Goal: Information Seeking & Learning: Learn about a topic

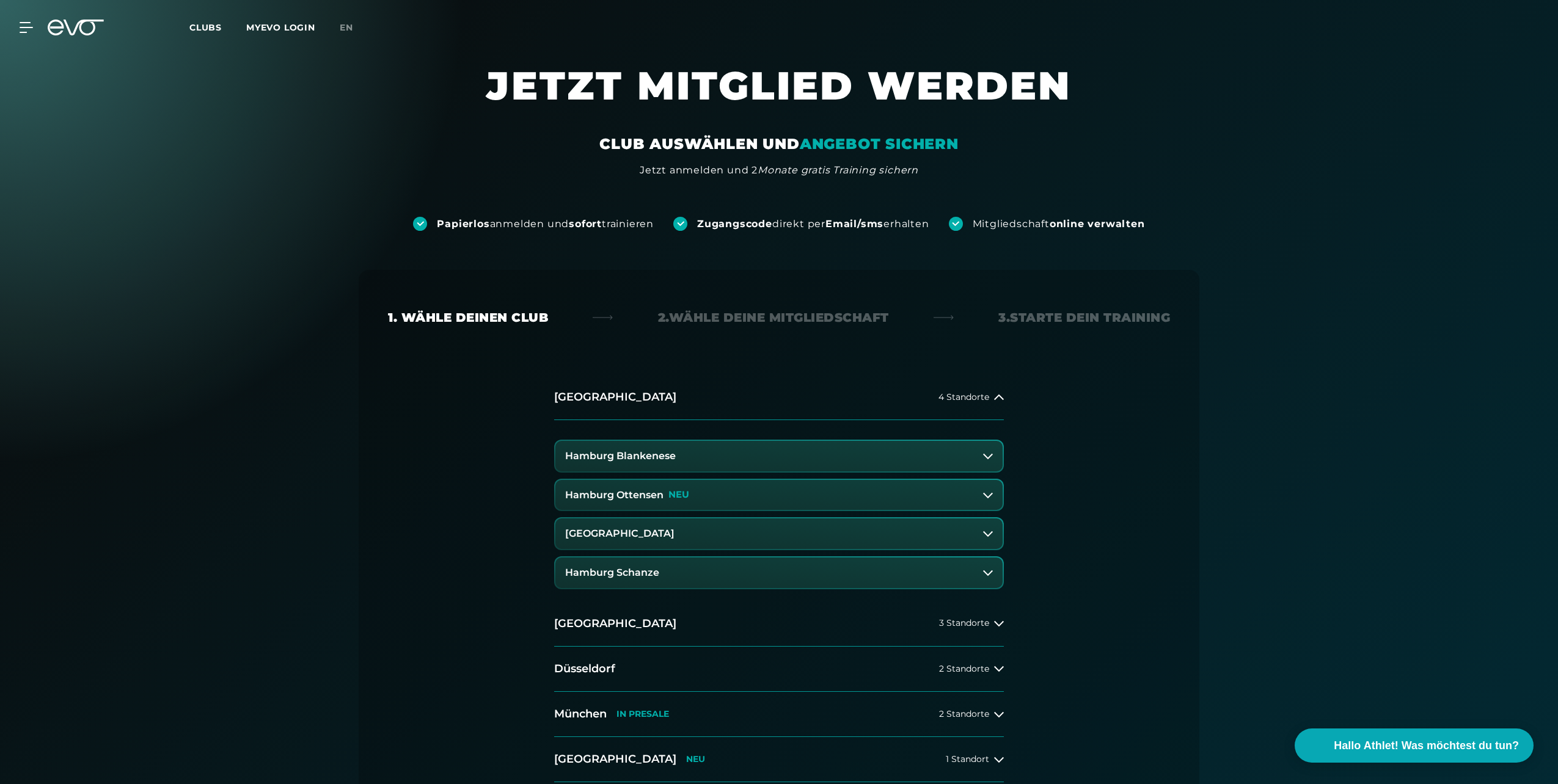
click at [649, 495] on h3 "Hamburg Ottensen" at bounding box center [614, 495] width 98 height 11
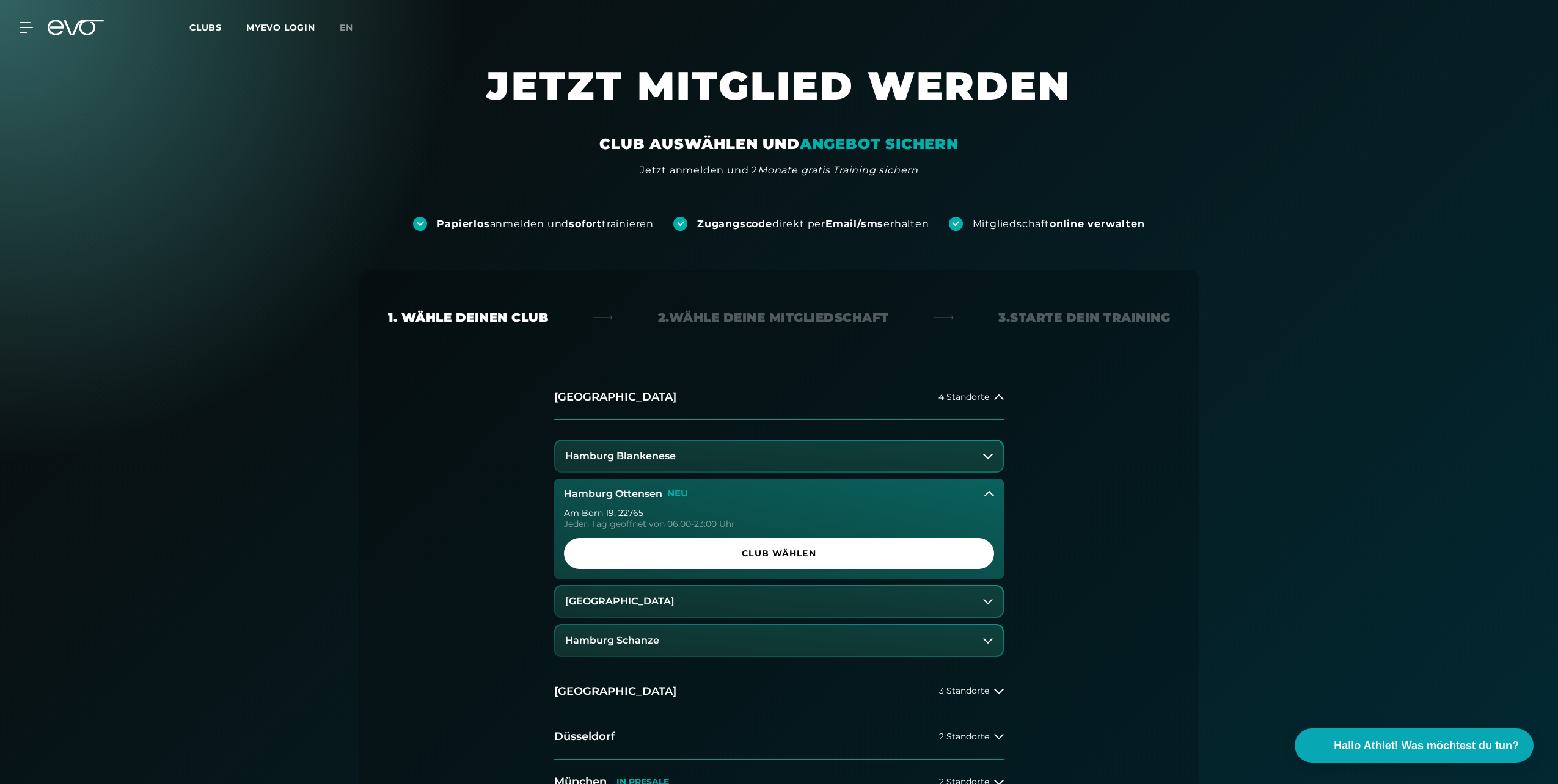
click at [602, 607] on button "[GEOGRAPHIC_DATA]" at bounding box center [779, 601] width 447 height 30
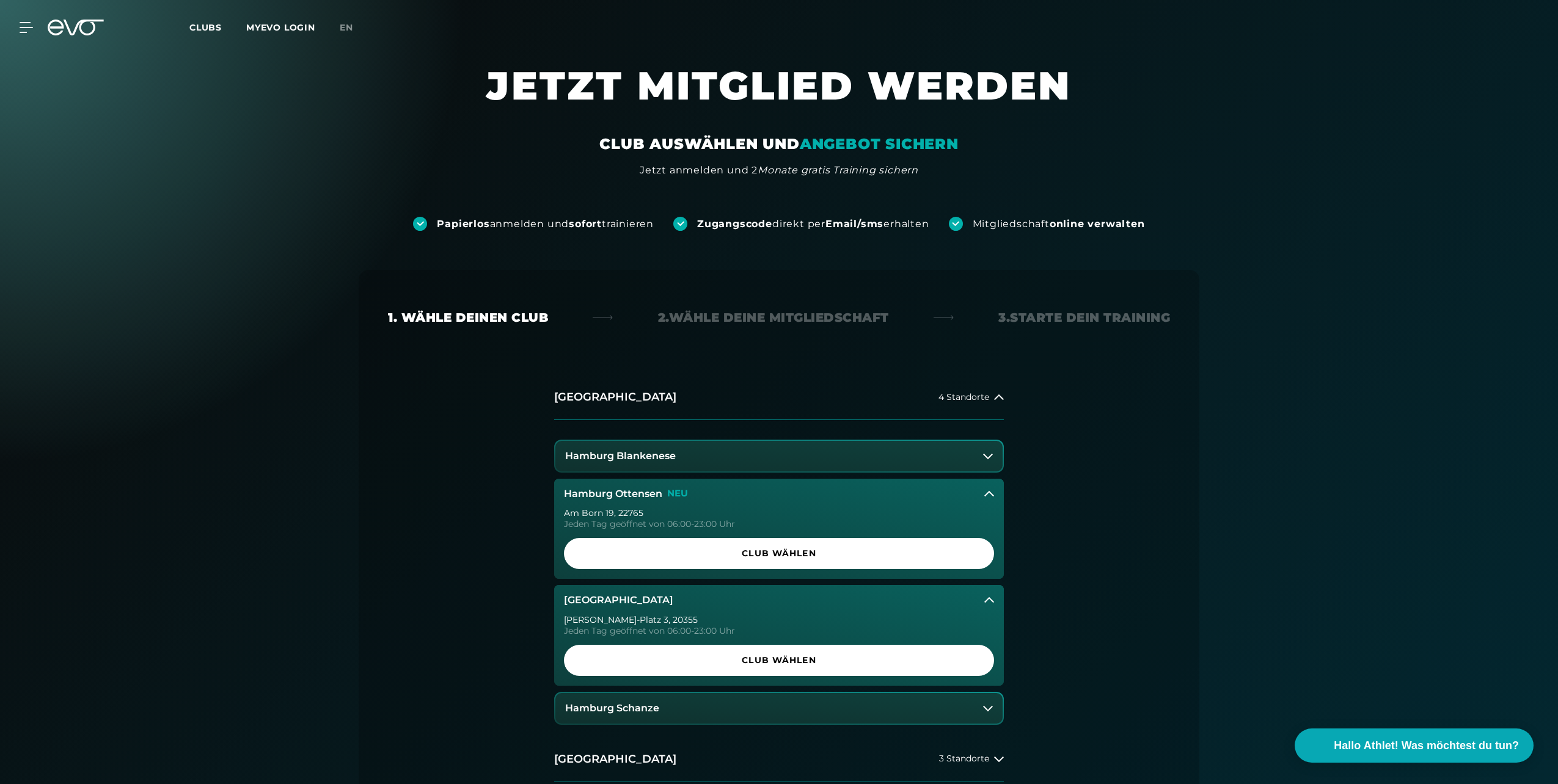
click at [618, 705] on h3 "Hamburg Schanze" at bounding box center [612, 708] width 94 height 11
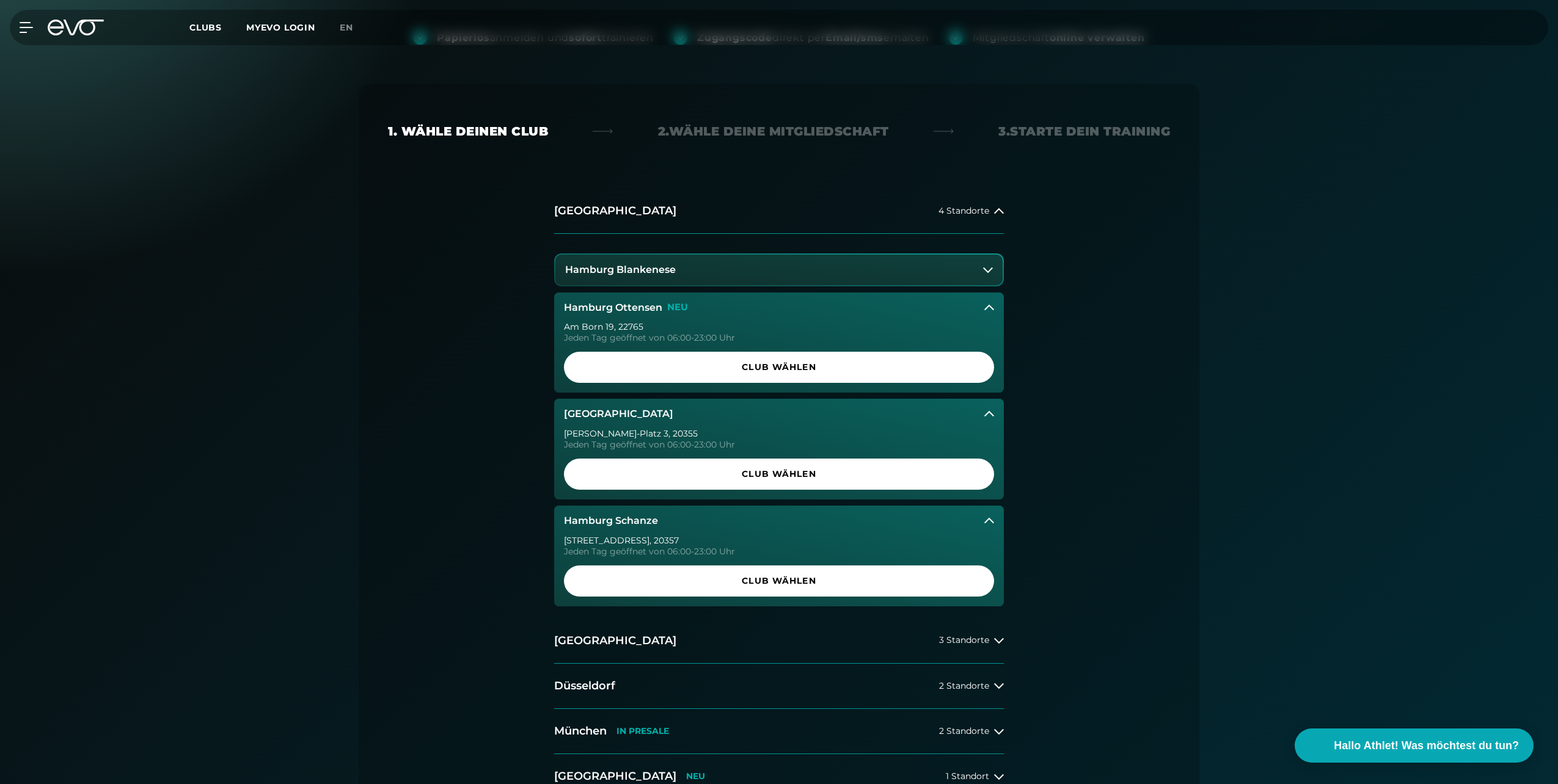
scroll to position [183, 0]
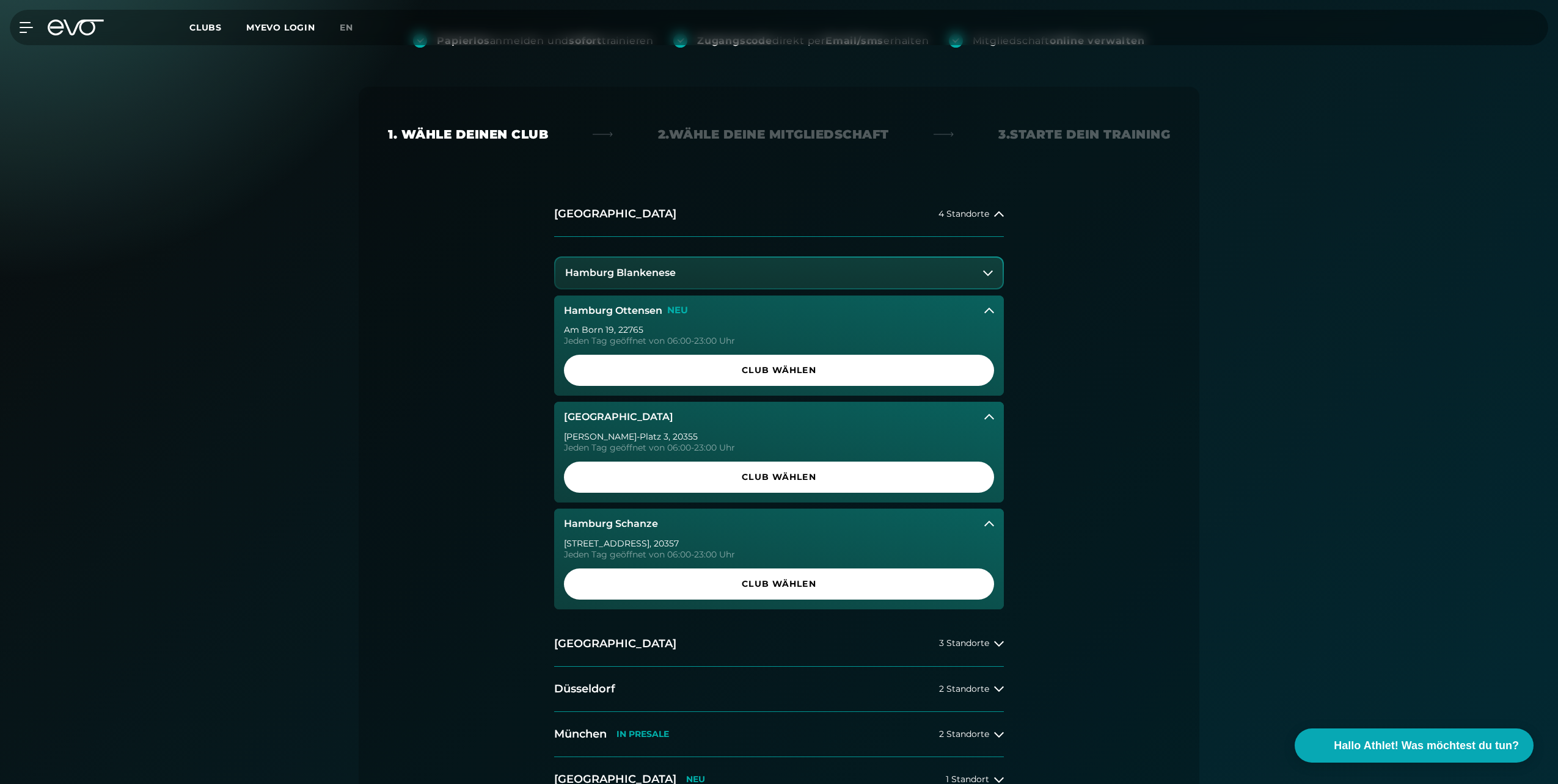
click at [626, 326] on div "Am Born 19 , 22765" at bounding box center [779, 330] width 430 height 9
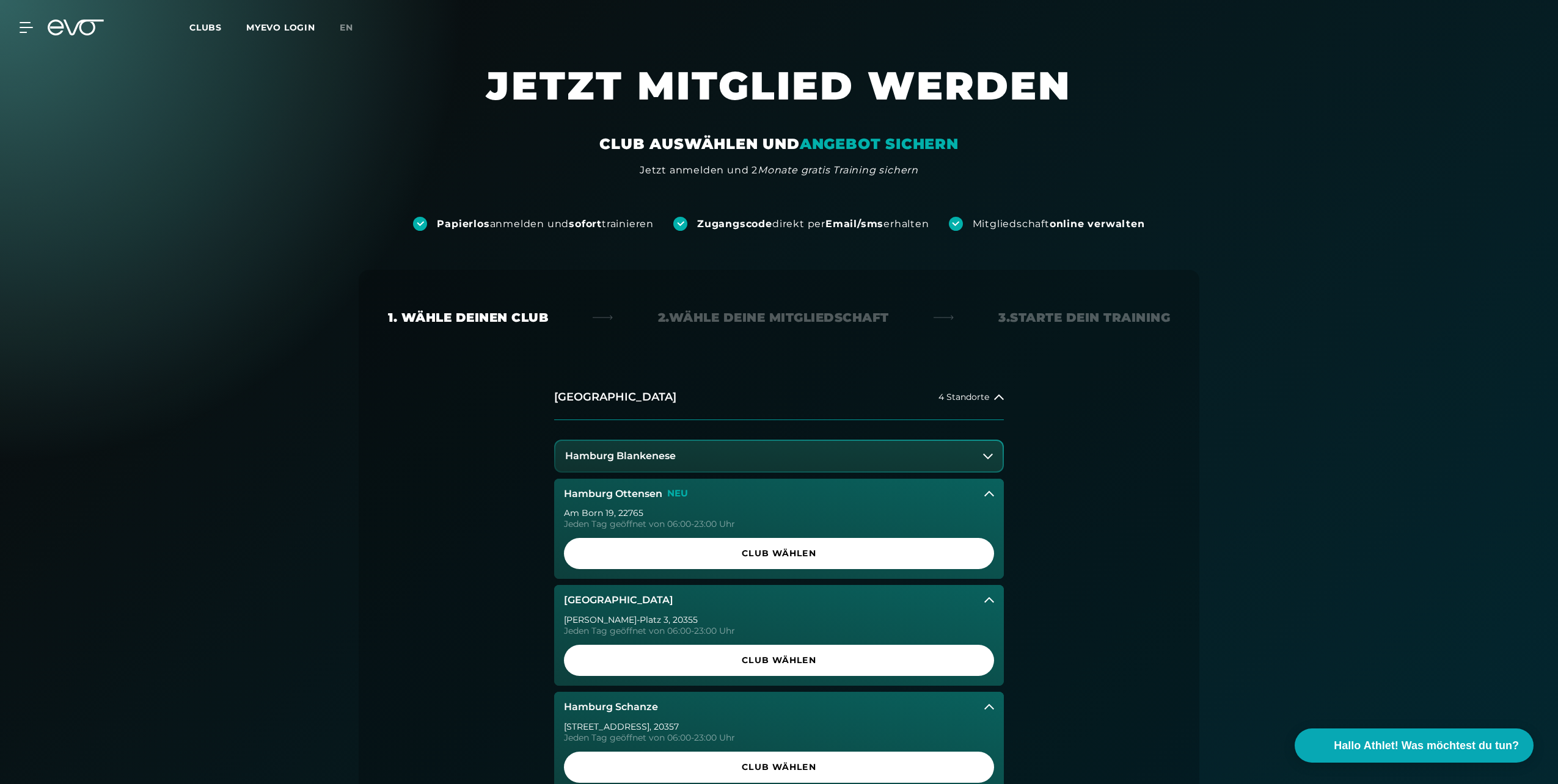
click at [223, 28] on link "Clubs" at bounding box center [218, 27] width 57 height 11
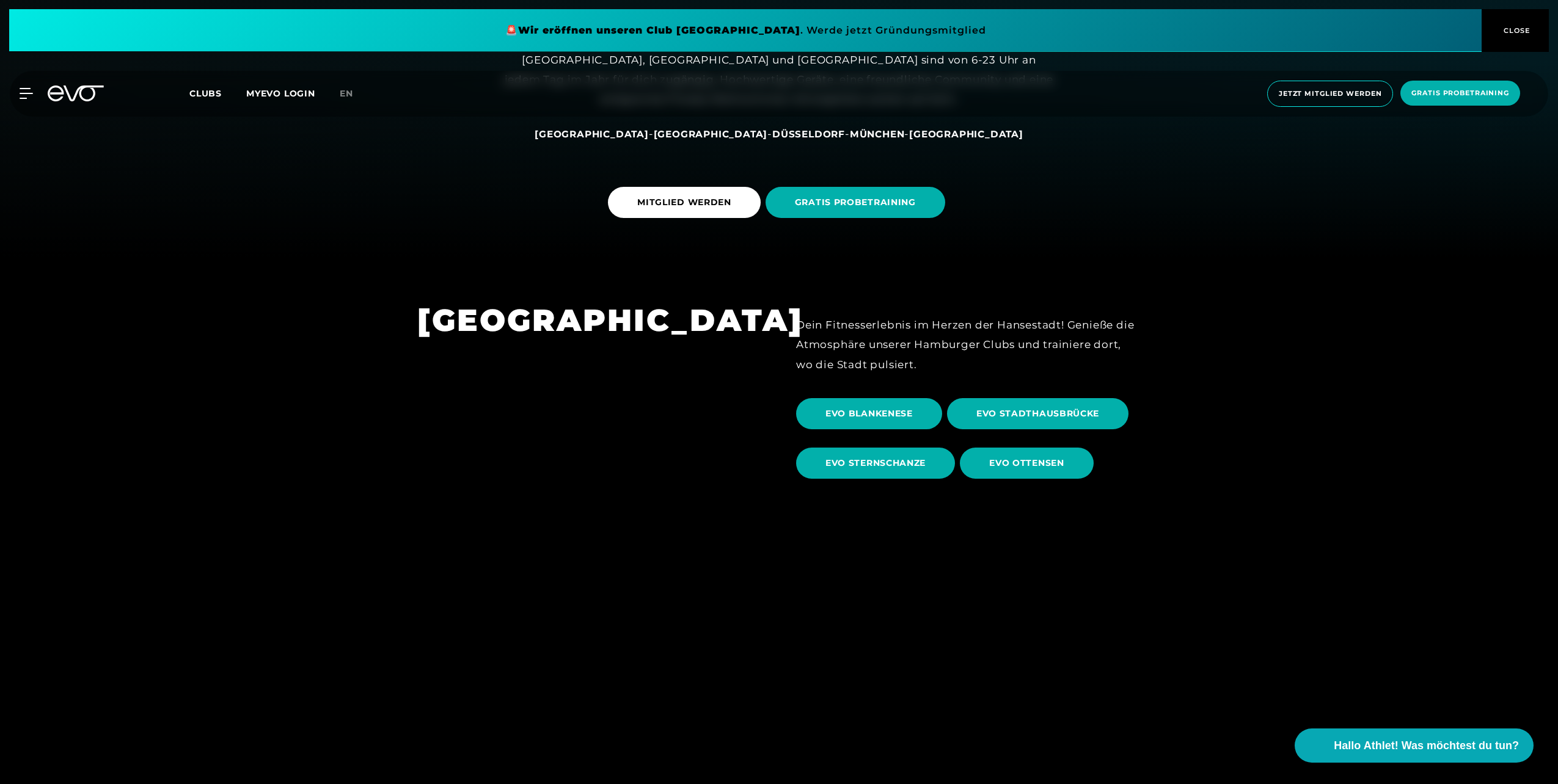
scroll to position [611, 0]
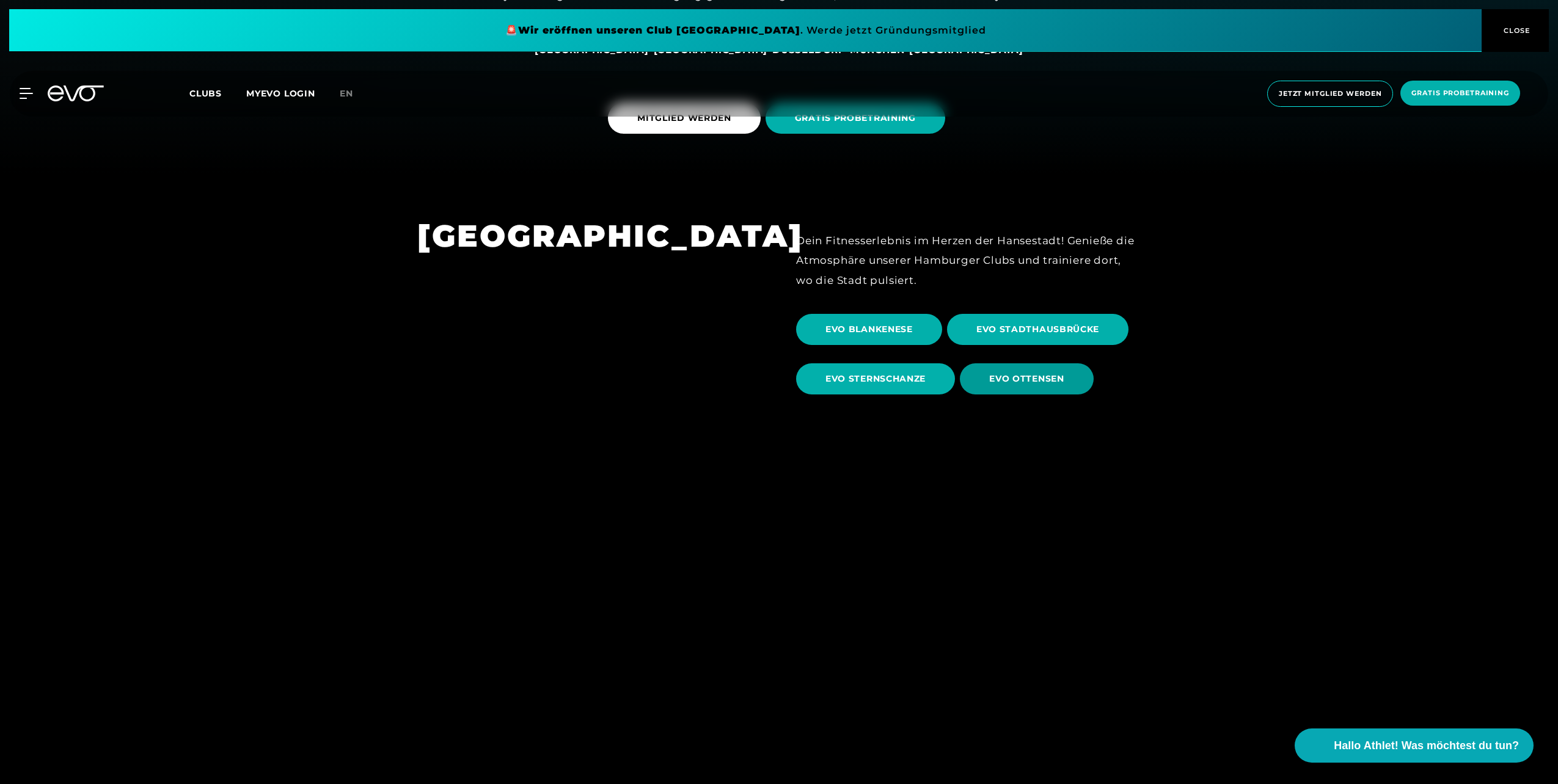
click at [1042, 375] on span "EVO OTTENSEN" at bounding box center [1026, 379] width 75 height 13
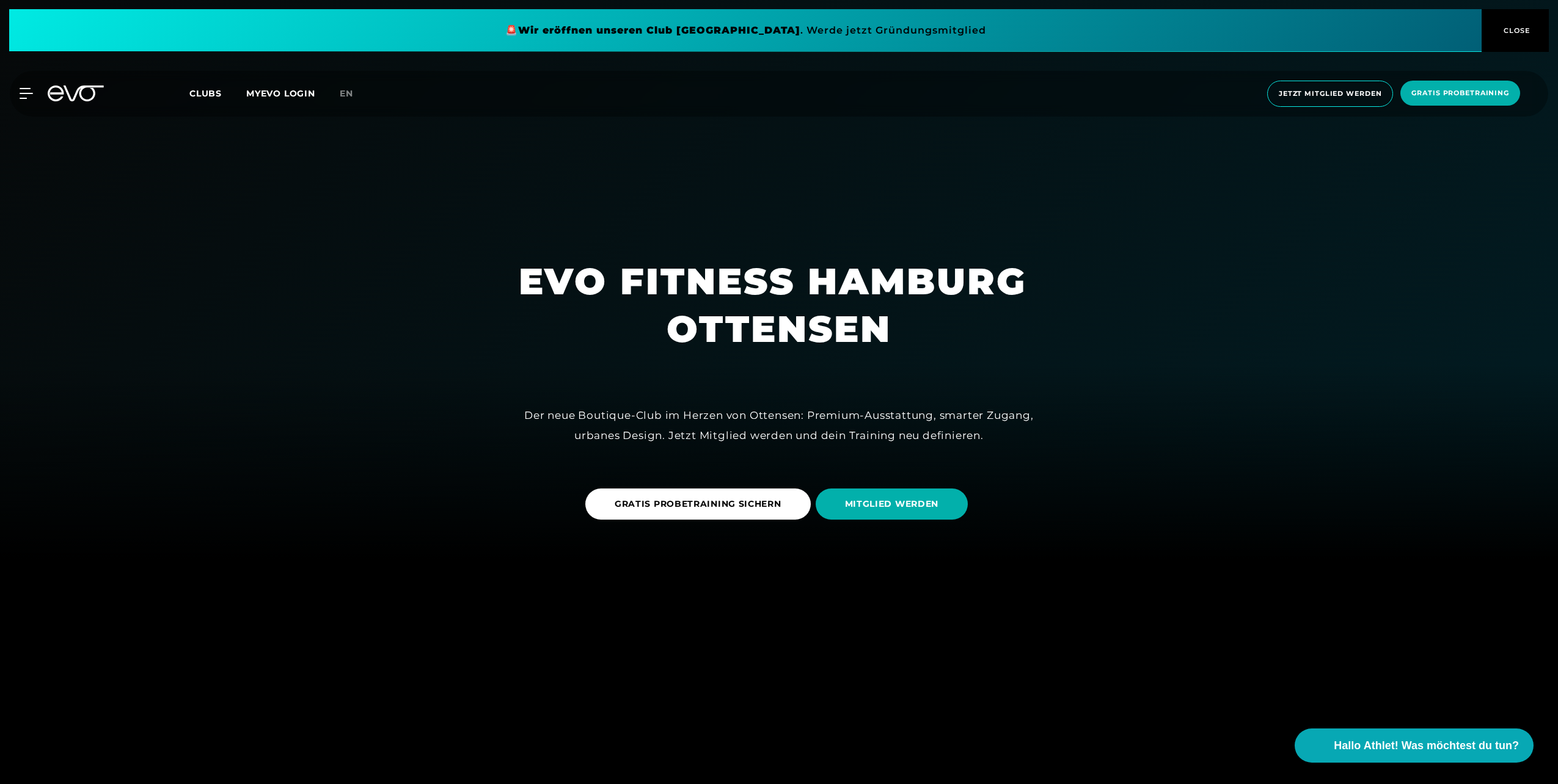
scroll to position [305, 0]
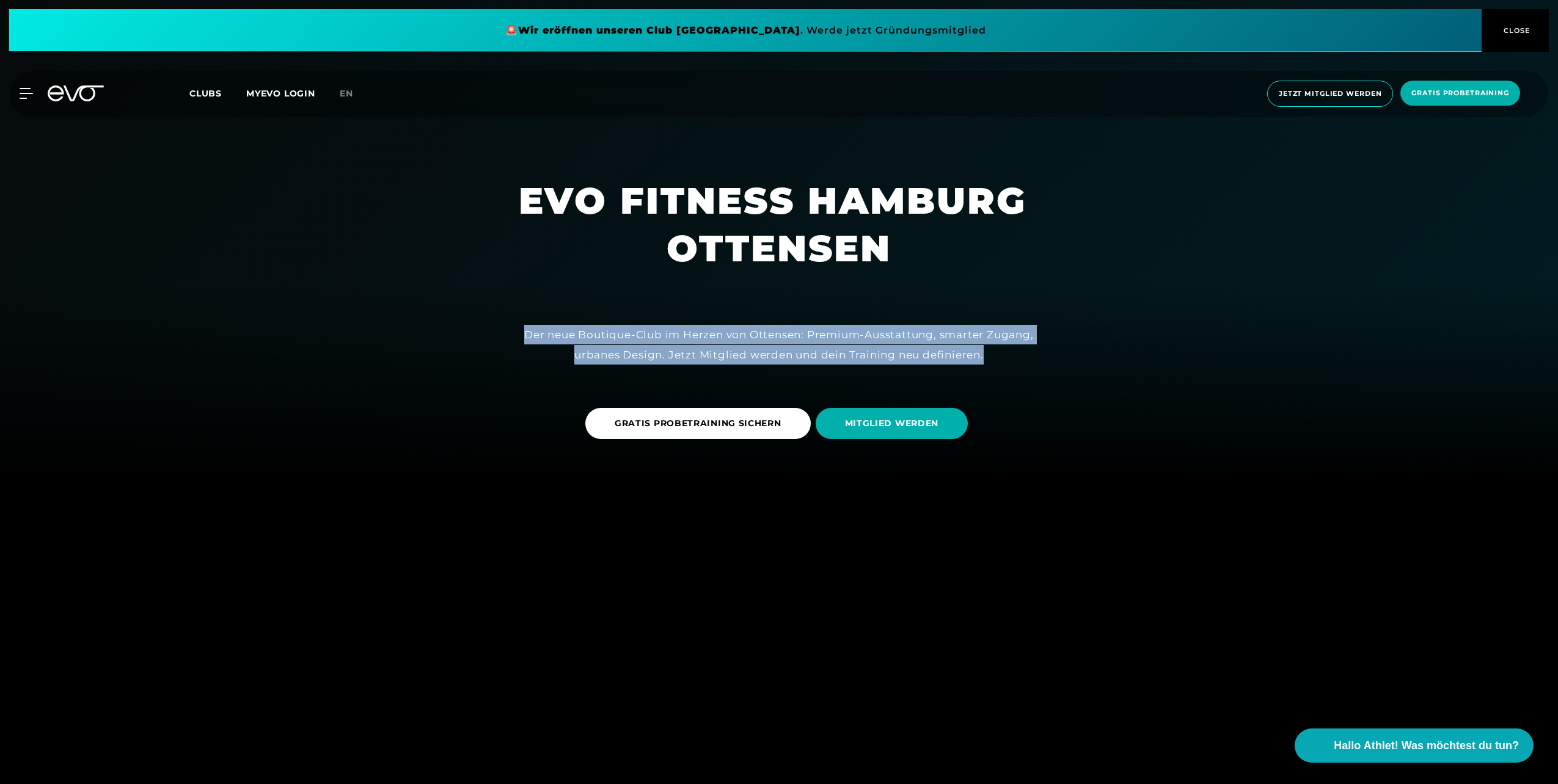
drag, startPoint x: 572, startPoint y: 337, endPoint x: 1044, endPoint y: 350, distance: 472.2
click at [1044, 350] on div "Der neue Boutique-Club im Herzen von Ottensen: Premium-Ausstattung, smarter Zug…" at bounding box center [779, 344] width 550 height 40
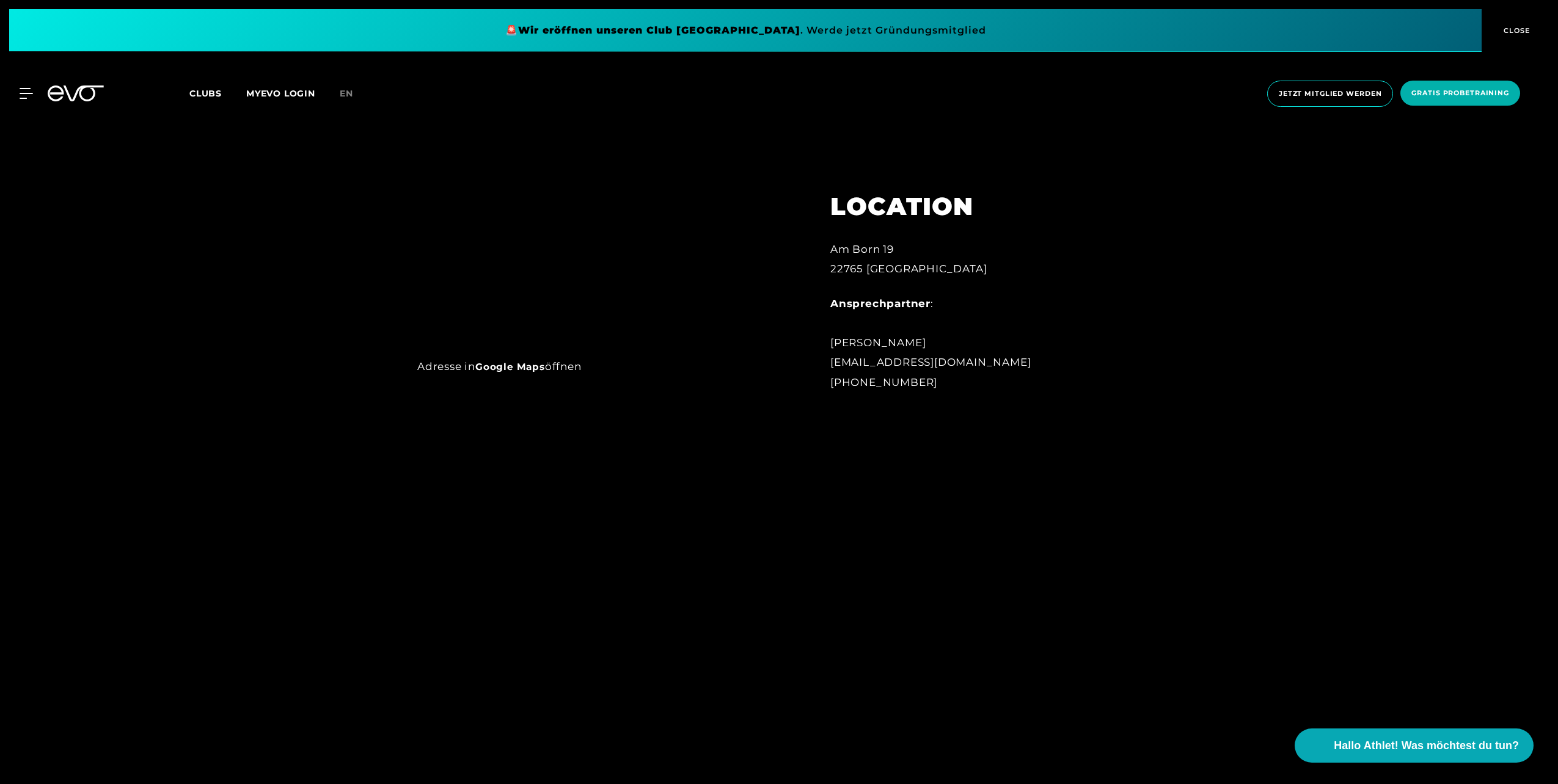
scroll to position [916, 0]
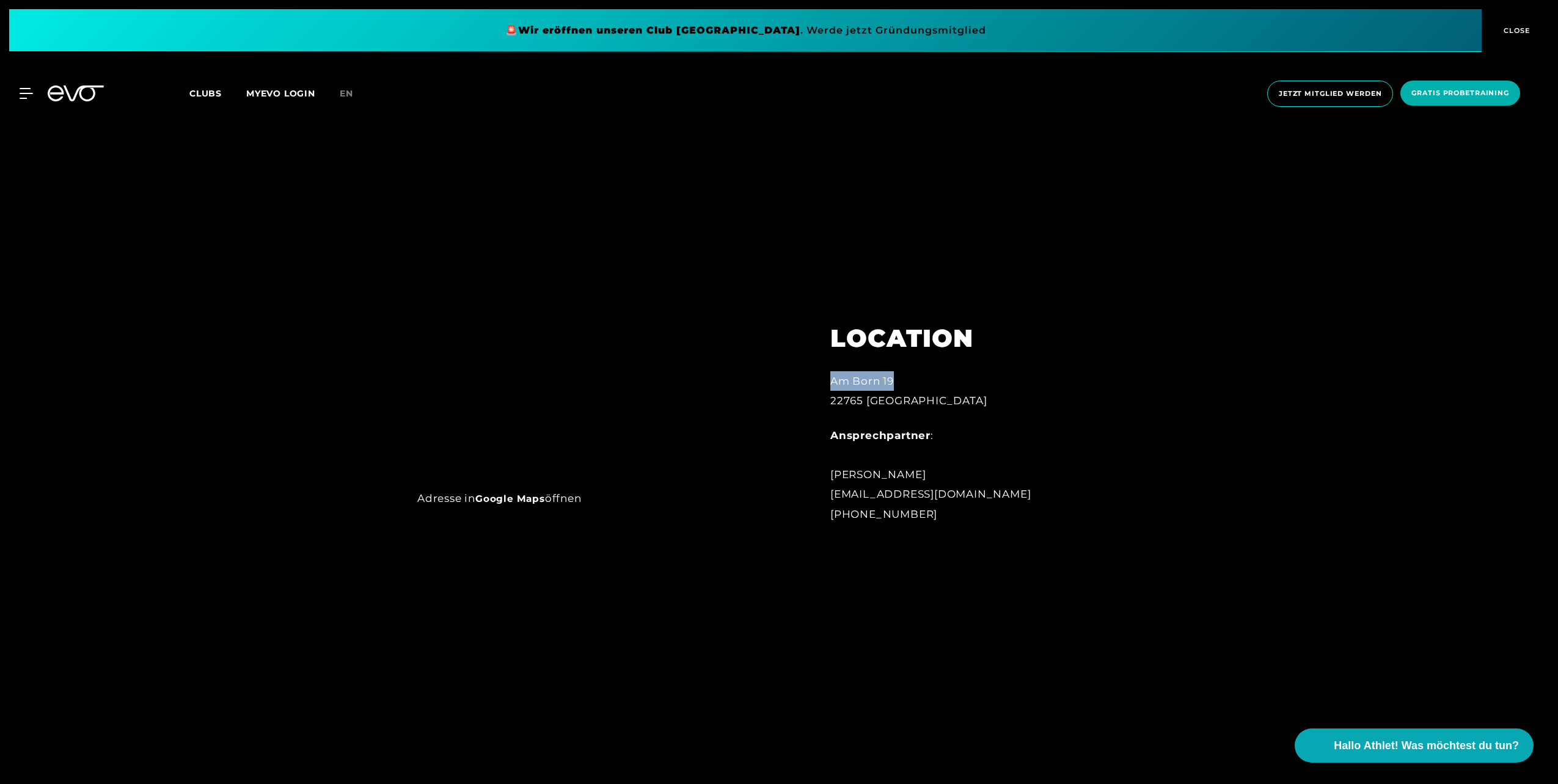
drag, startPoint x: 932, startPoint y: 380, endPoint x: 814, endPoint y: 378, distance: 118.0
click at [814, 378] on div "LOCATION [STREET_ADDRESS] Ansprechpartner : [PERSON_NAME] [EMAIL_ADDRESS][DOMAI…" at bounding box center [964, 416] width 303 height 246
copy div "Am Born 19"
click at [196, 89] on span "Clubs" at bounding box center [205, 93] width 32 height 11
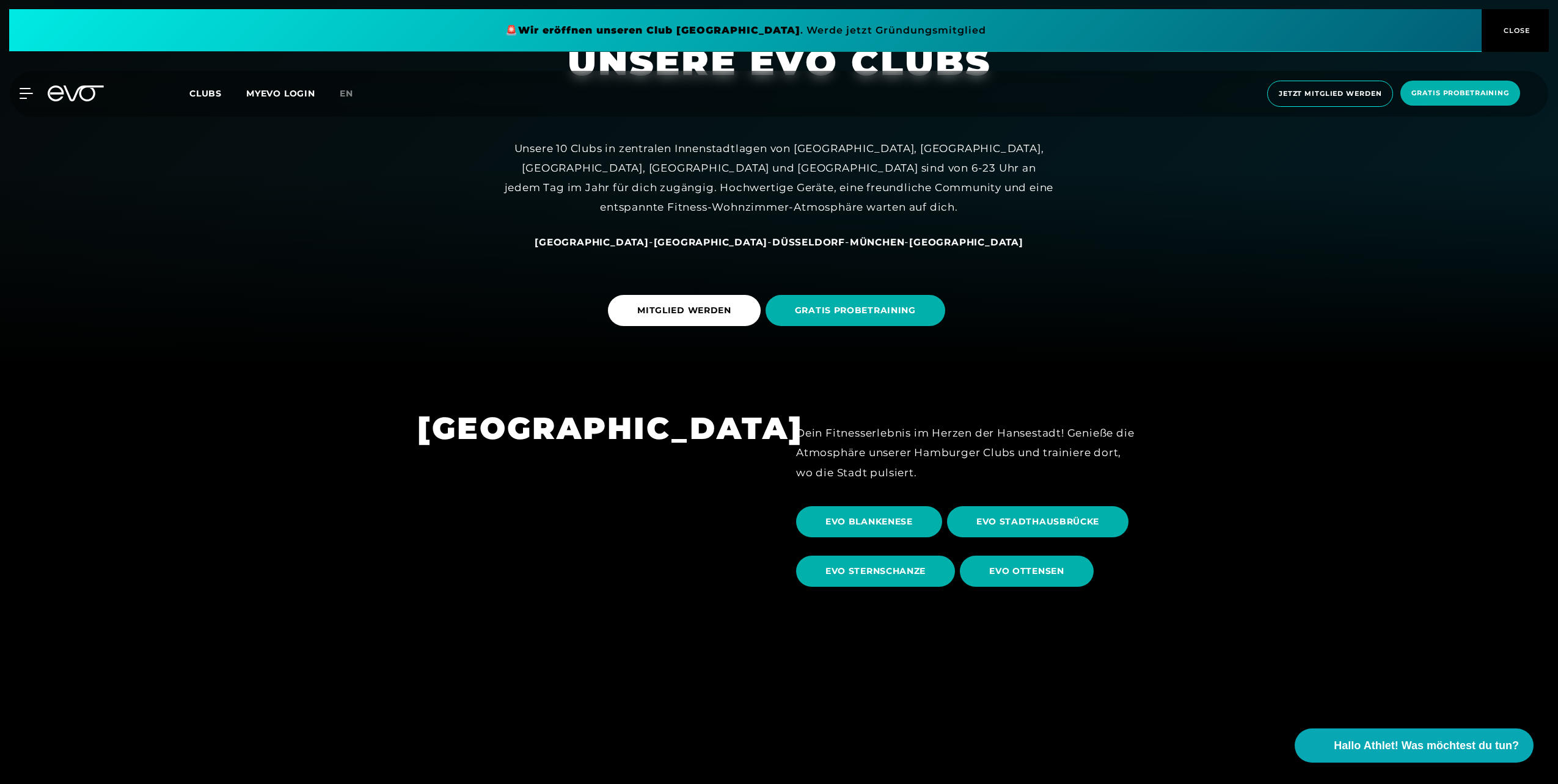
scroll to position [428, 0]
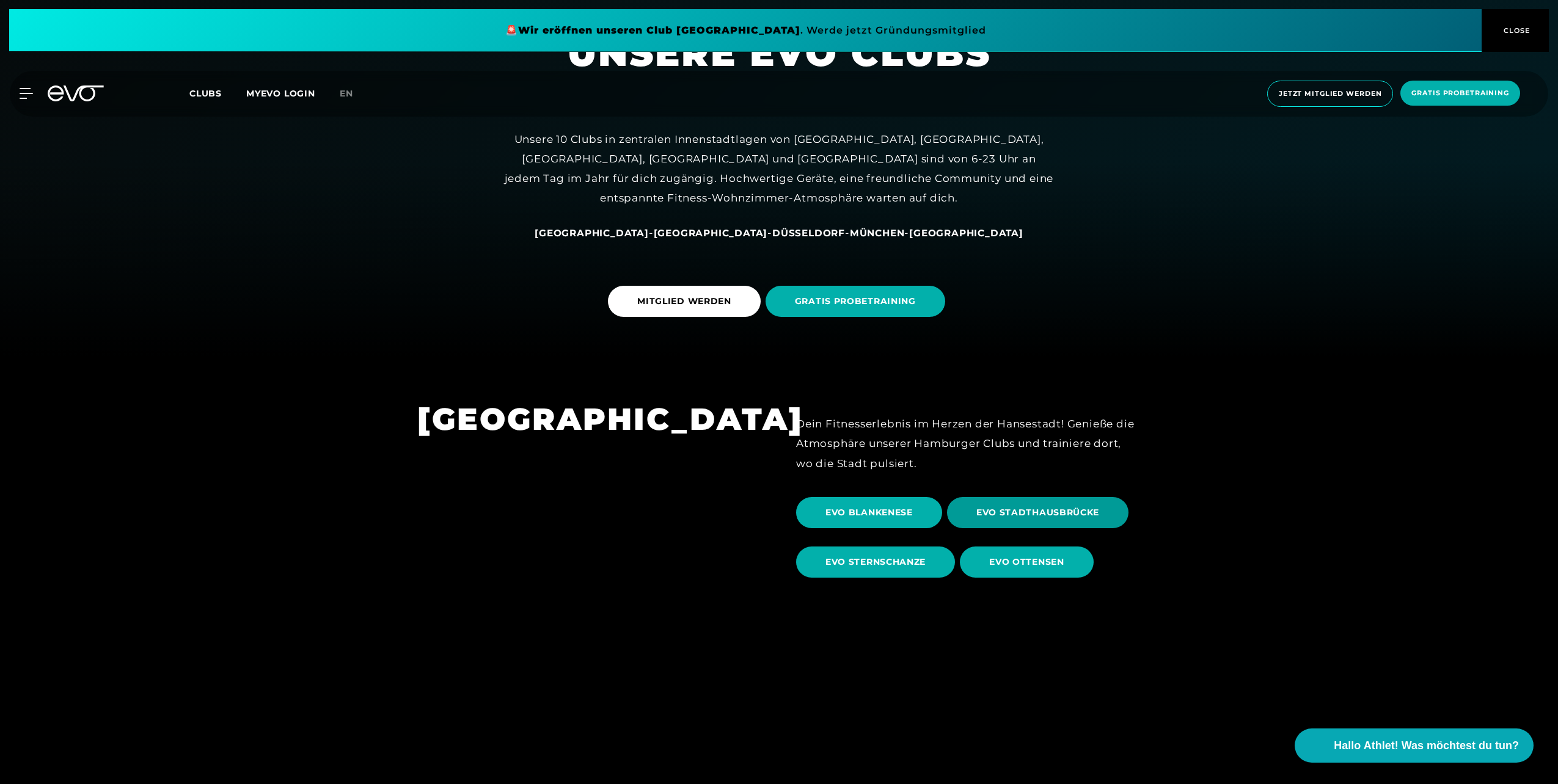
click at [1009, 514] on span "EVO STADTHAUSBRÜCKE" at bounding box center [1038, 512] width 123 height 13
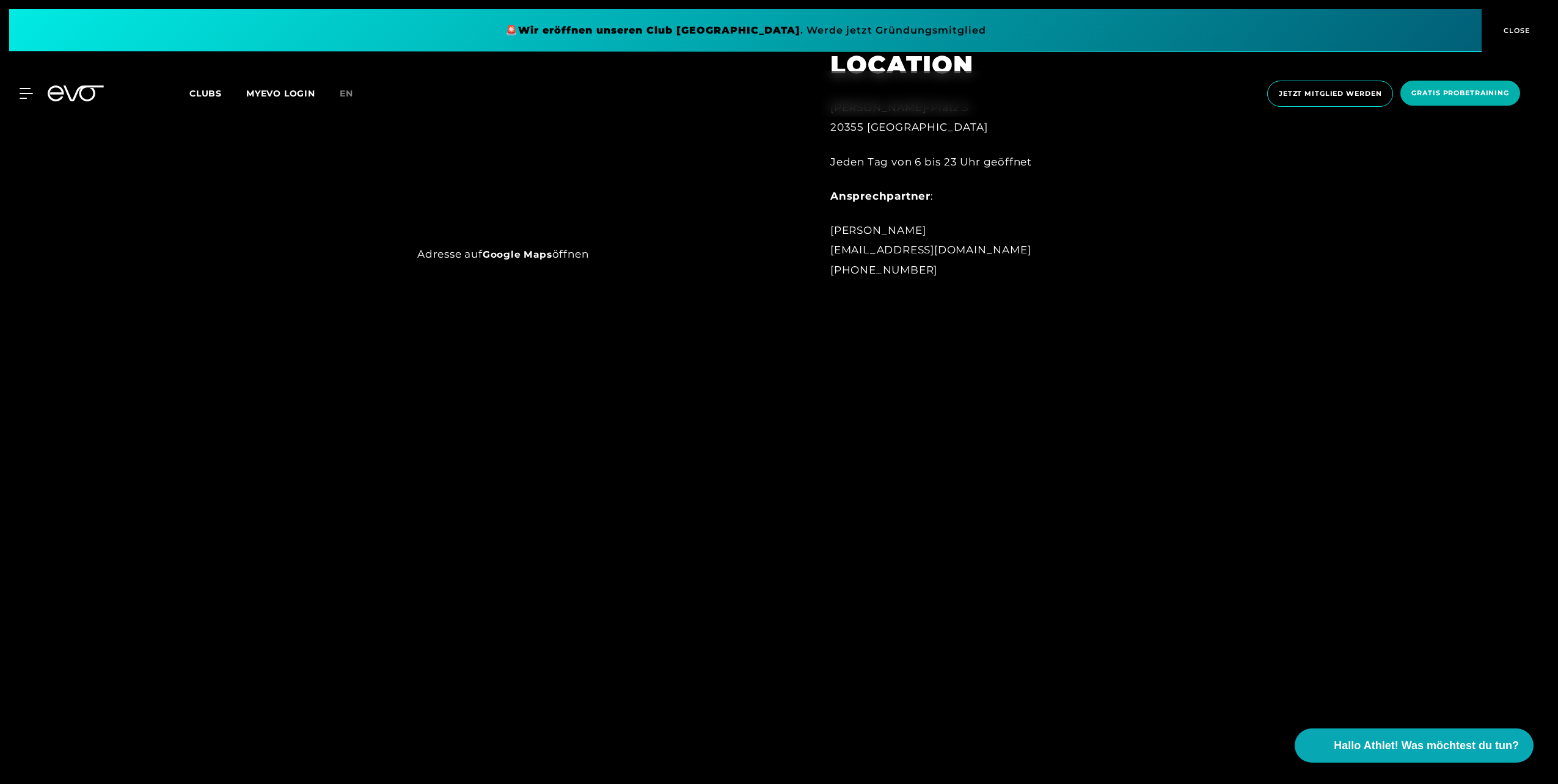
scroll to position [733, 0]
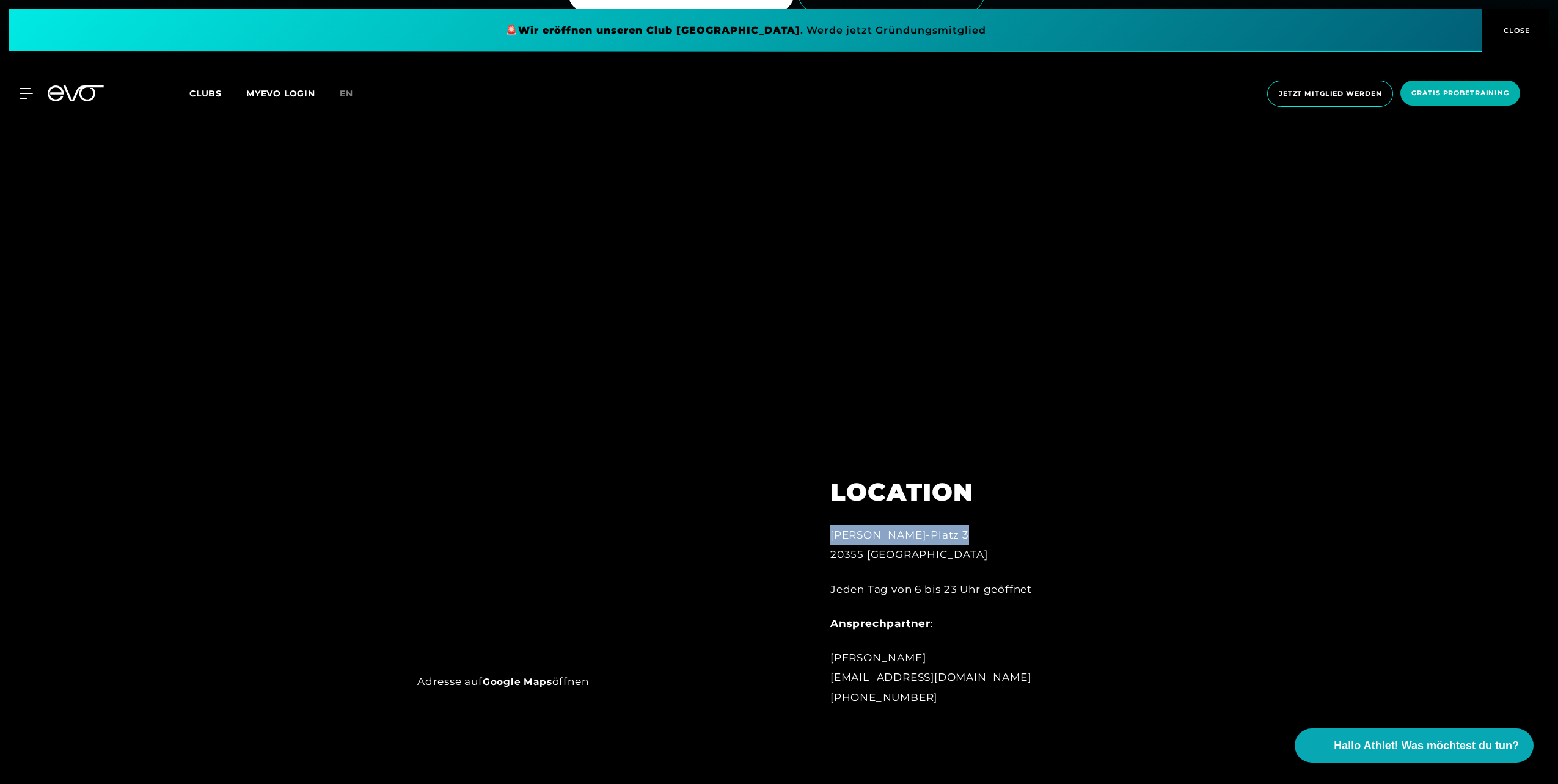
drag, startPoint x: 925, startPoint y: 537, endPoint x: 830, endPoint y: 535, distance: 95.0
click at [830, 535] on div "[PERSON_NAME]-Platz 3 20355 [GEOGRAPHIC_DATA]" at bounding box center [964, 544] width 269 height 40
copy div "[PERSON_NAME]-Platz 3"
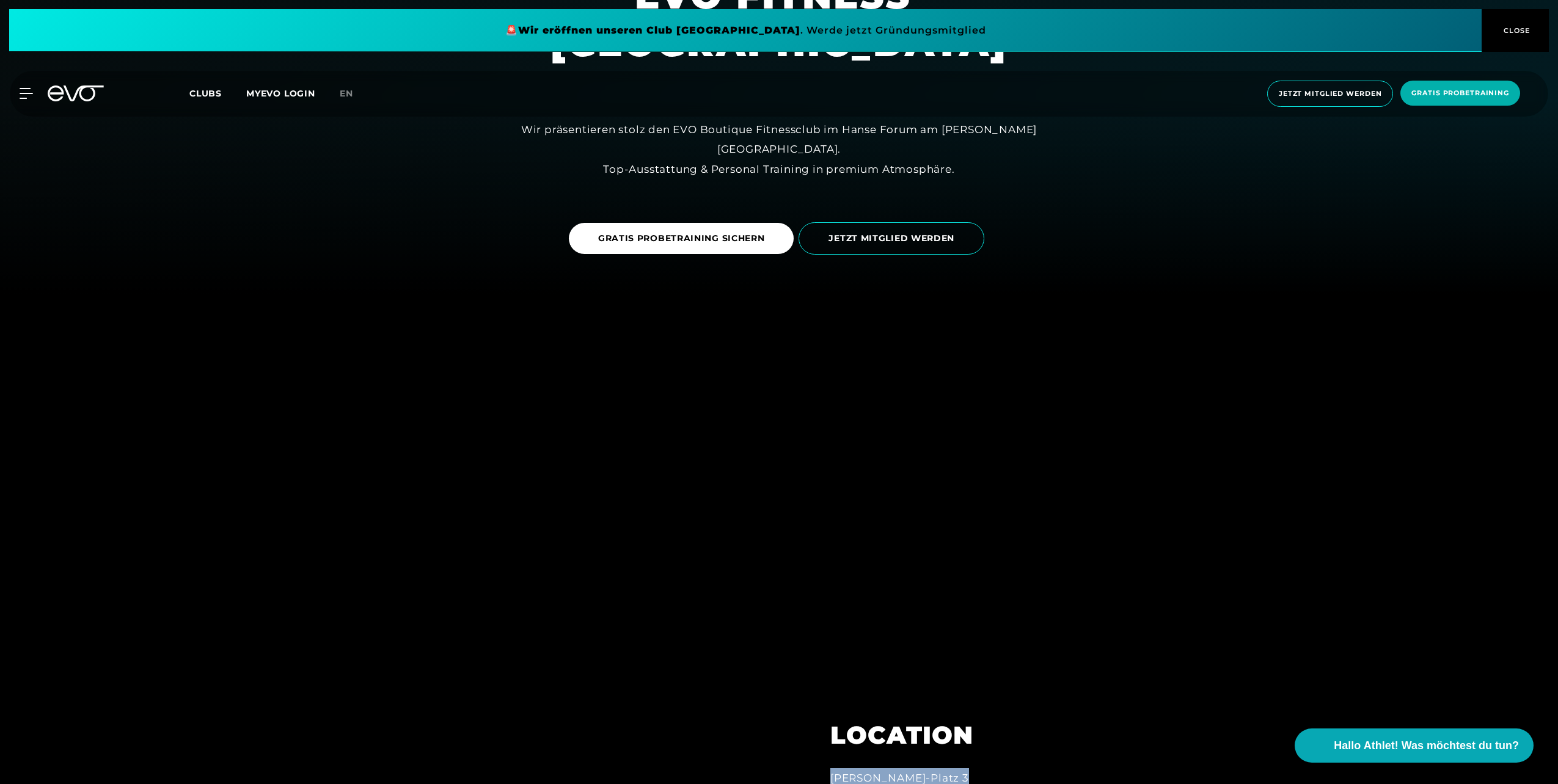
scroll to position [305, 0]
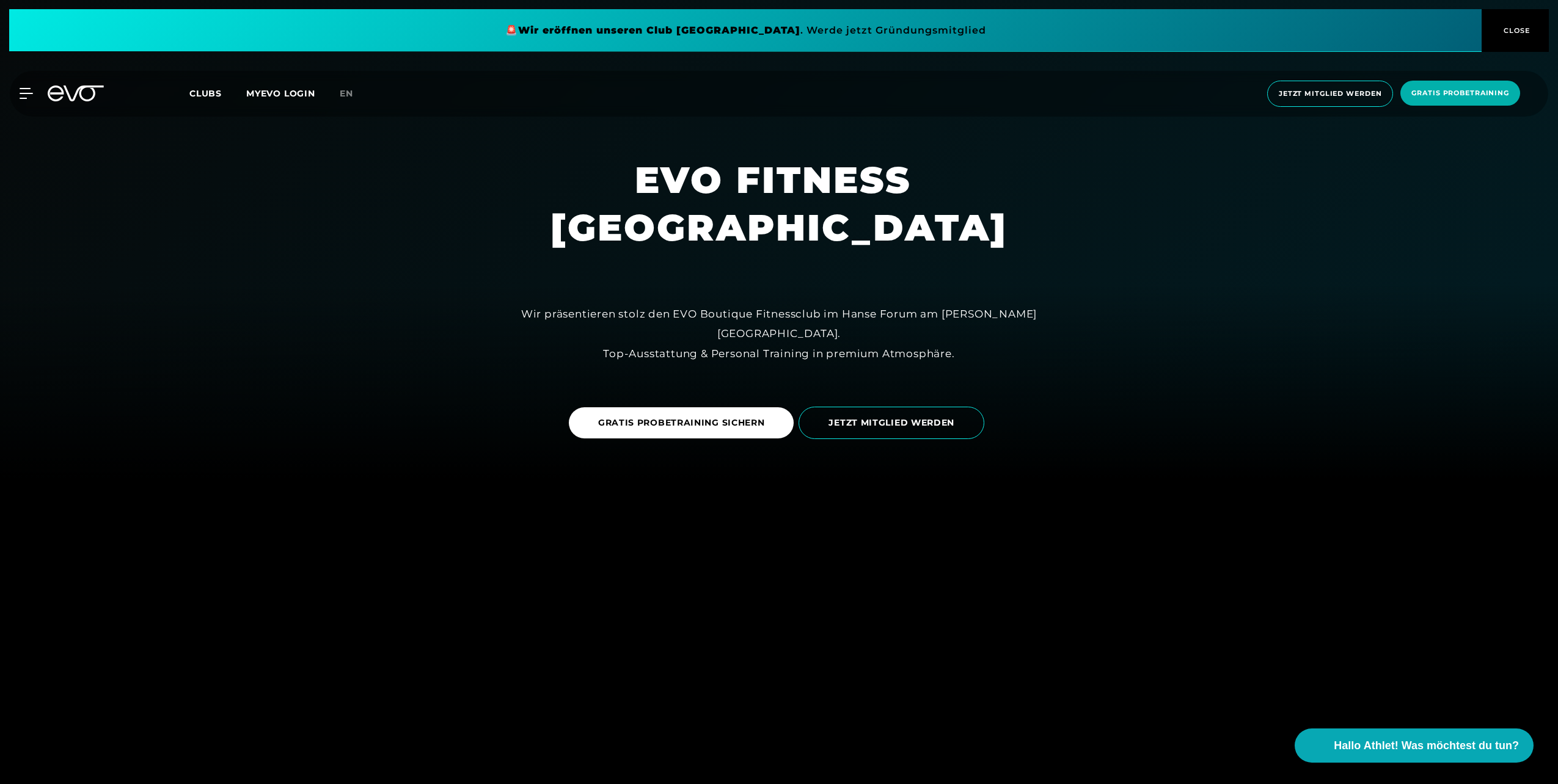
click at [74, 101] on div "MyEVO Login Über EVO Mitgliedschaften Probetraining TAGESPASS EVO Studios [GEOG…" at bounding box center [779, 94] width 1553 height 46
click at [30, 93] on icon at bounding box center [28, 93] width 17 height 10
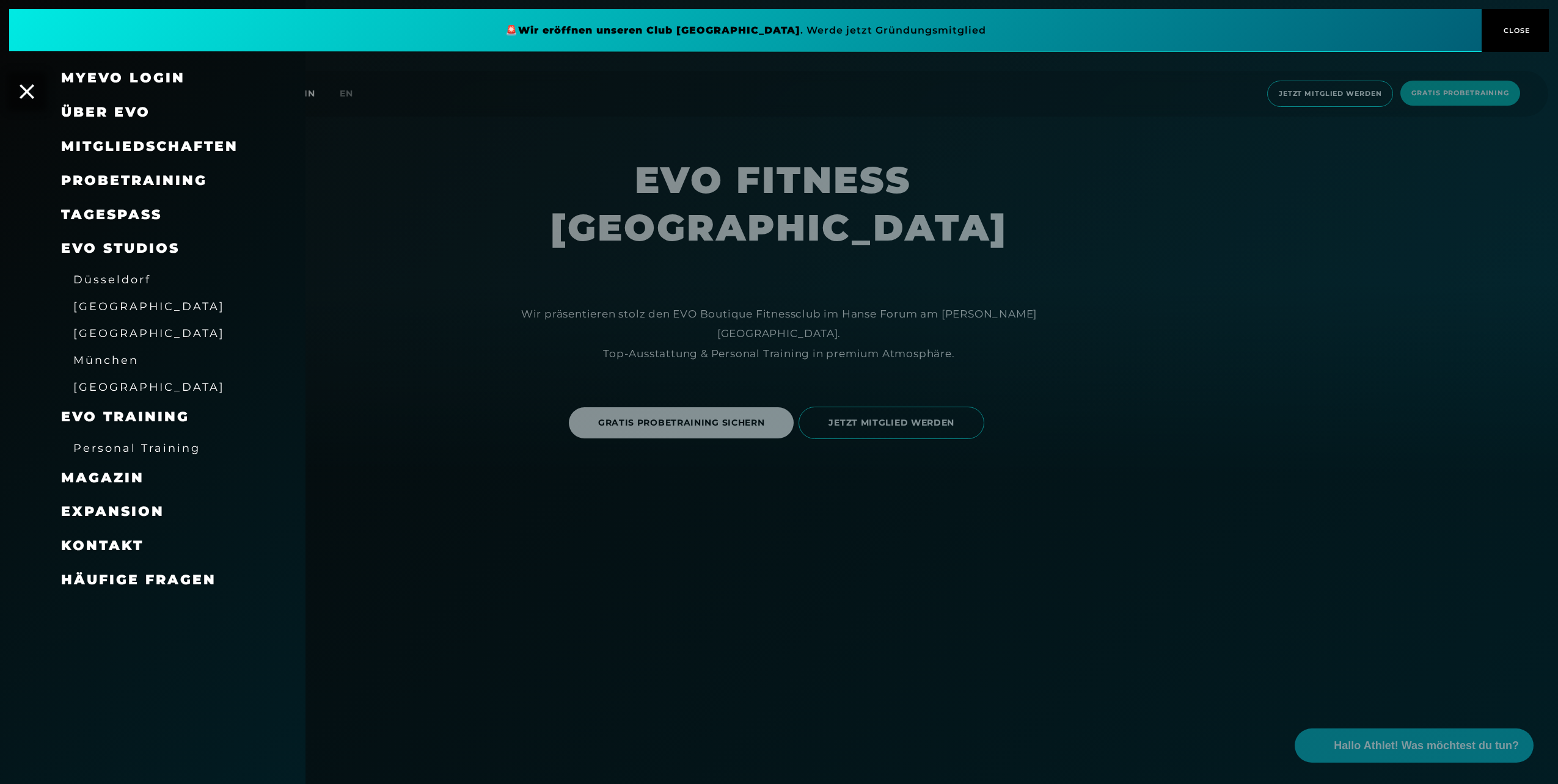
click at [159, 147] on span "Mitgliedschaften" at bounding box center [150, 146] width 177 height 17
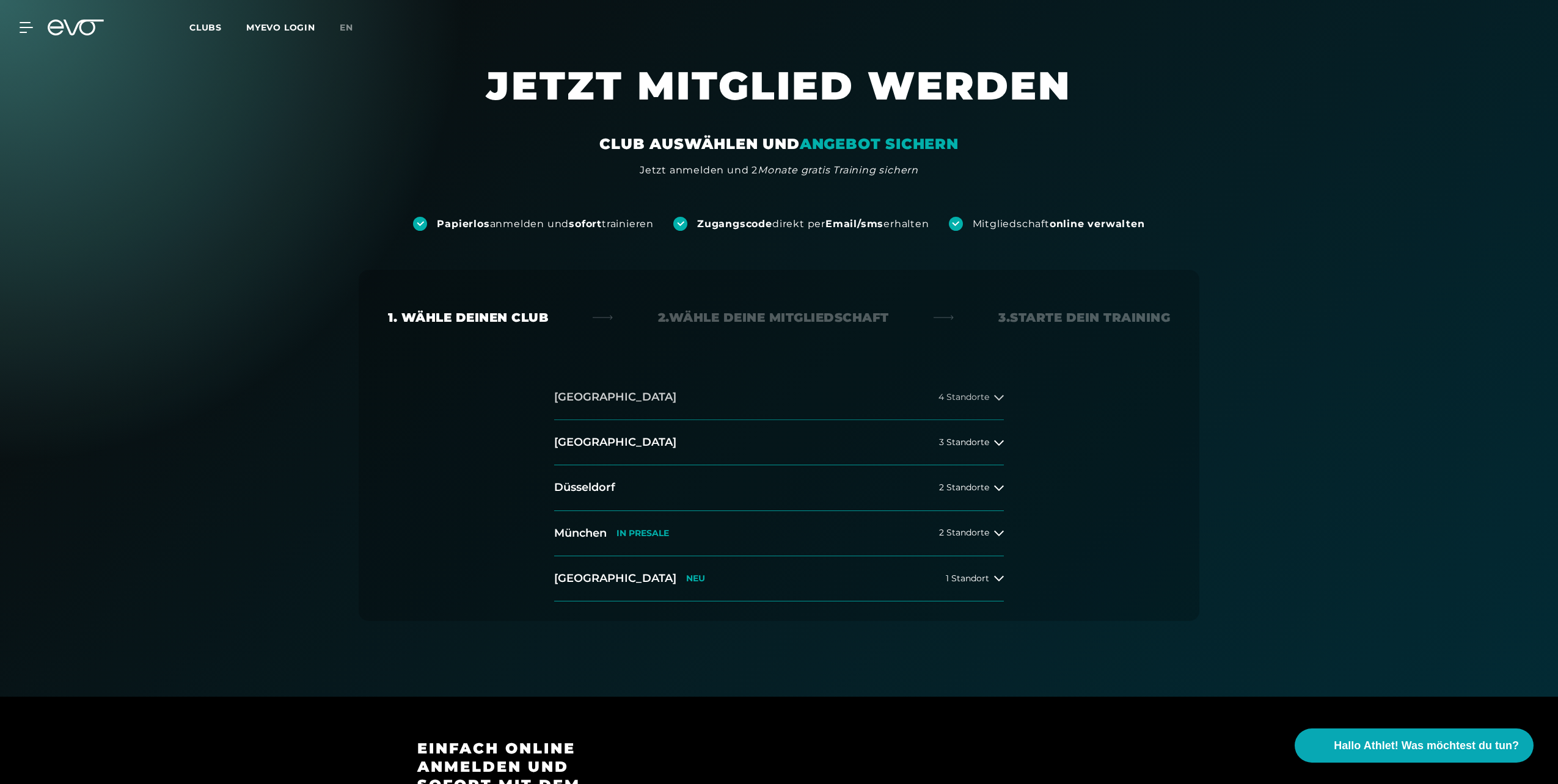
click at [890, 409] on button "[GEOGRAPHIC_DATA] 4 Standorte" at bounding box center [779, 397] width 450 height 45
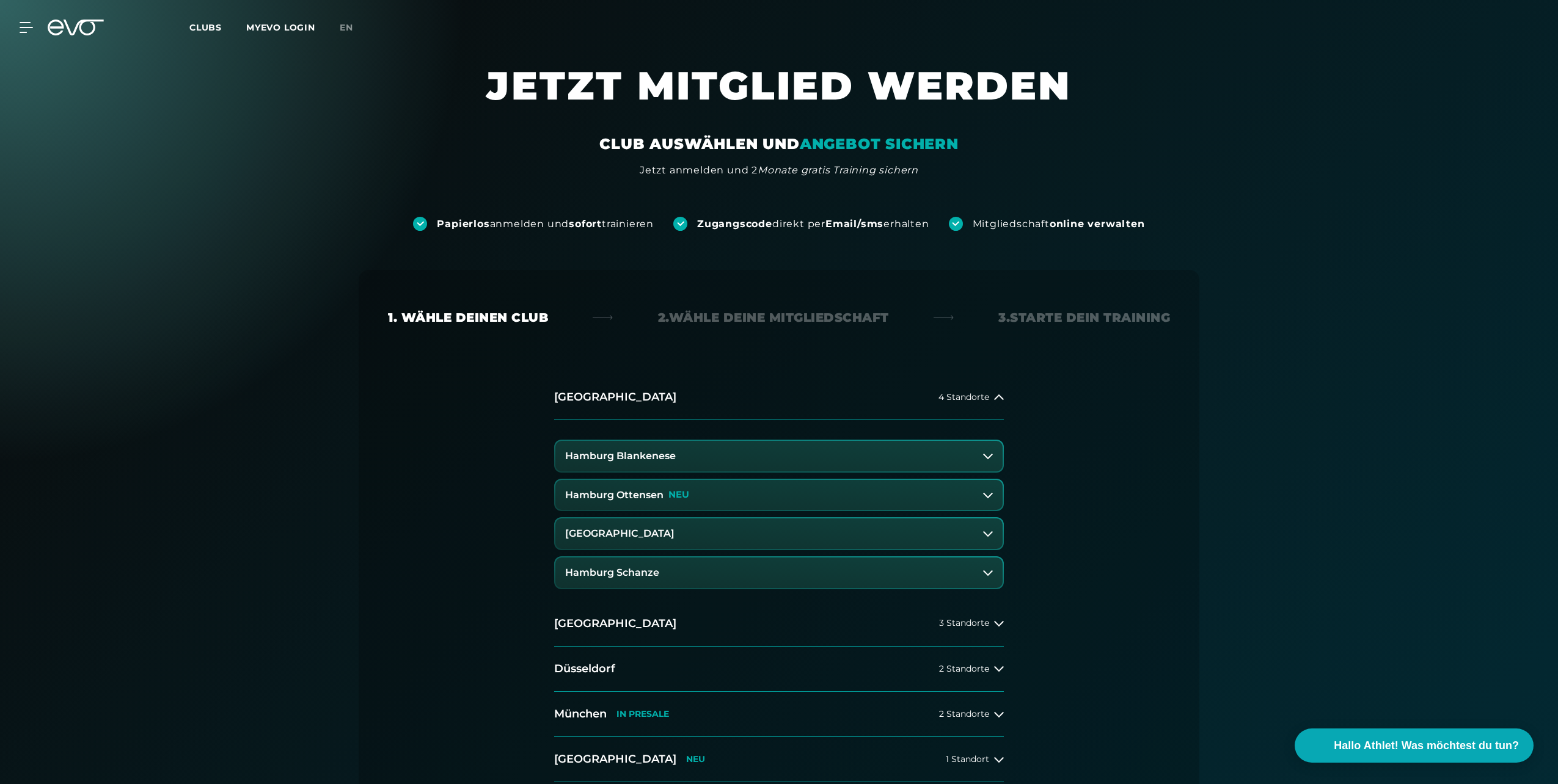
click at [659, 569] on button "Hamburg Schanze" at bounding box center [779, 573] width 447 height 30
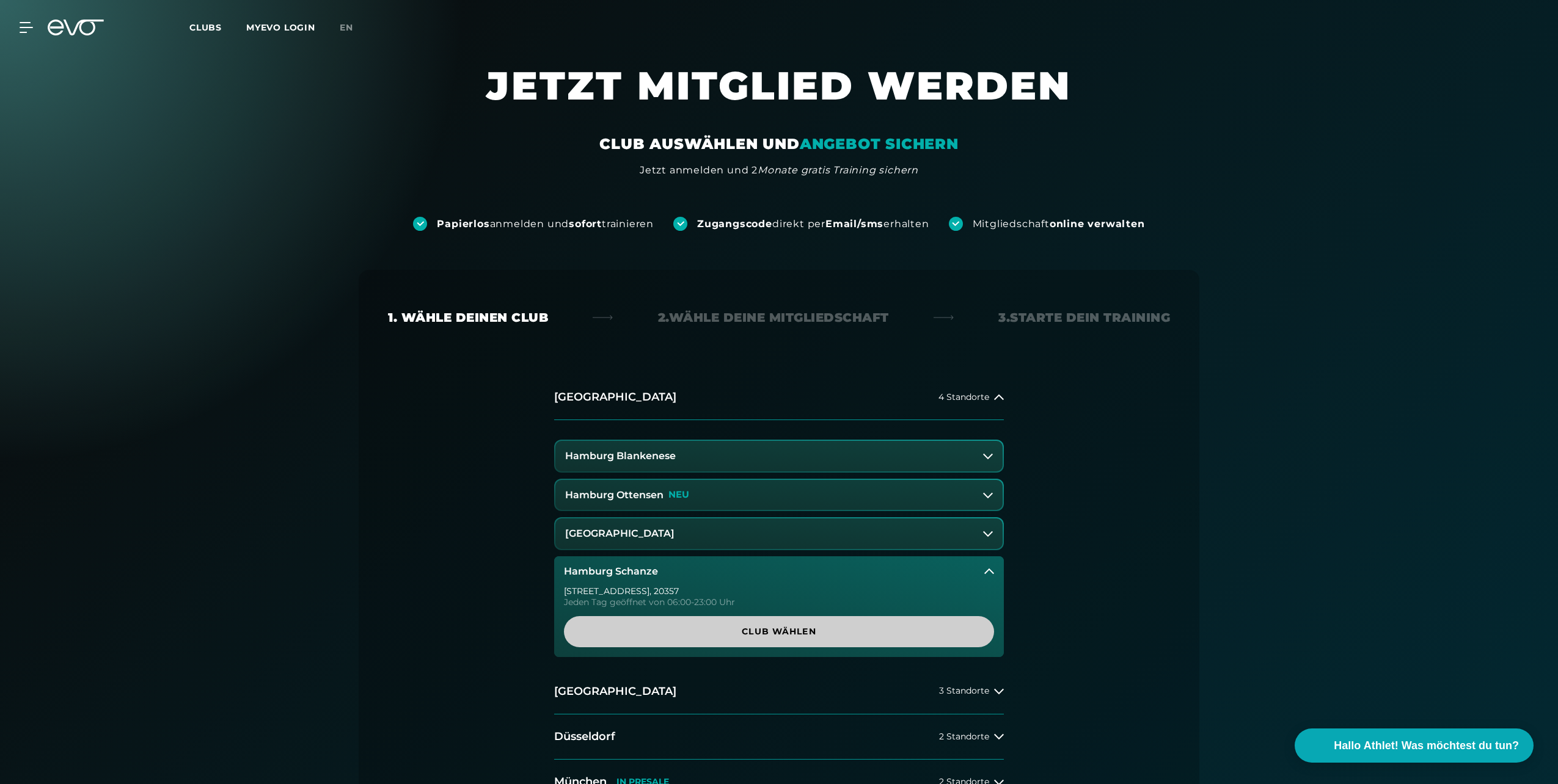
click at [682, 633] on span "Club wählen" at bounding box center [778, 632] width 371 height 13
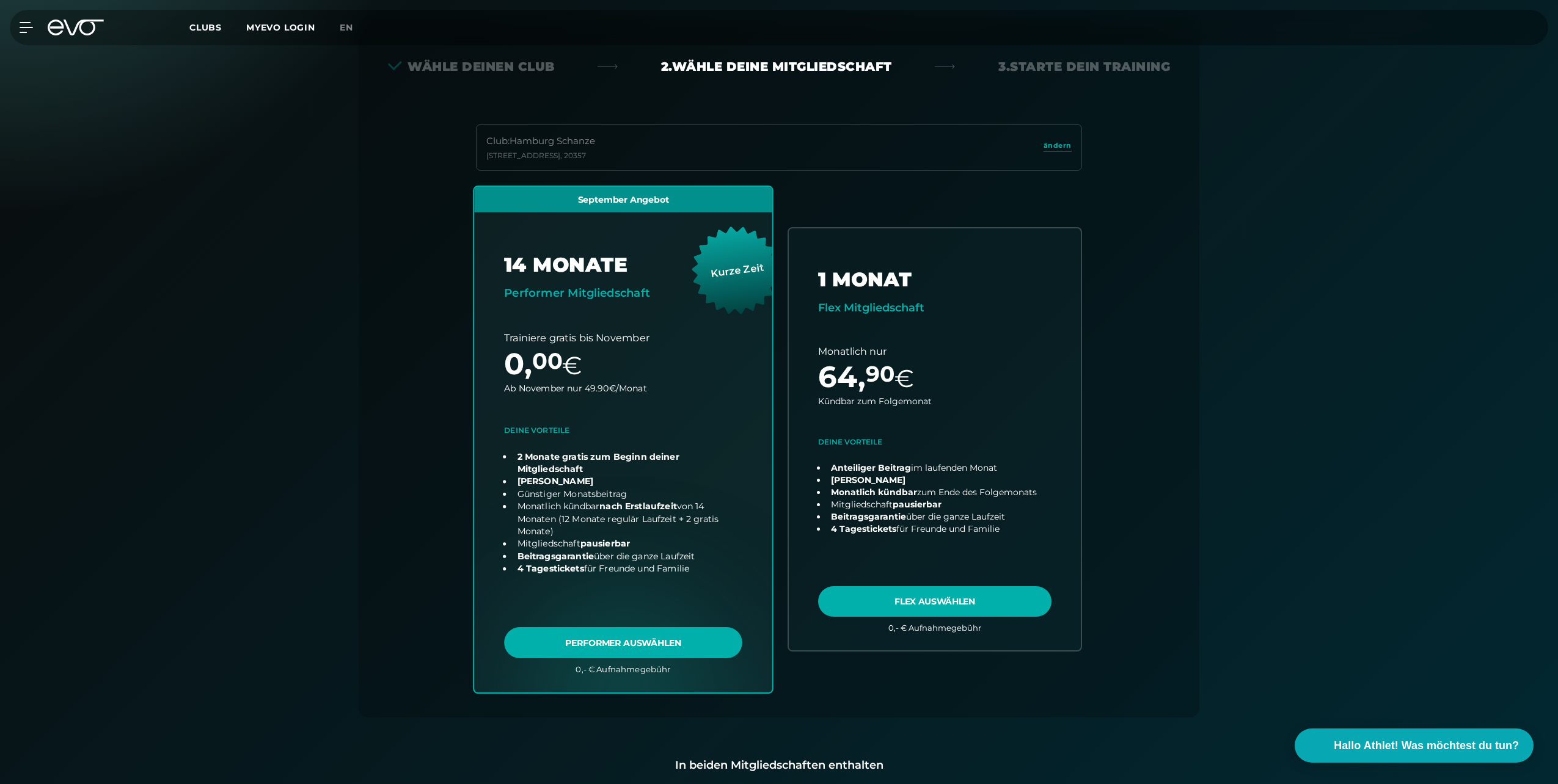
scroll to position [270, 0]
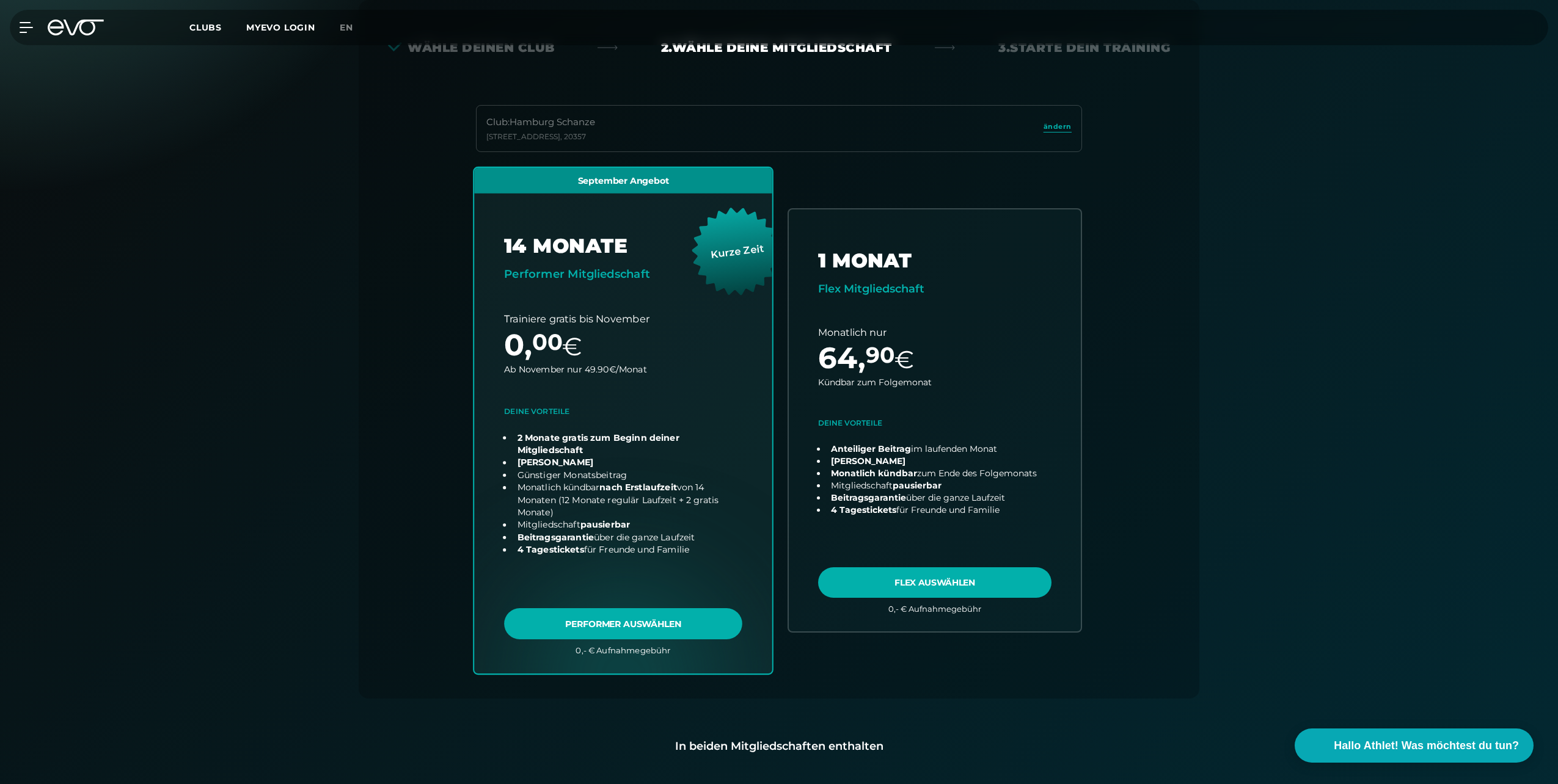
click at [598, 632] on link "choose plan" at bounding box center [623, 420] width 298 height 505
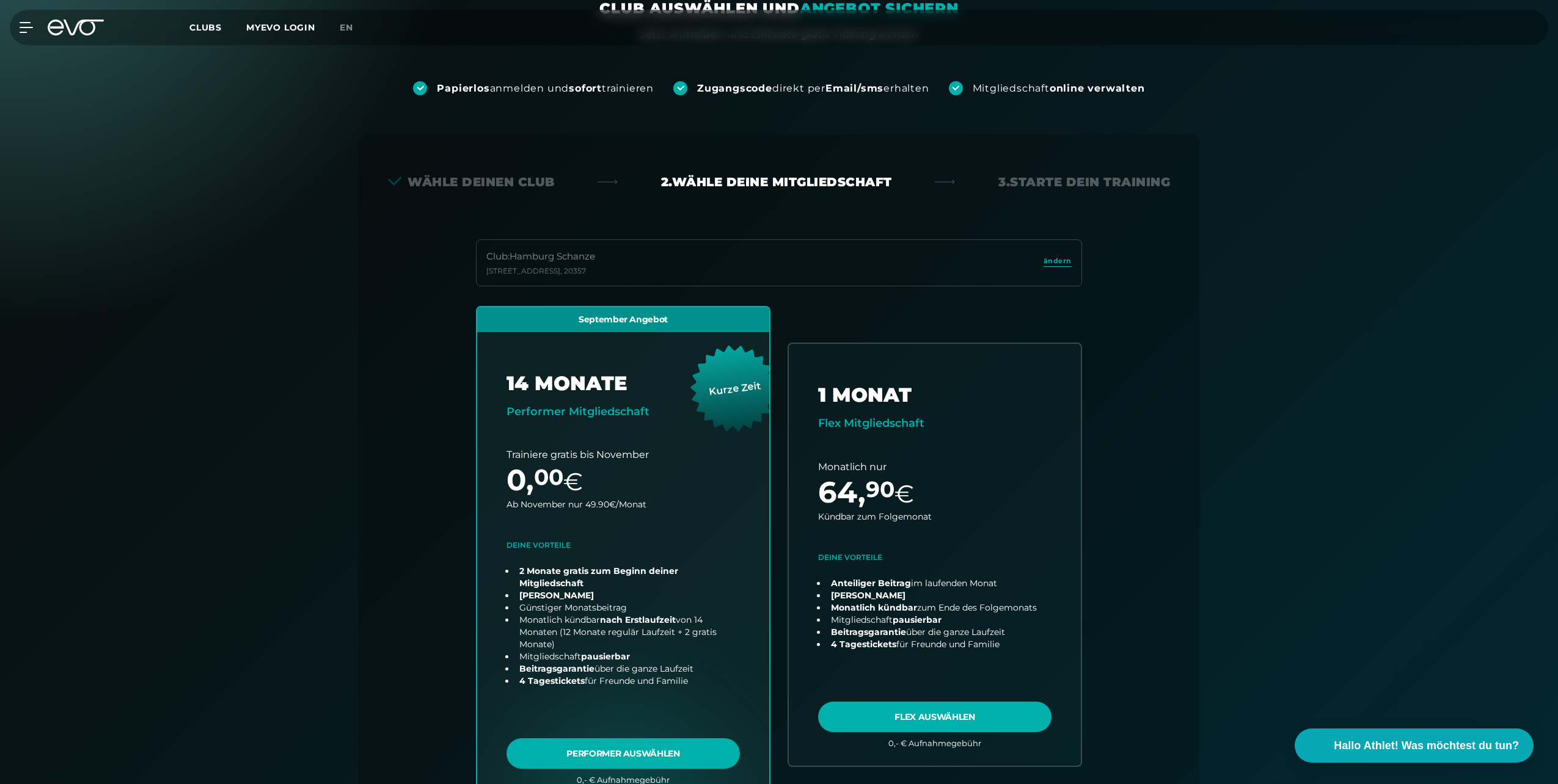
scroll to position [0, 0]
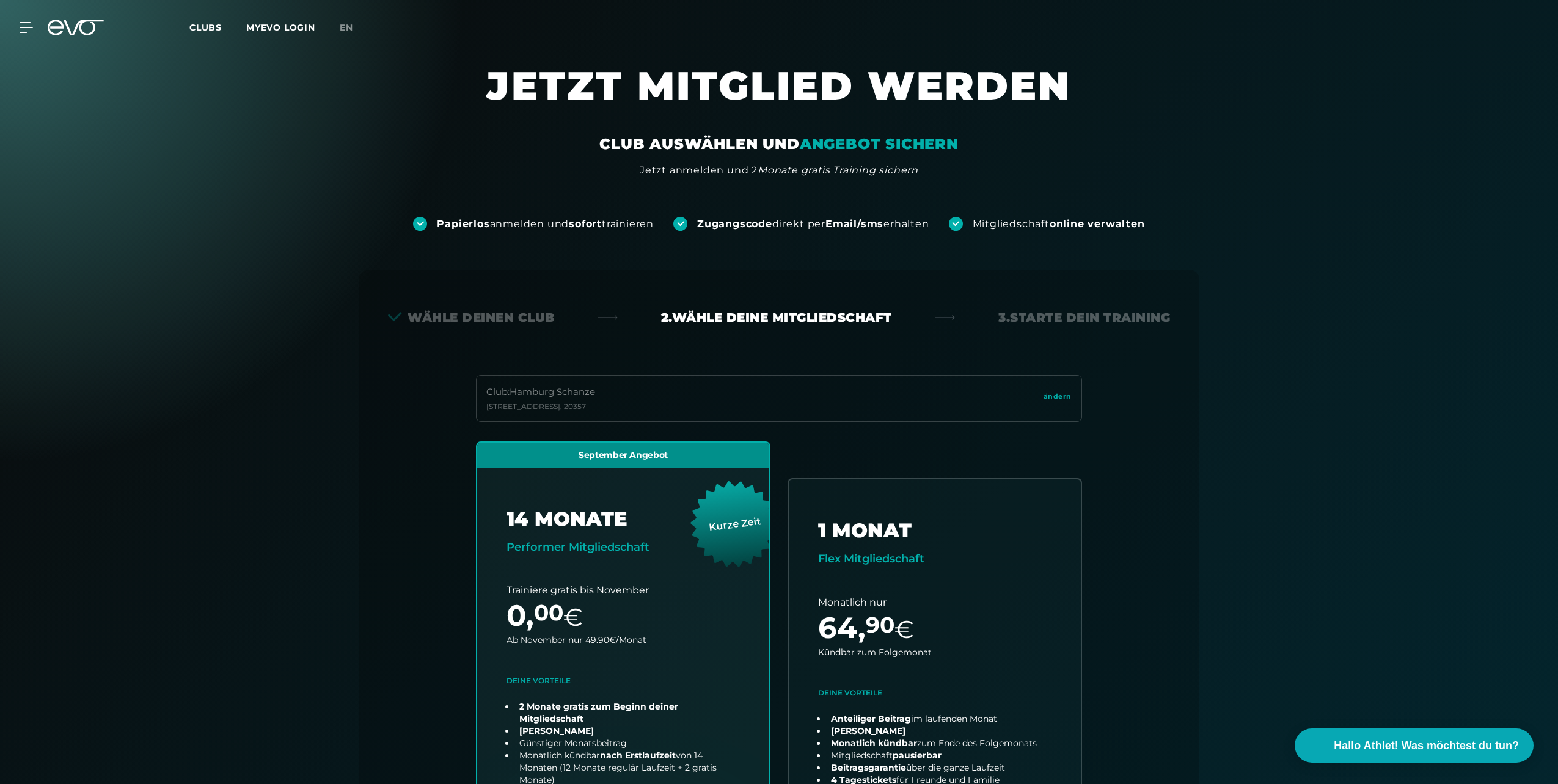
click at [193, 30] on span "Clubs" at bounding box center [205, 28] width 32 height 11
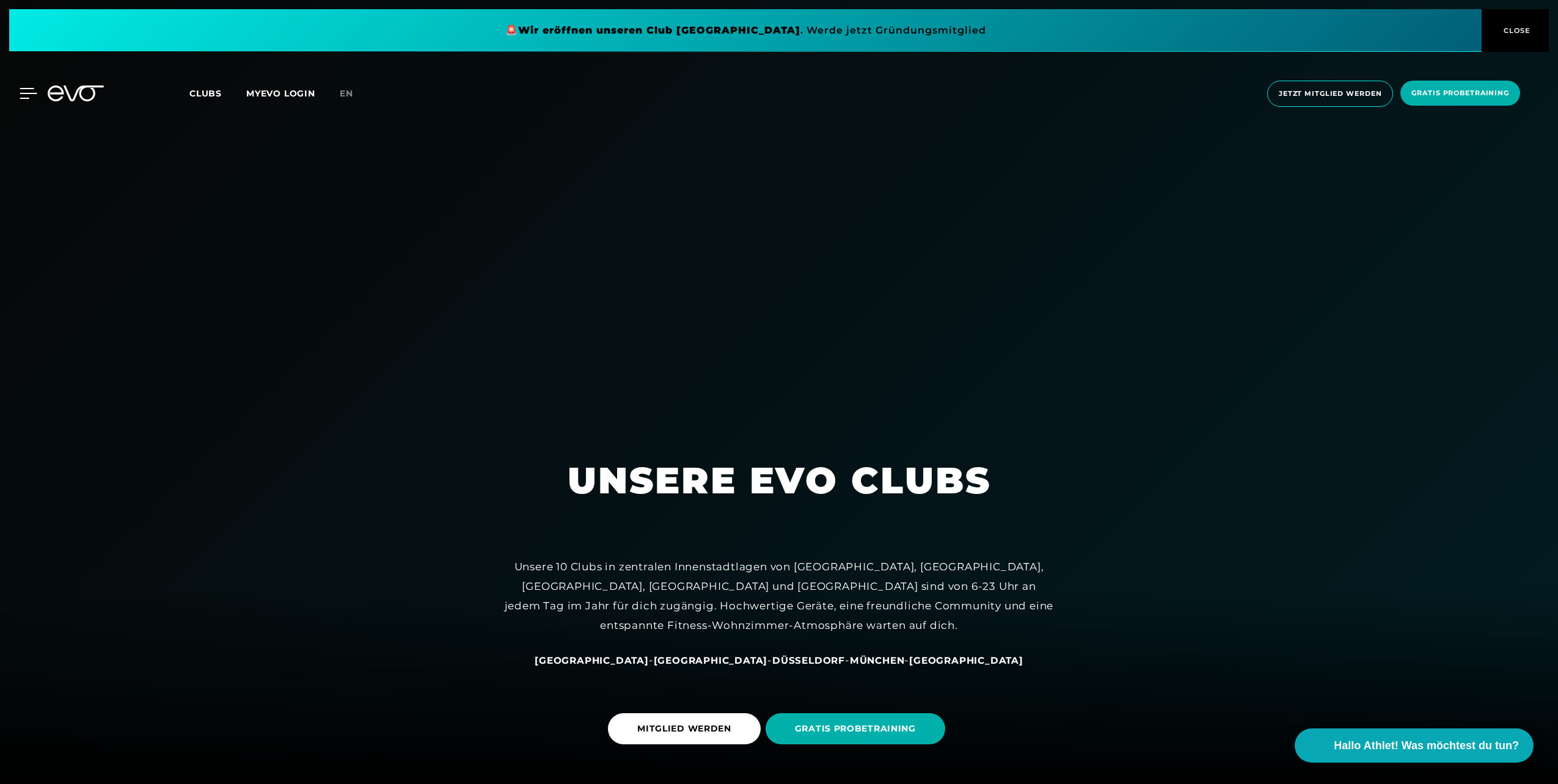
click at [28, 94] on icon at bounding box center [28, 93] width 17 height 11
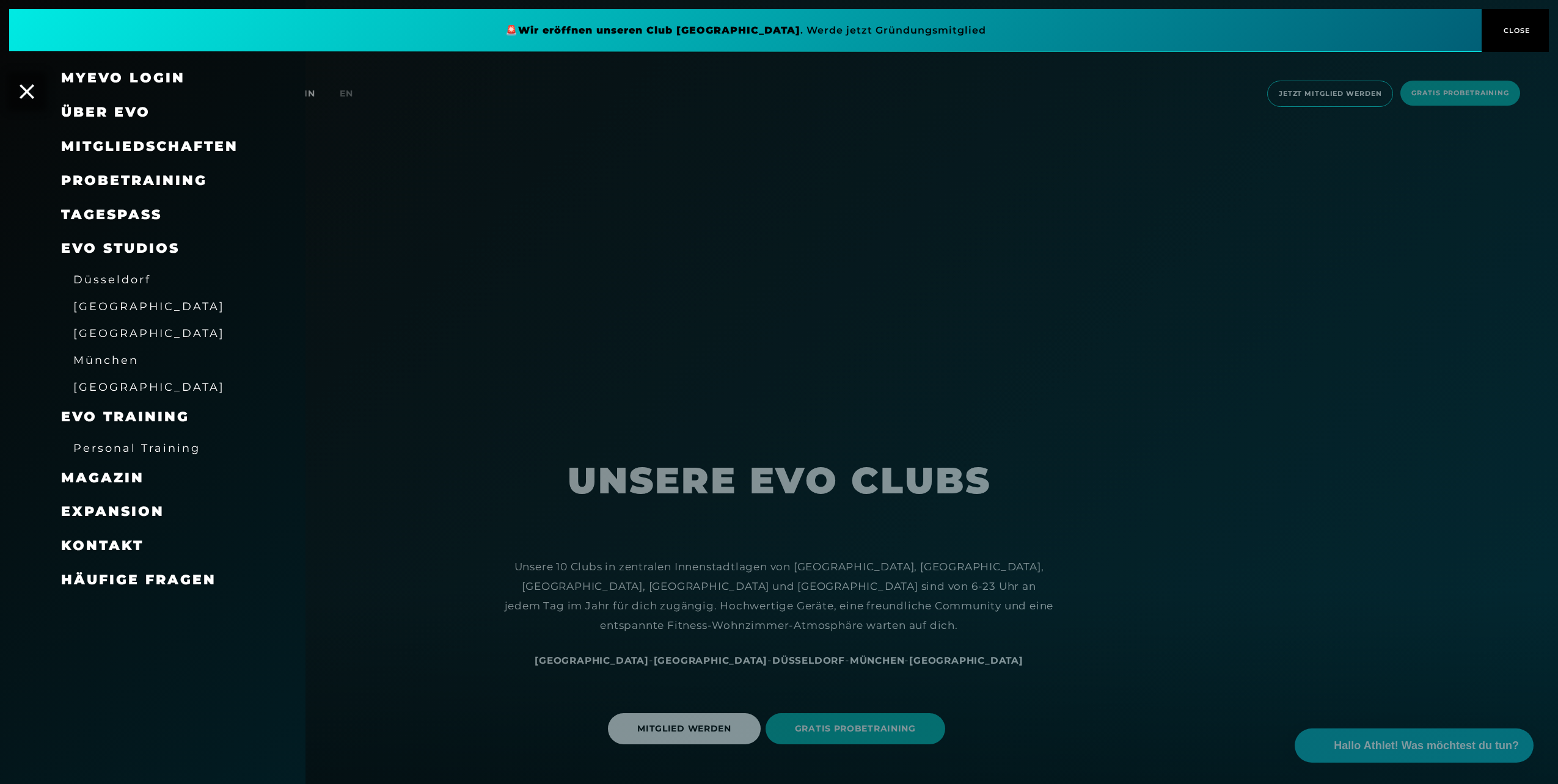
click at [159, 450] on span "Personal Training" at bounding box center [136, 448] width 127 height 13
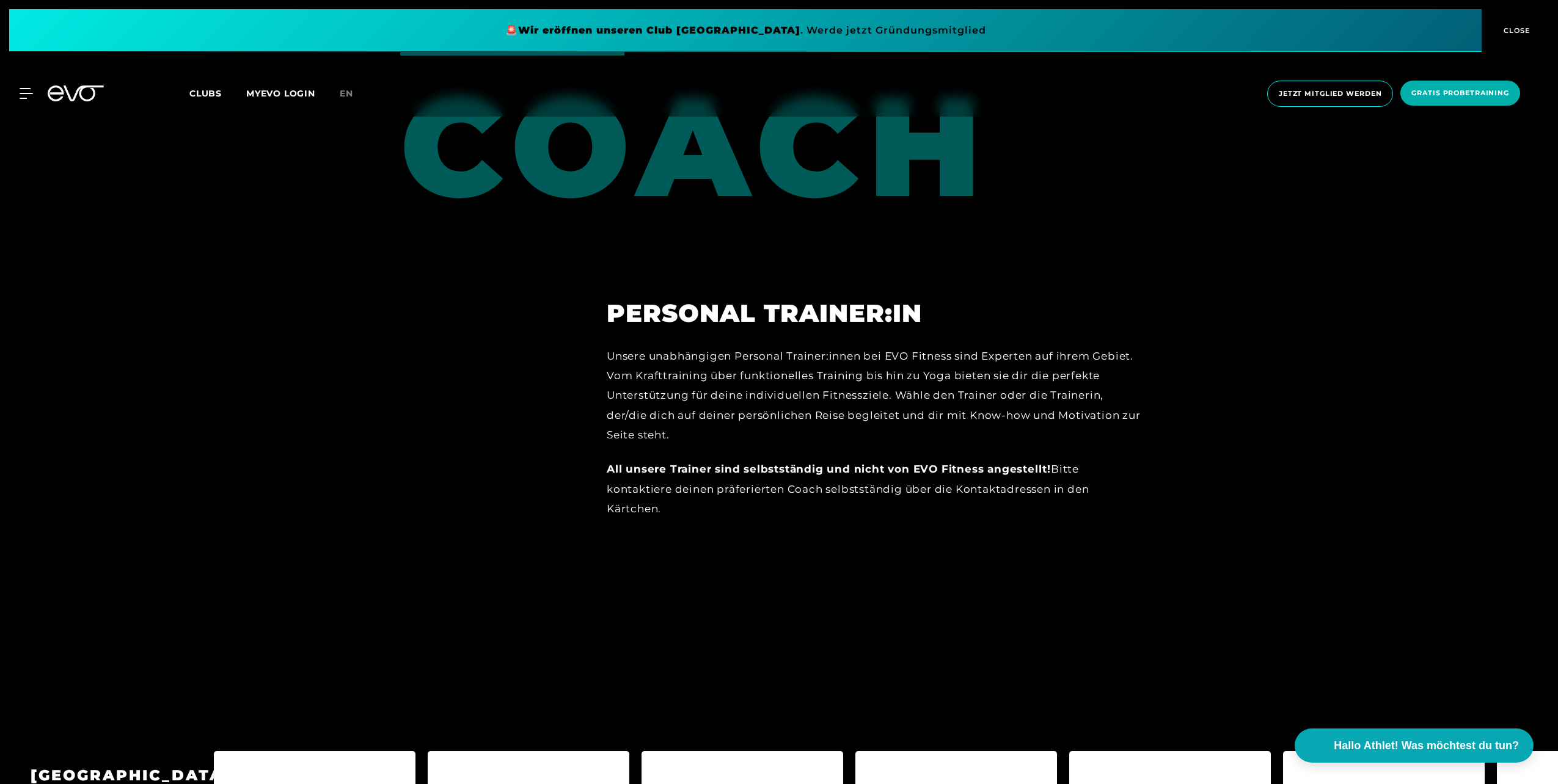
scroll to position [1222, 0]
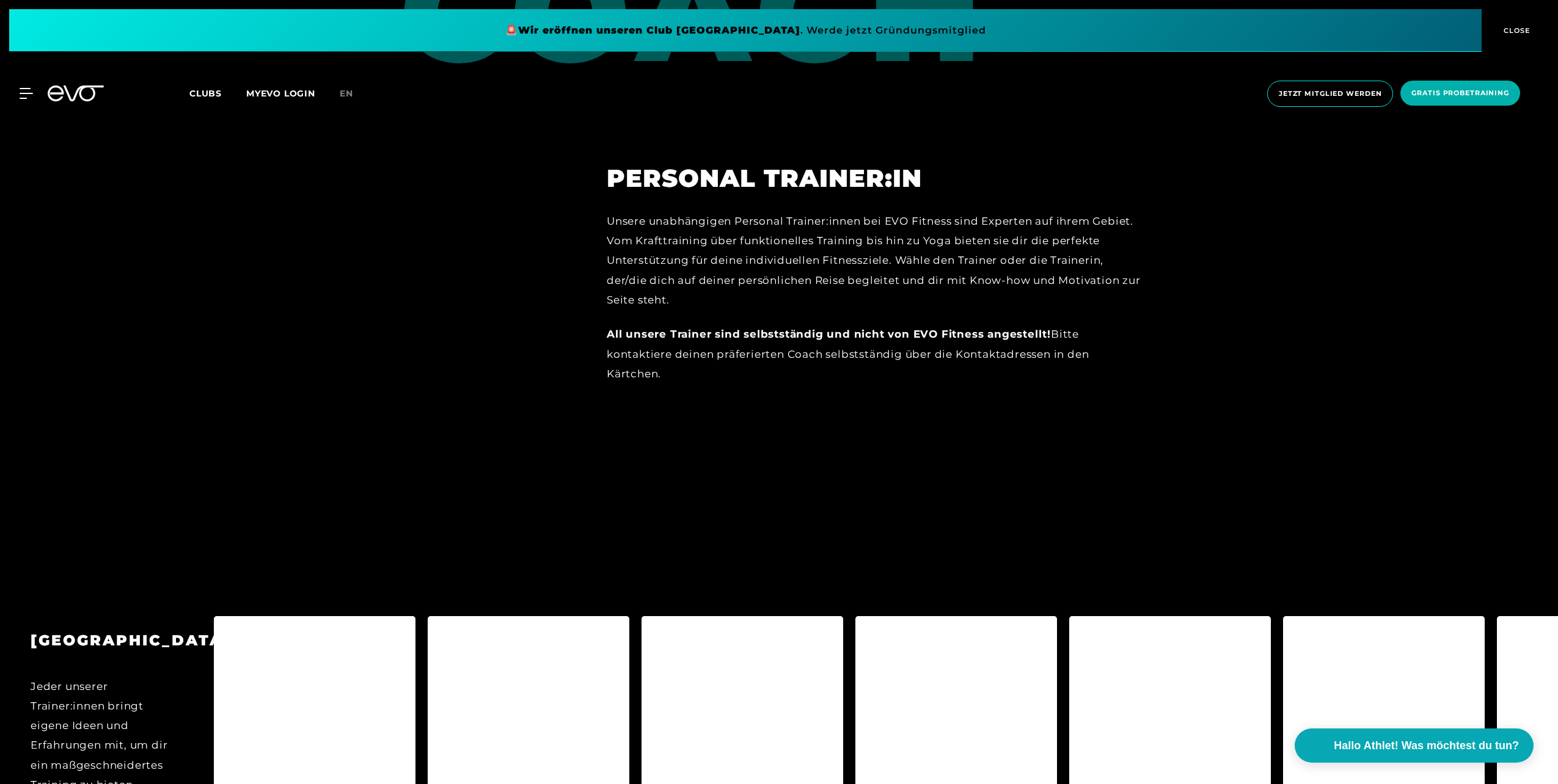
click at [42, 100] on div at bounding box center [76, 93] width 71 height 16
click at [35, 100] on div "MyEVO Login Über EVO Mitgliedschaften Probetraining TAGESPASS EVO Studios [GEOG…" at bounding box center [779, 94] width 1553 height 46
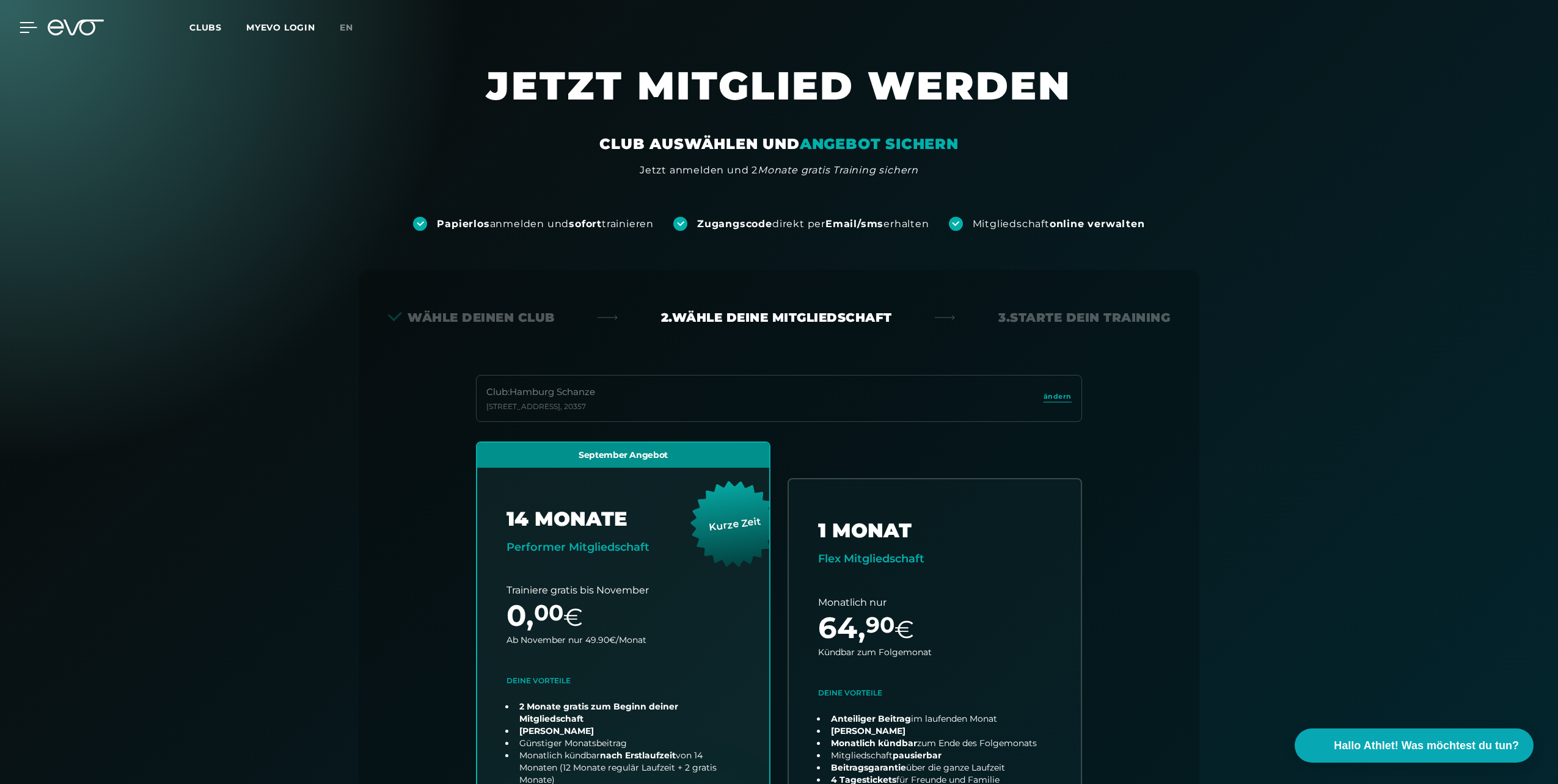
click at [32, 30] on icon at bounding box center [28, 28] width 17 height 11
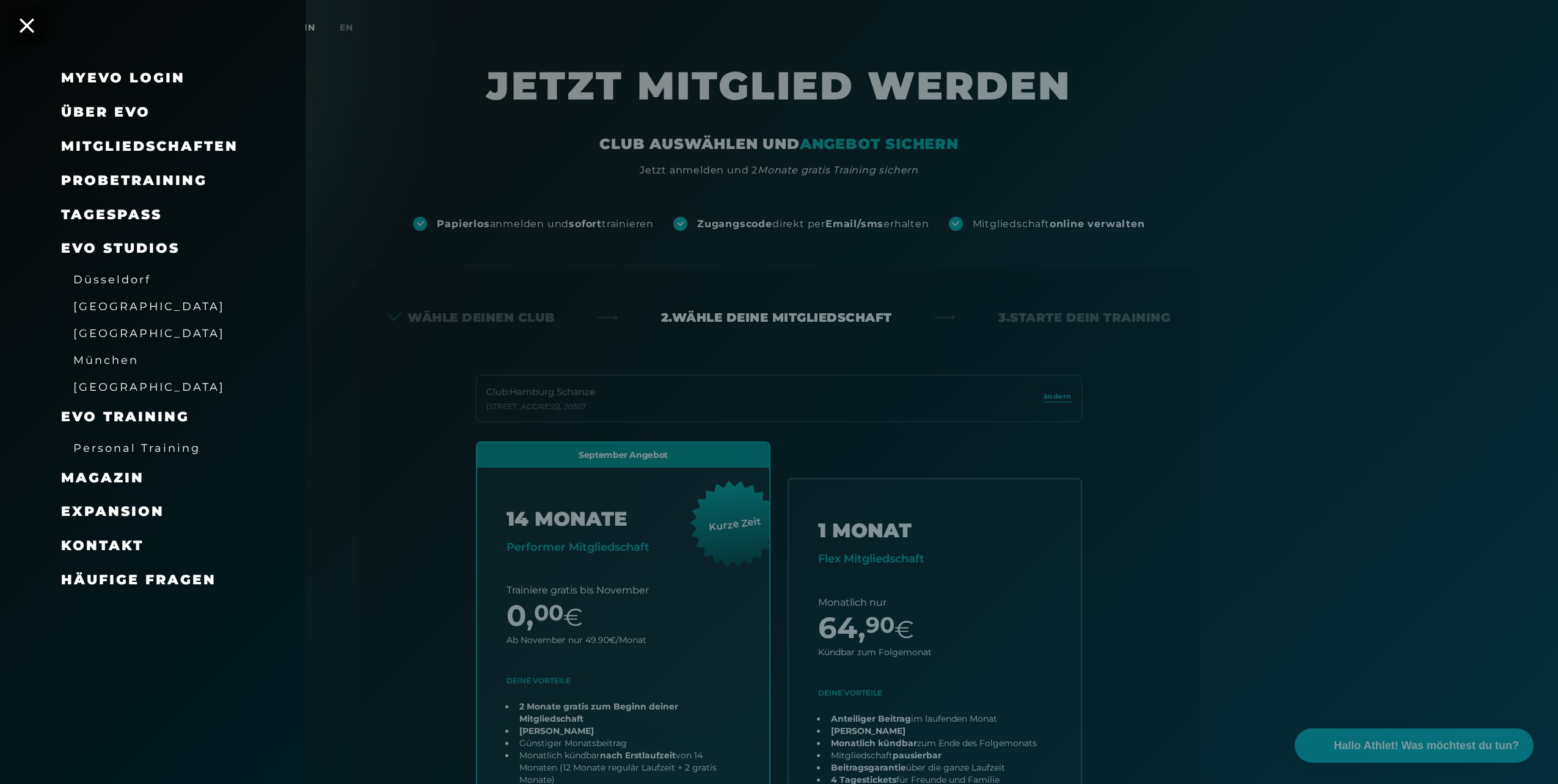
click at [131, 548] on span "Kontakt" at bounding box center [102, 546] width 83 height 17
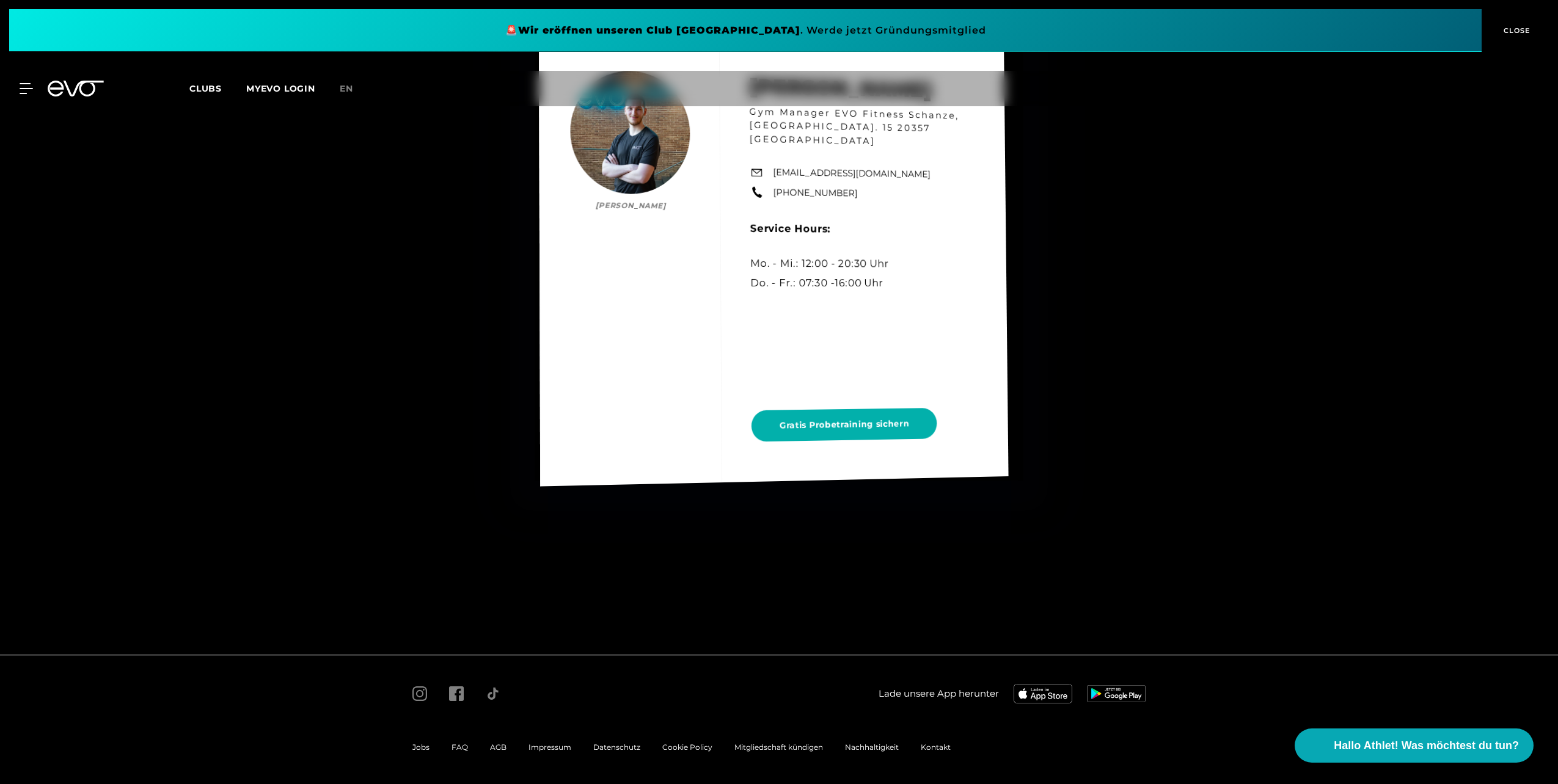
scroll to position [9540, 0]
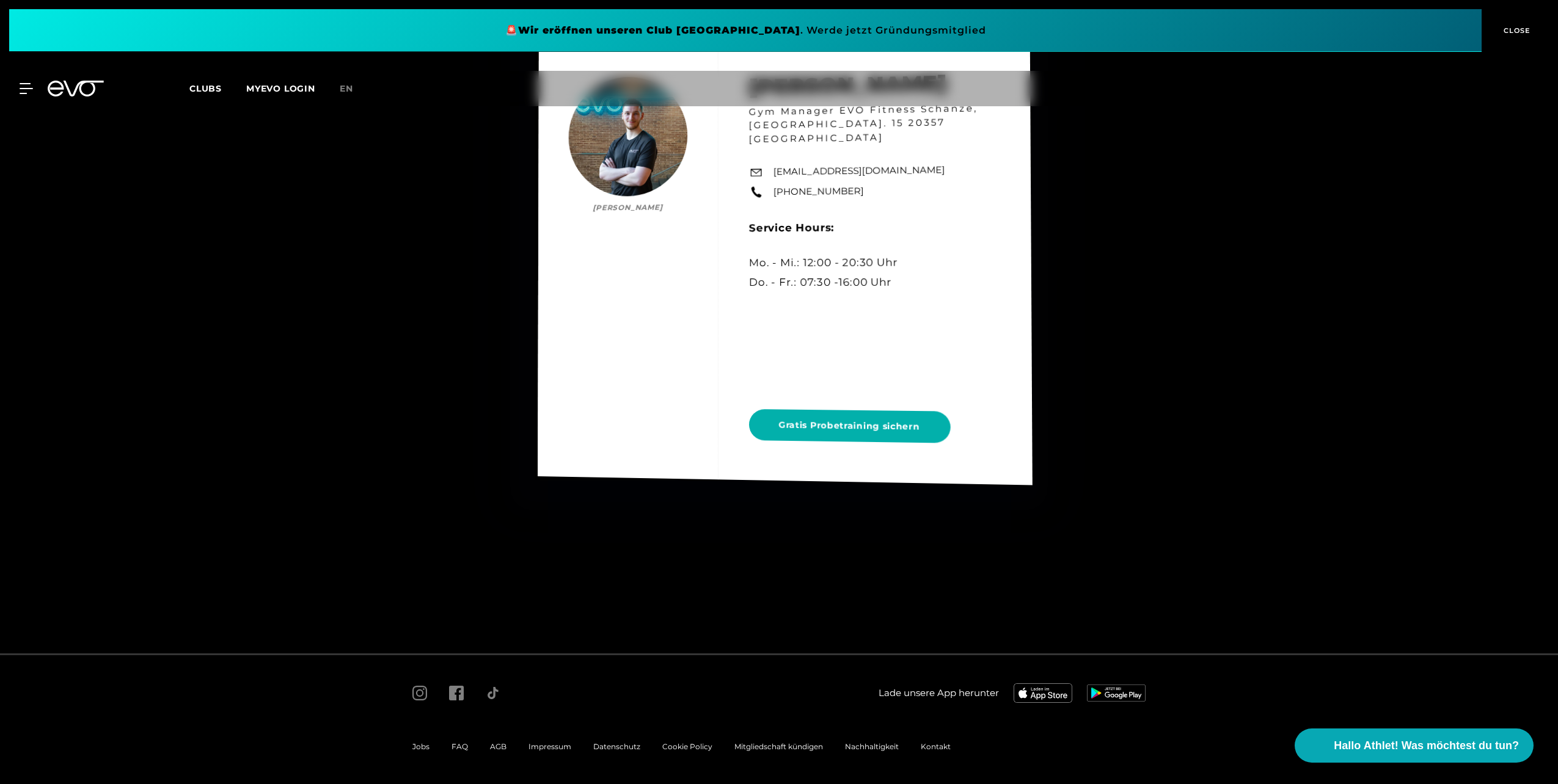
click at [878, 419] on div "Jonas Meintz Jonas Meintz Gym Manager EVO Fitness Schanze, Kampstr. 15 20357 Ha…" at bounding box center [785, 261] width 495 height 448
click at [872, 417] on div "Jonas Meintz Jonas Meintz Gym Manager EVO Fitness Schanze, Kampstr. 15 20357 Ha…" at bounding box center [784, 262] width 496 height 446
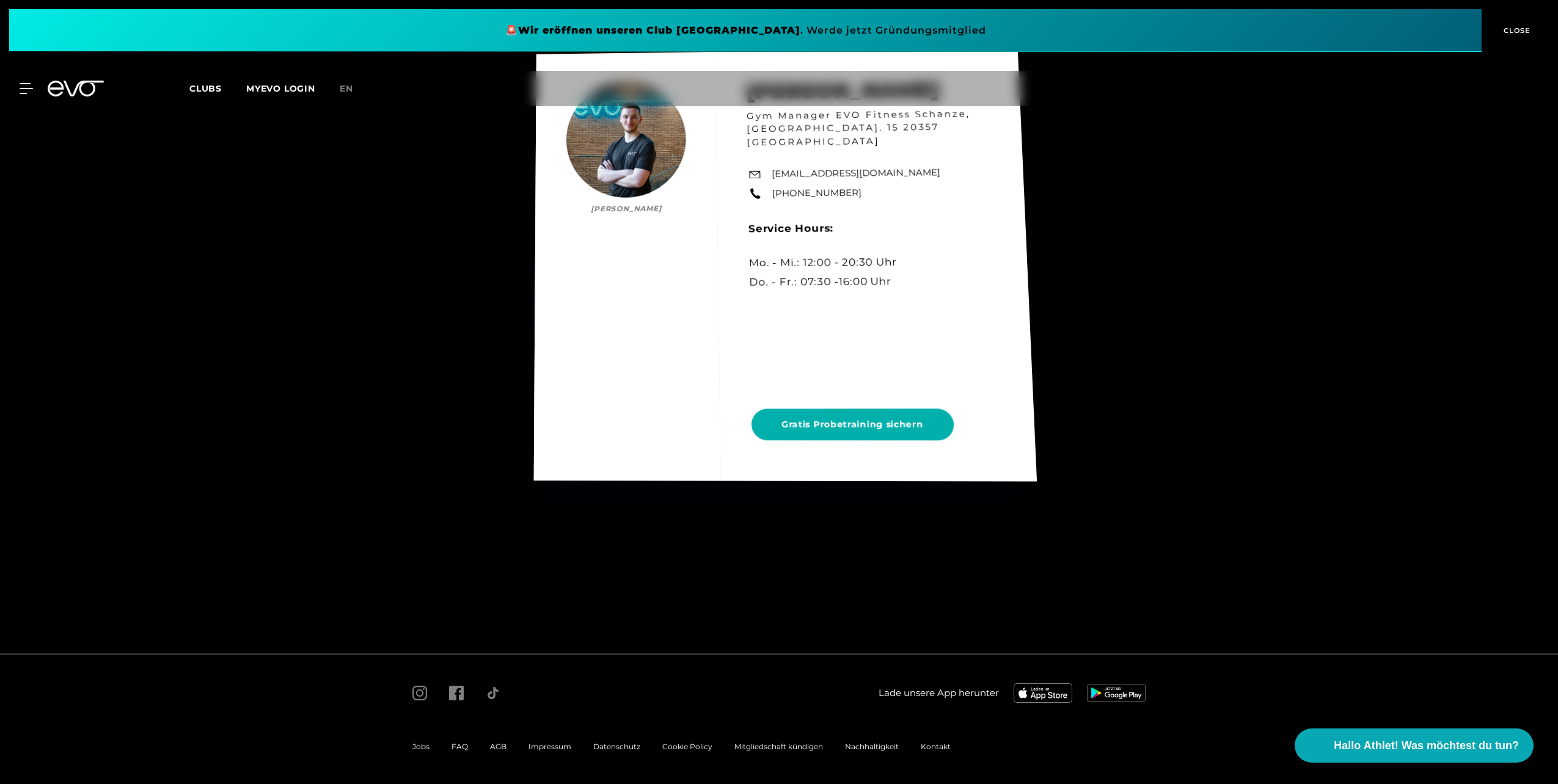
click at [835, 406] on div "Jonas Meintz Jonas Meintz Gym Manager EVO Fitness Schanze, Kampstr. 15 20357 Ha…" at bounding box center [785, 264] width 503 height 434
click at [835, 424] on div "Jonas Meintz Jonas Meintz Gym Manager EVO Fitness Schanze, Kampstr. 15 20357 Ha…" at bounding box center [785, 265] width 503 height 434
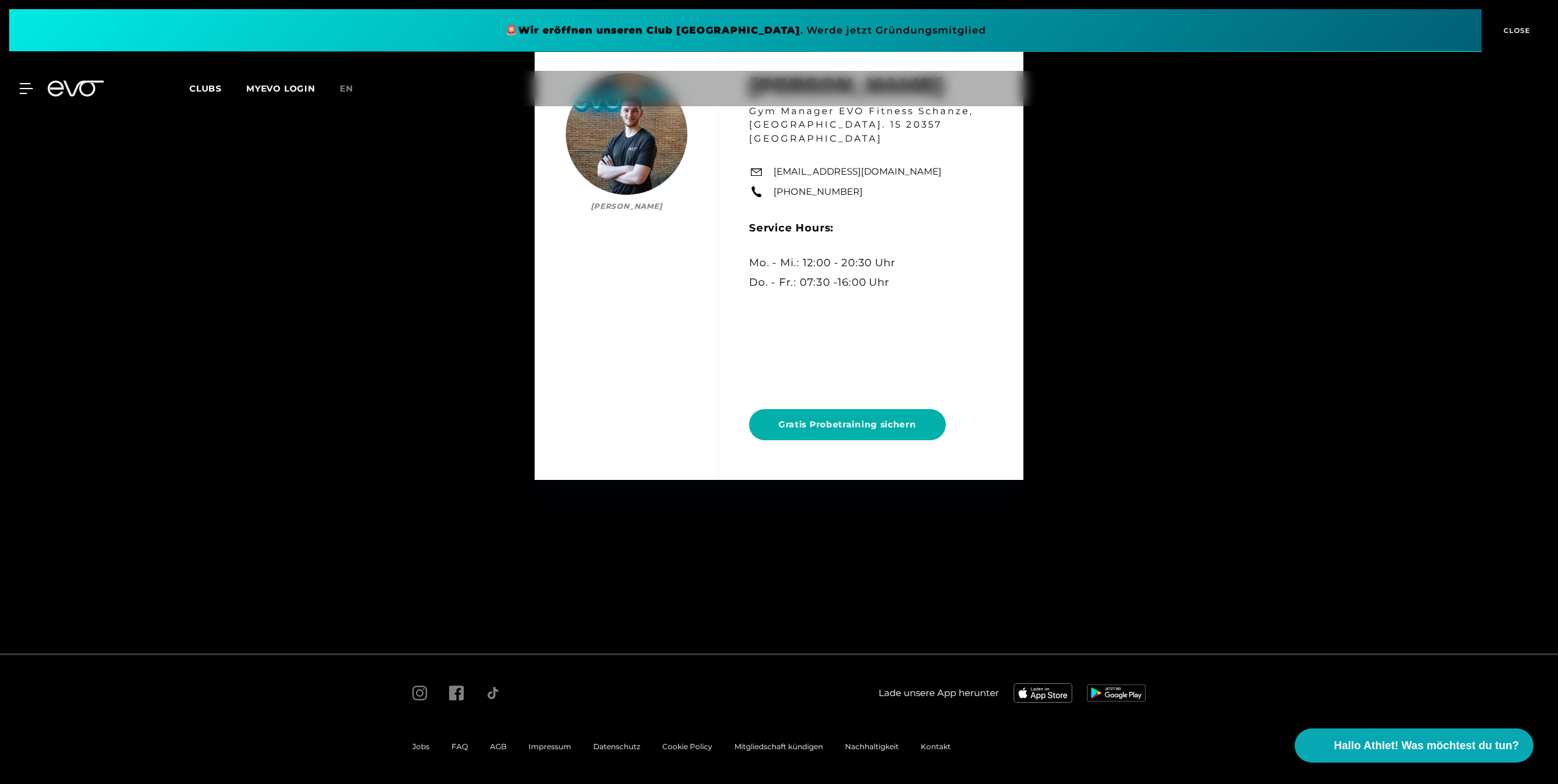
click at [29, 81] on div "MyEVO Login Über EVO Mitgliedschaften Probetraining TAGESPASS EVO Studios [GEOG…" at bounding box center [779, 89] width 1553 height 36
click at [24, 83] on div "MyEVO Login Über EVO Mitgliedschaften Probetraining TAGESPASS EVO Studios [GEOG…" at bounding box center [779, 89] width 1553 height 36
click at [21, 89] on icon at bounding box center [28, 89] width 17 height 10
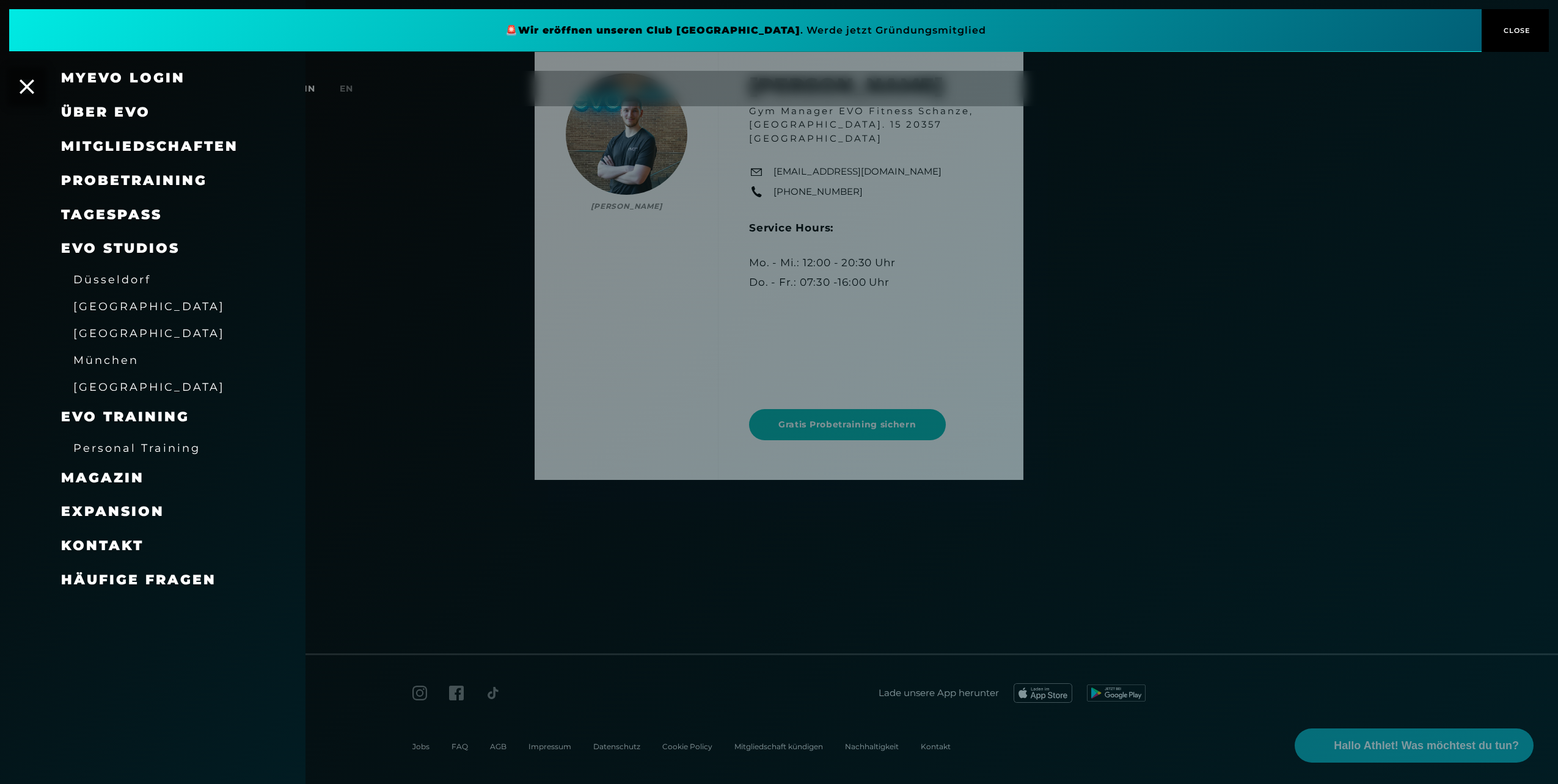
click at [117, 579] on span "Häufige Fragen" at bounding box center [138, 580] width 155 height 17
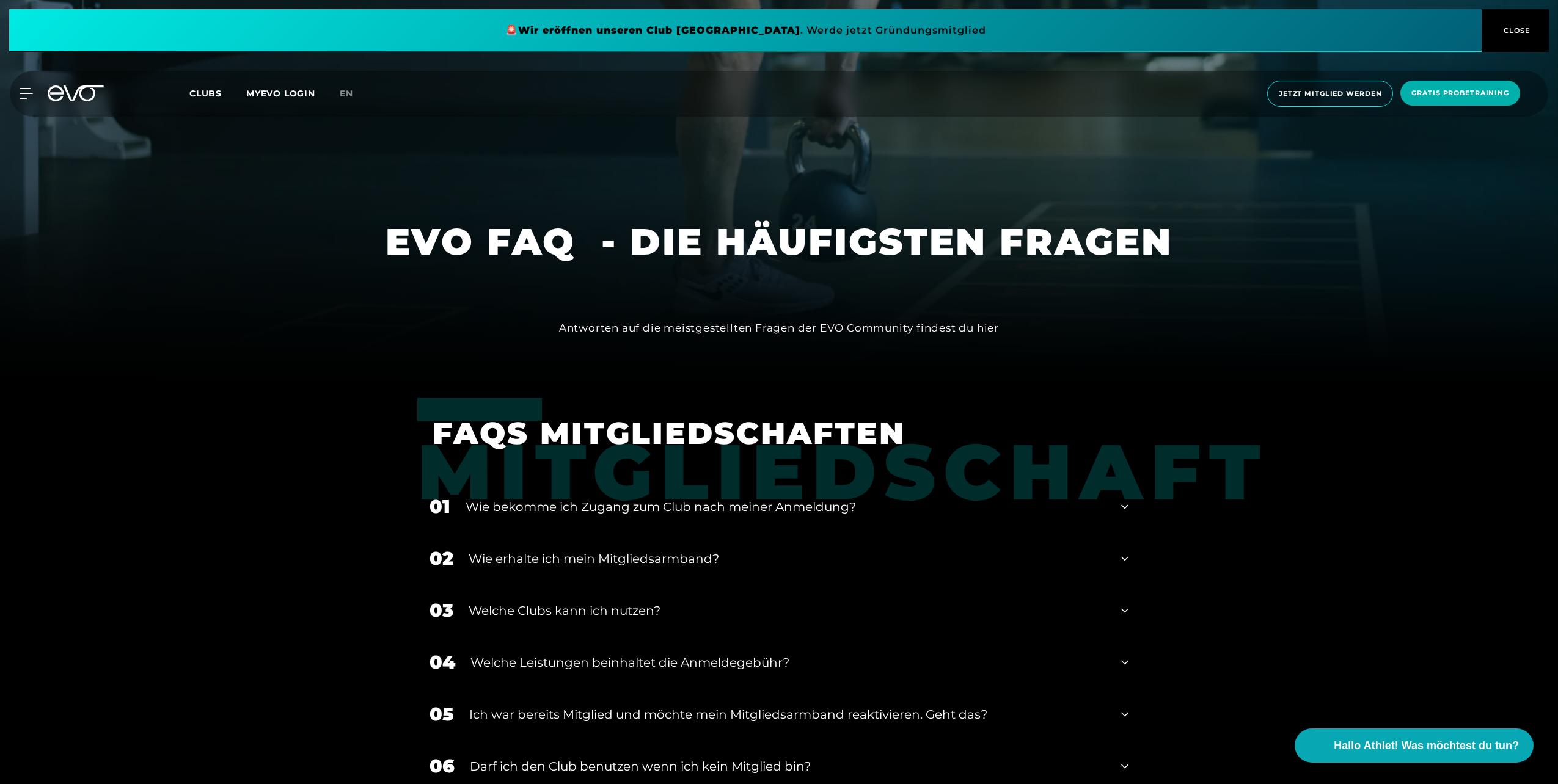
scroll to position [489, 0]
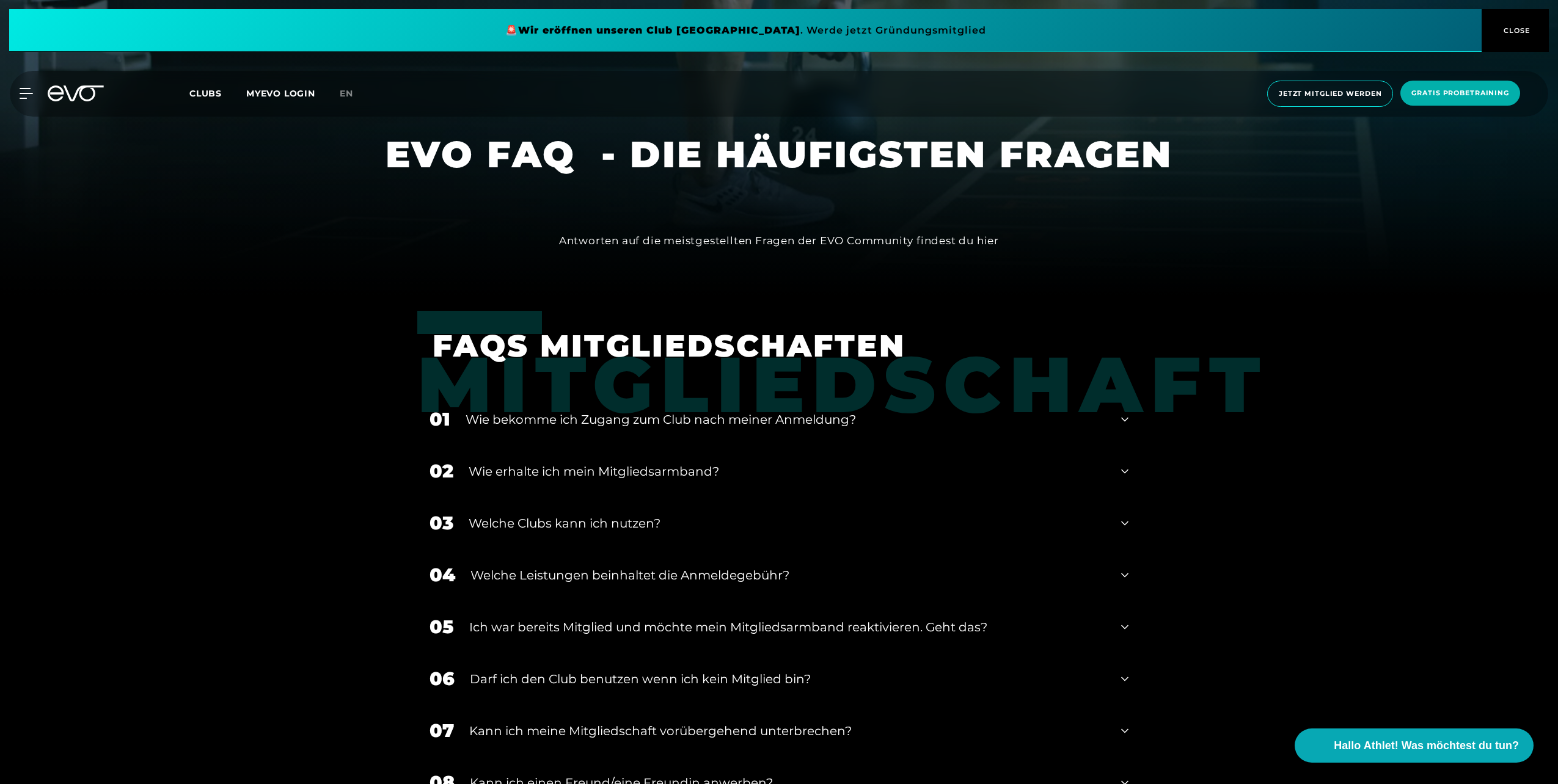
click at [486, 426] on div "Wie bekomme ich Zugang zum Club nach meiner Anmeldung?" at bounding box center [785, 419] width 640 height 18
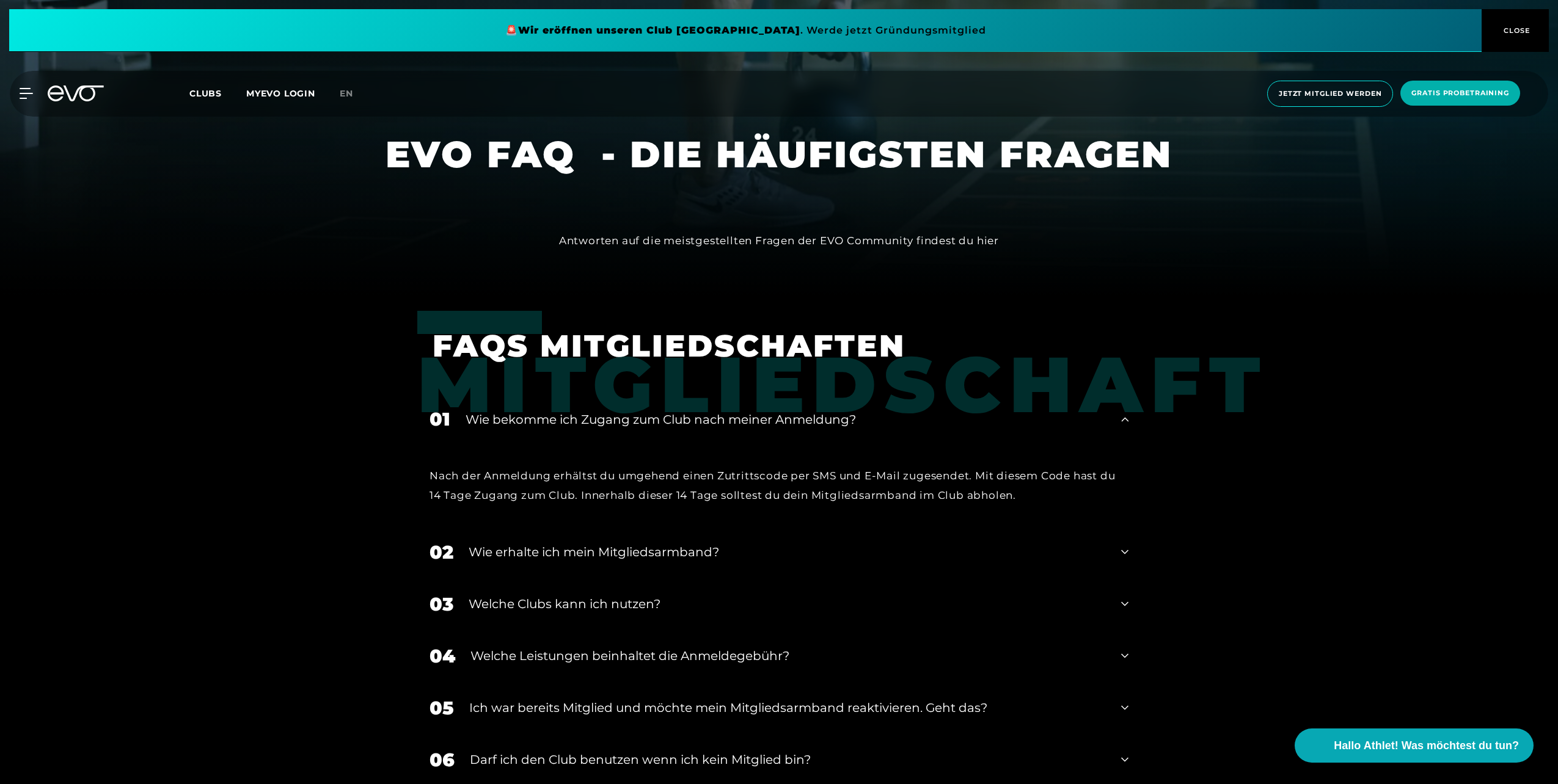
scroll to position [733, 0]
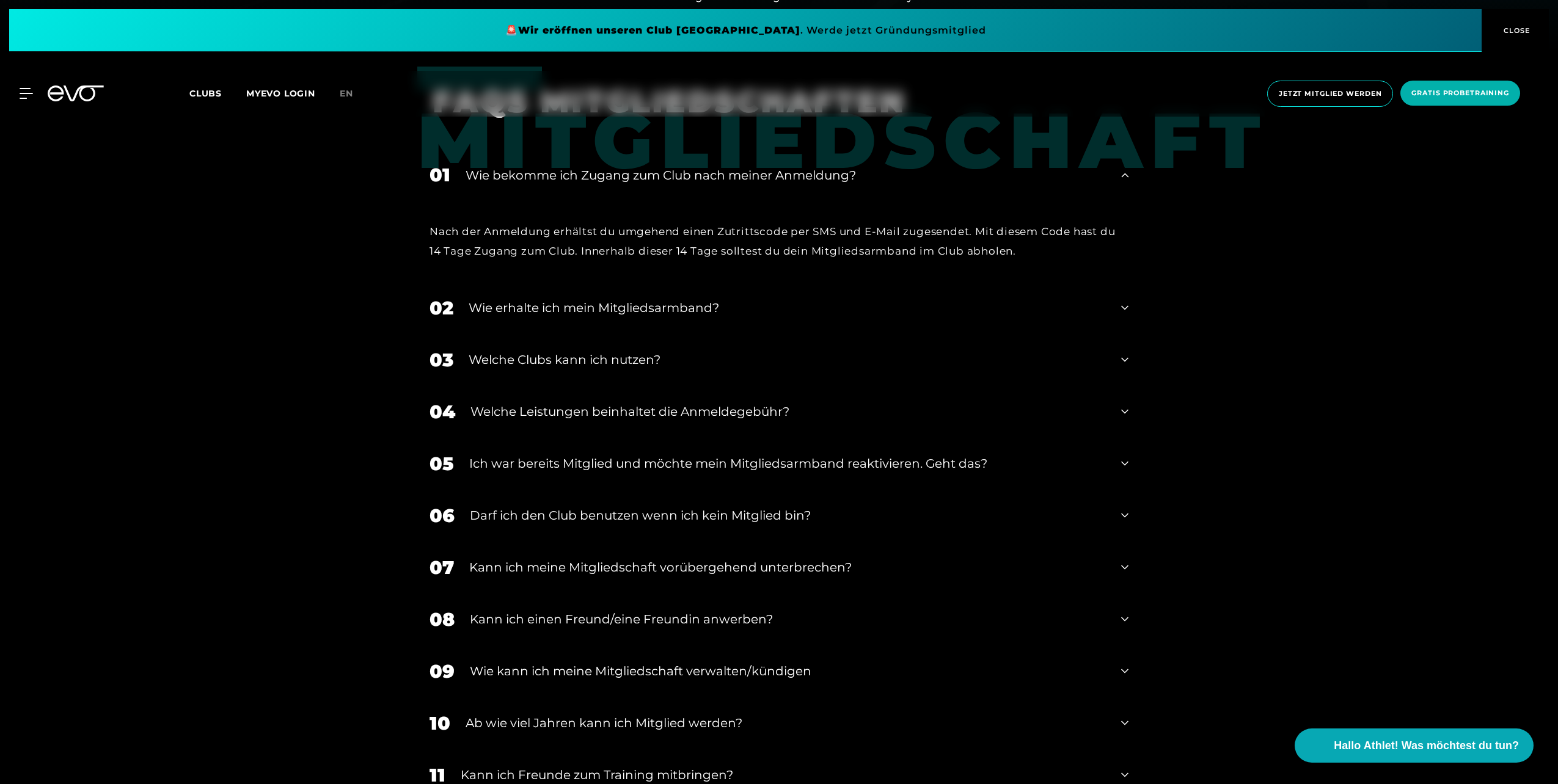
click at [500, 308] on div "Wie erhalte ich mein Mitgliedsarmband?" at bounding box center [787, 307] width 637 height 18
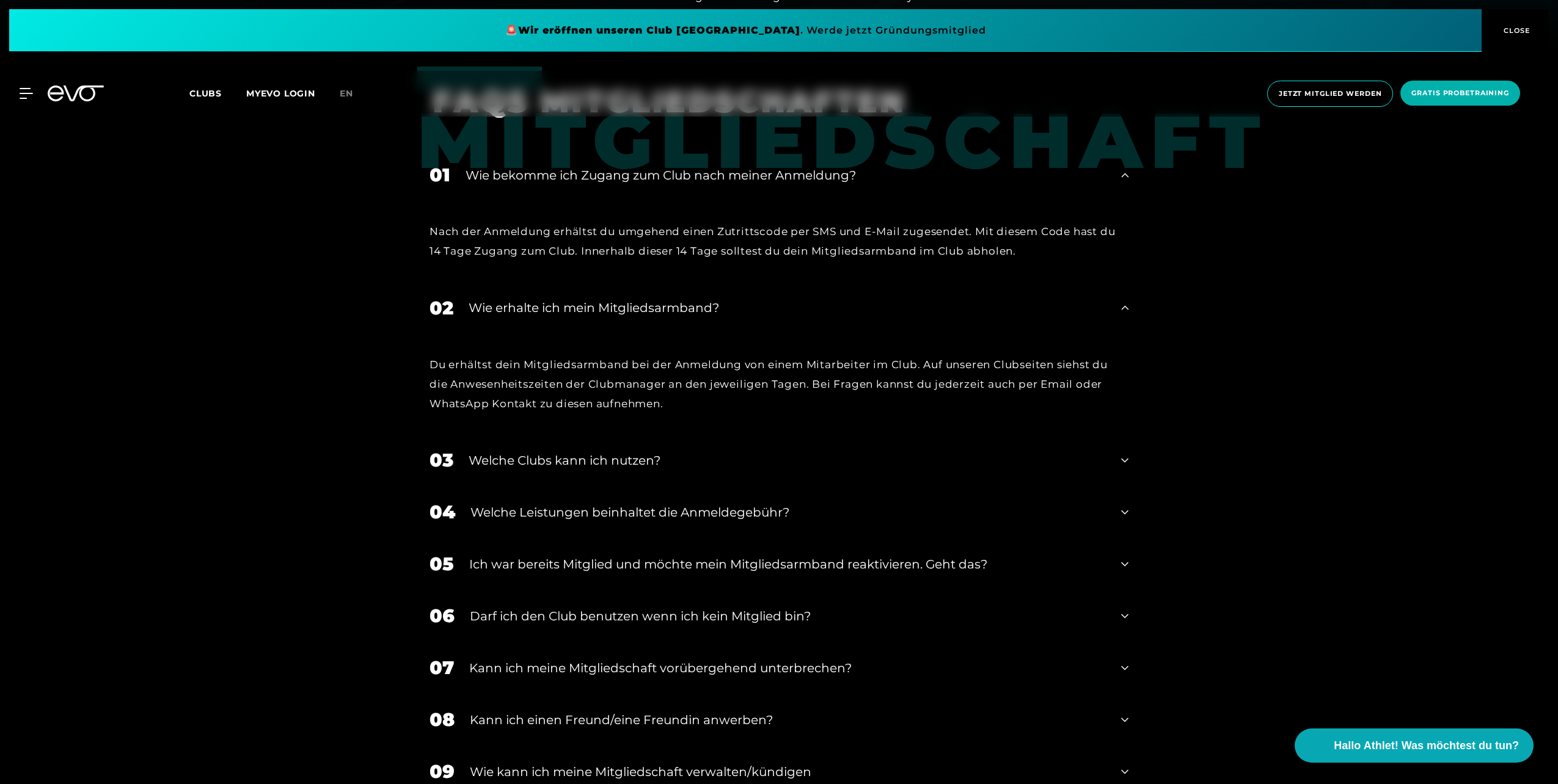
click at [570, 458] on div "Welche Clubs kann ich nutzen?" at bounding box center [787, 460] width 637 height 18
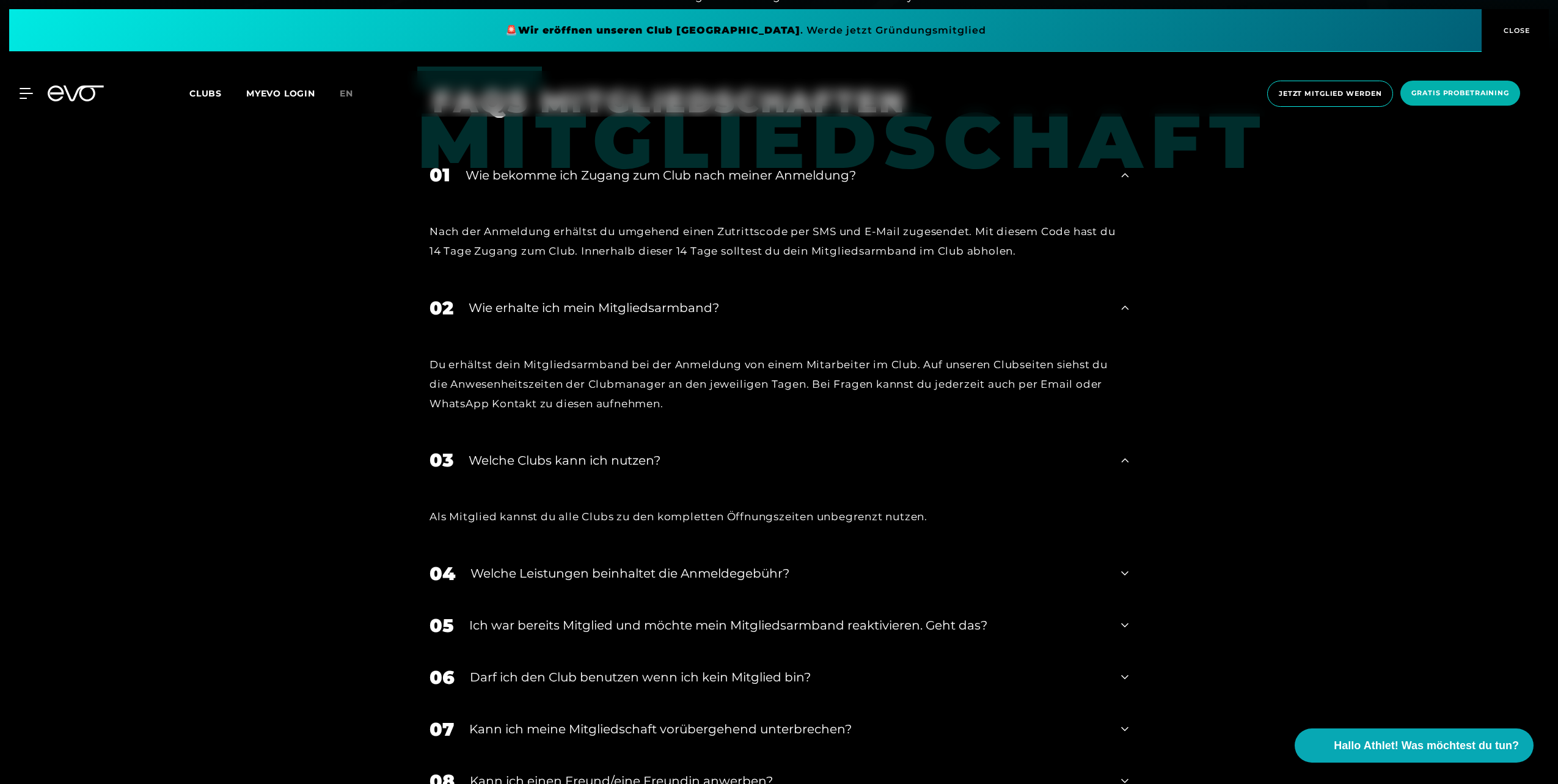
scroll to position [794, 0]
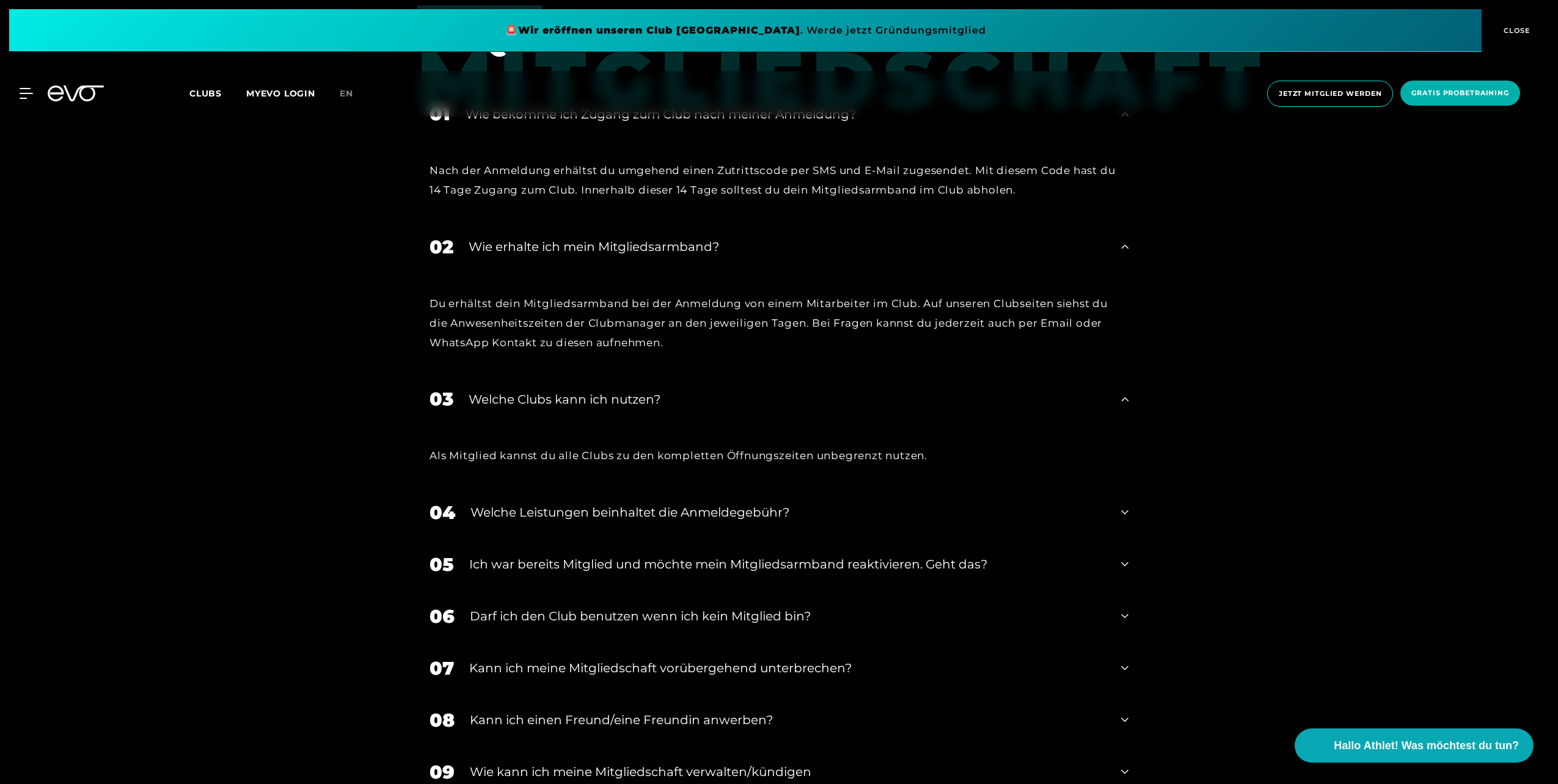
click at [463, 506] on div "04 Welche Leistungen beinhaltet die Anmeldegebühr?" at bounding box center [778, 512] width 723 height 52
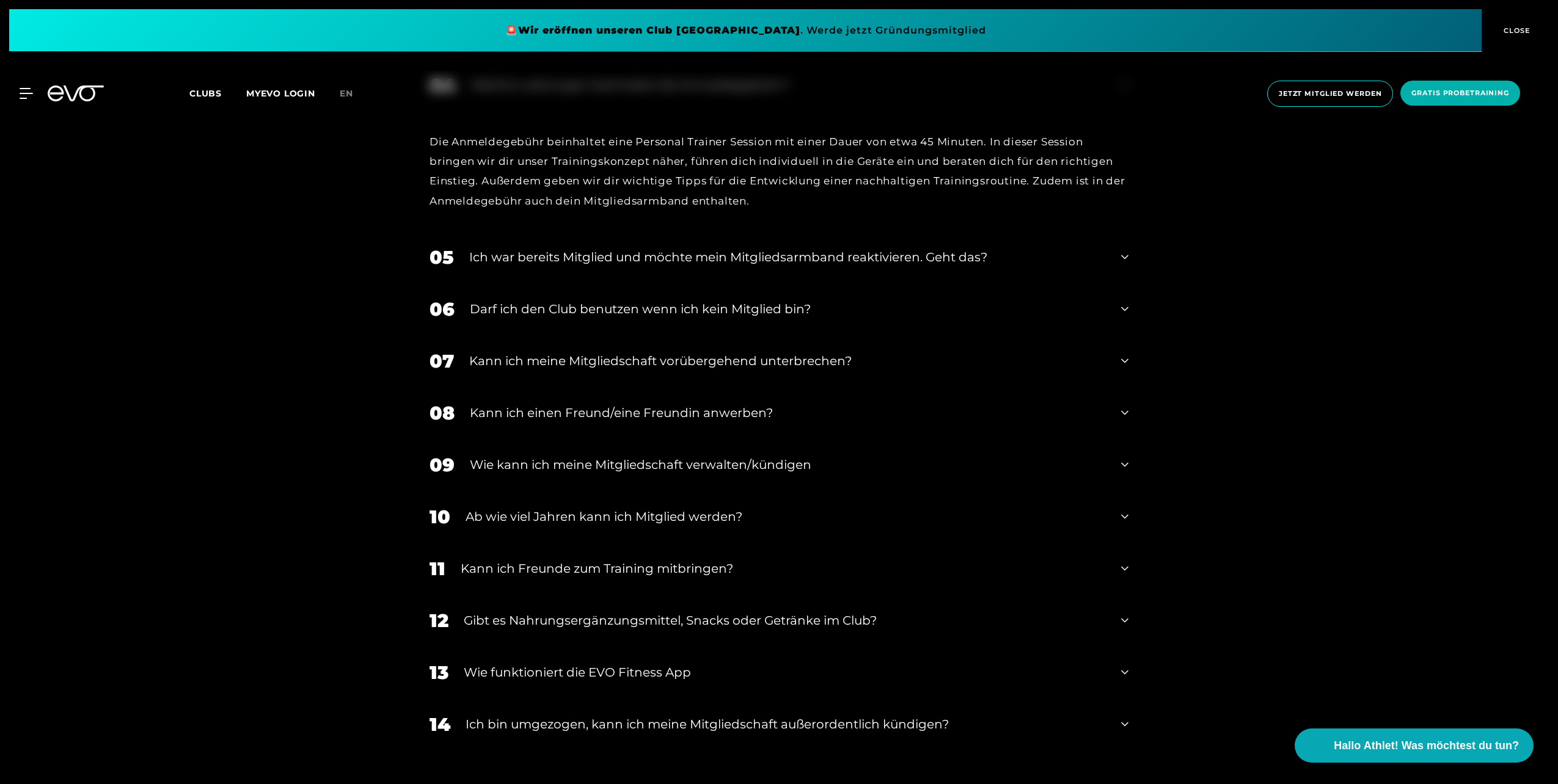
scroll to position [1283, 0]
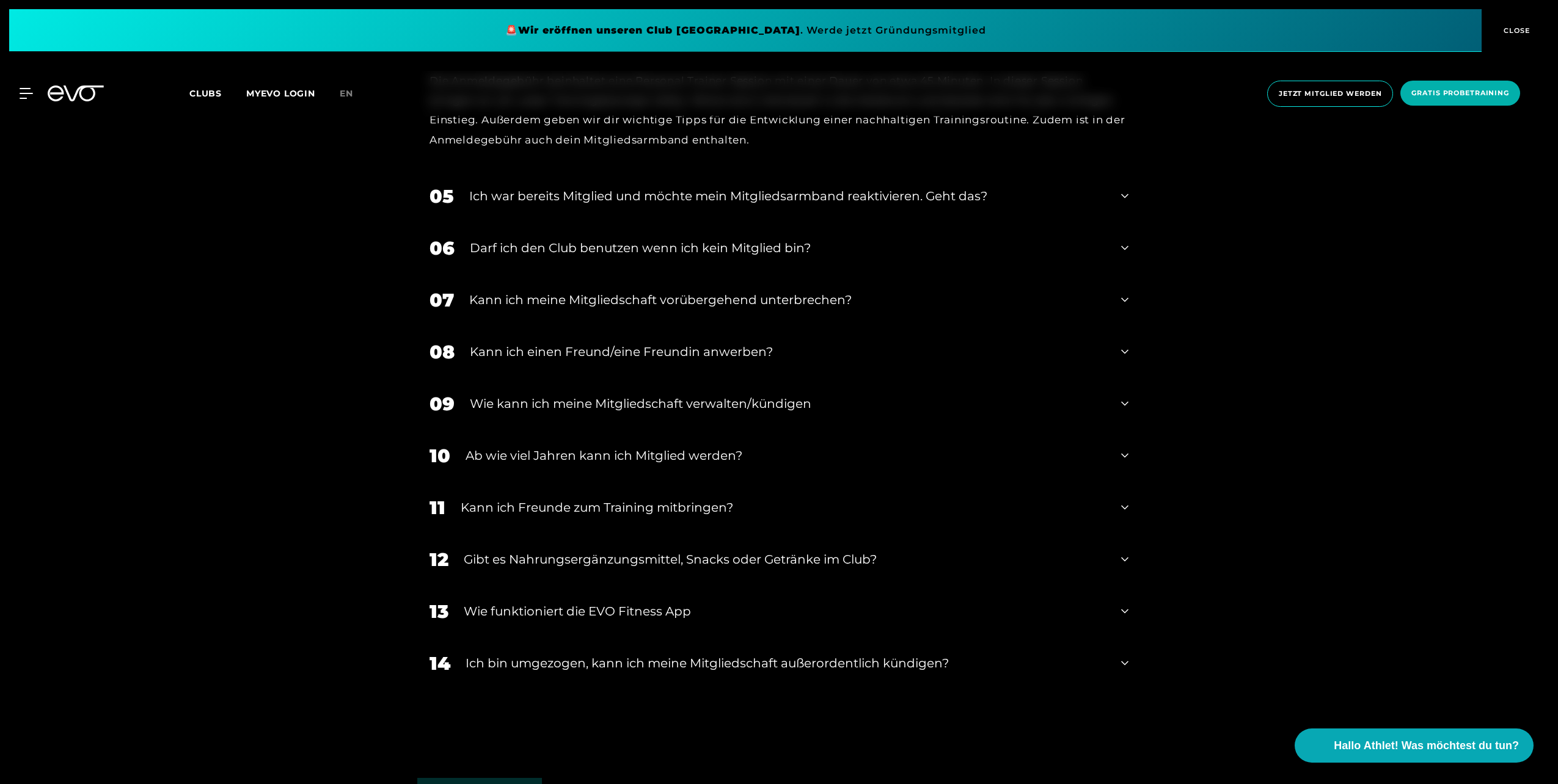
click at [520, 547] on div "12 Gibt es Nahrungsergänzungsmittel, Snacks oder Getränke im Club?" at bounding box center [778, 559] width 723 height 52
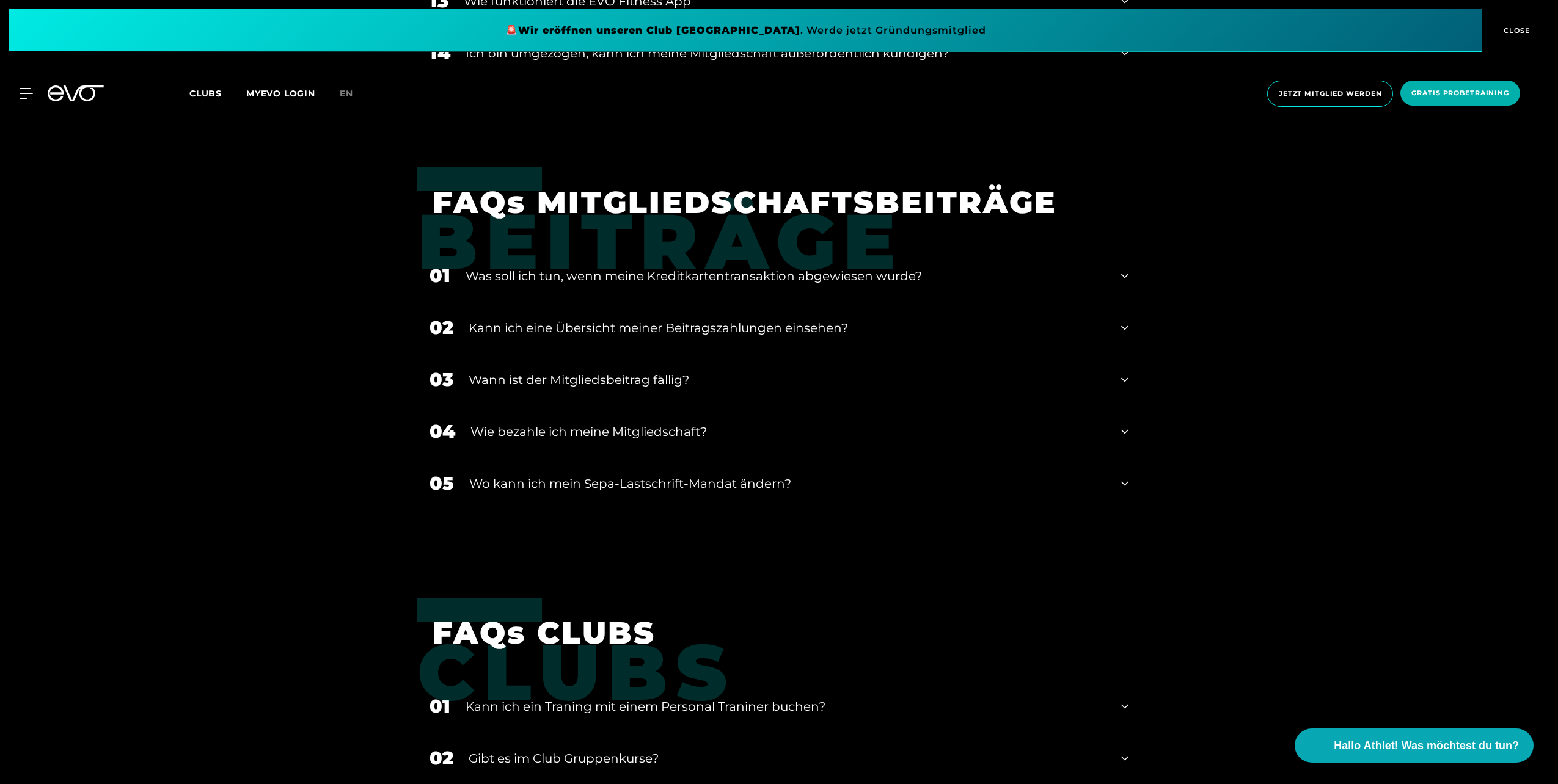
scroll to position [2198, 0]
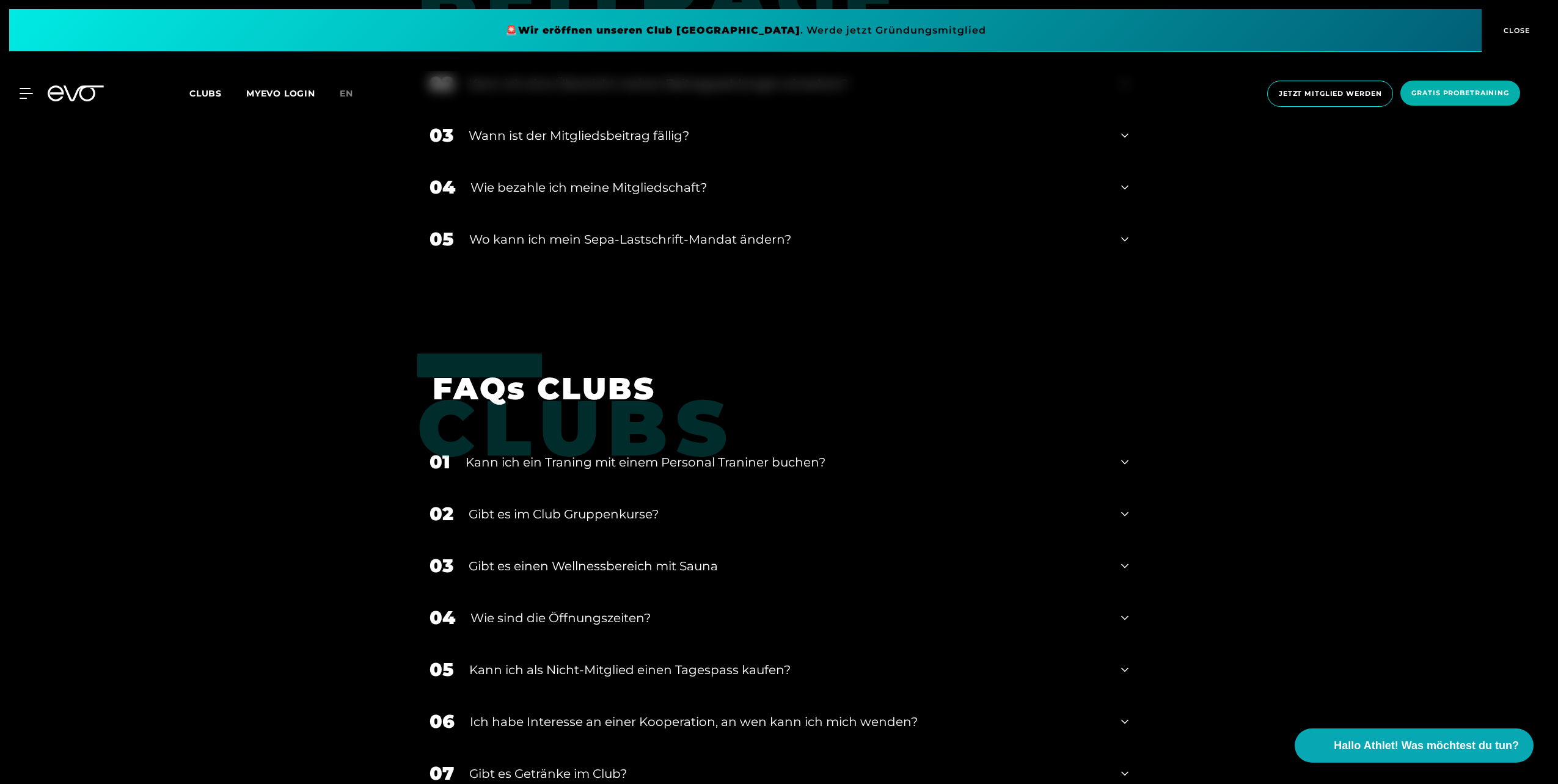
click at [552, 458] on div "Kann ich ein Traning mit einem Personal Traniner buchen?" at bounding box center [785, 462] width 640 height 18
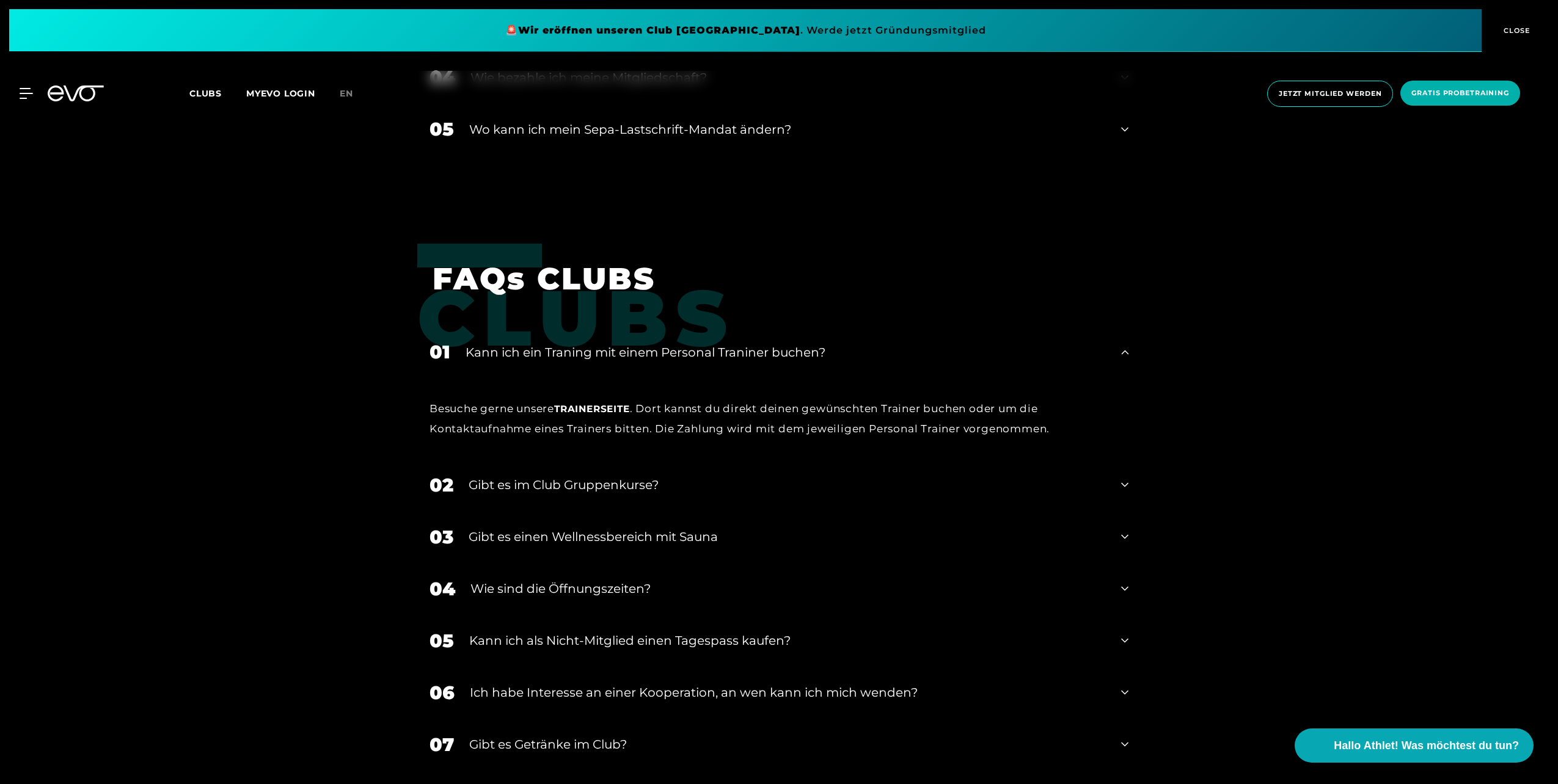
scroll to position [2320, 0]
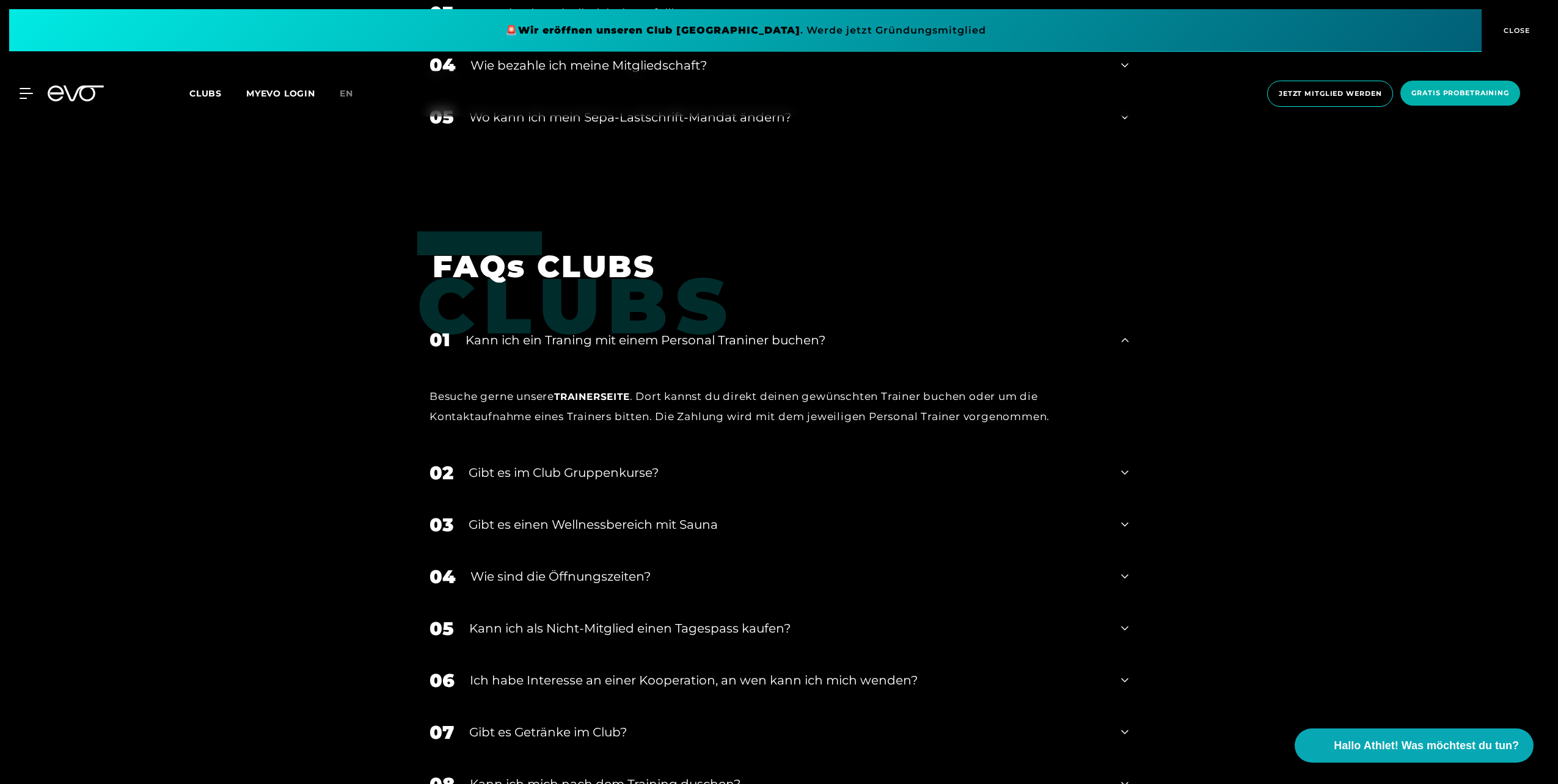
click at [497, 477] on div "﻿Gibt es im Club Gruppenkurse?" at bounding box center [787, 473] width 637 height 18
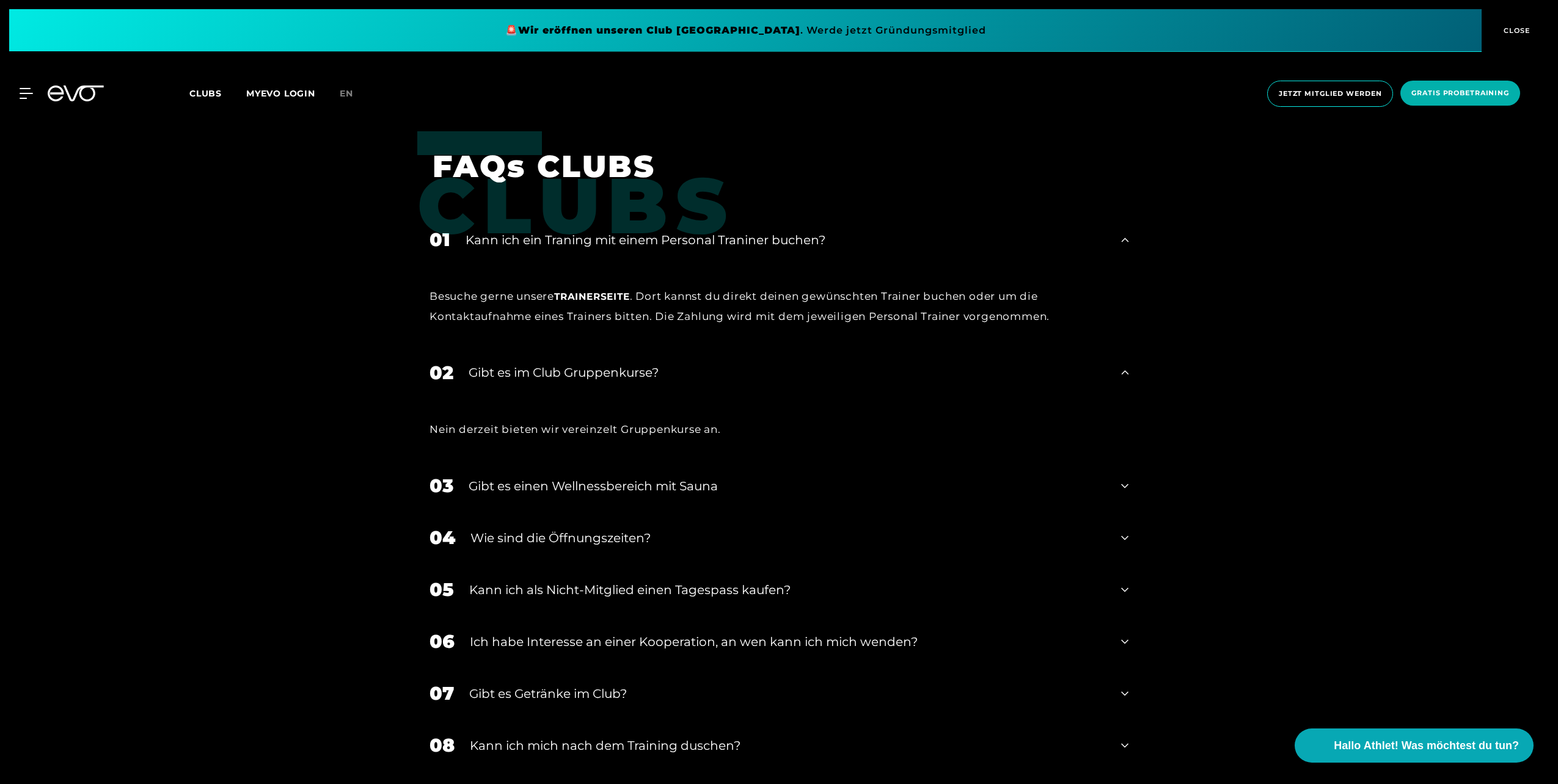
scroll to position [2443, 0]
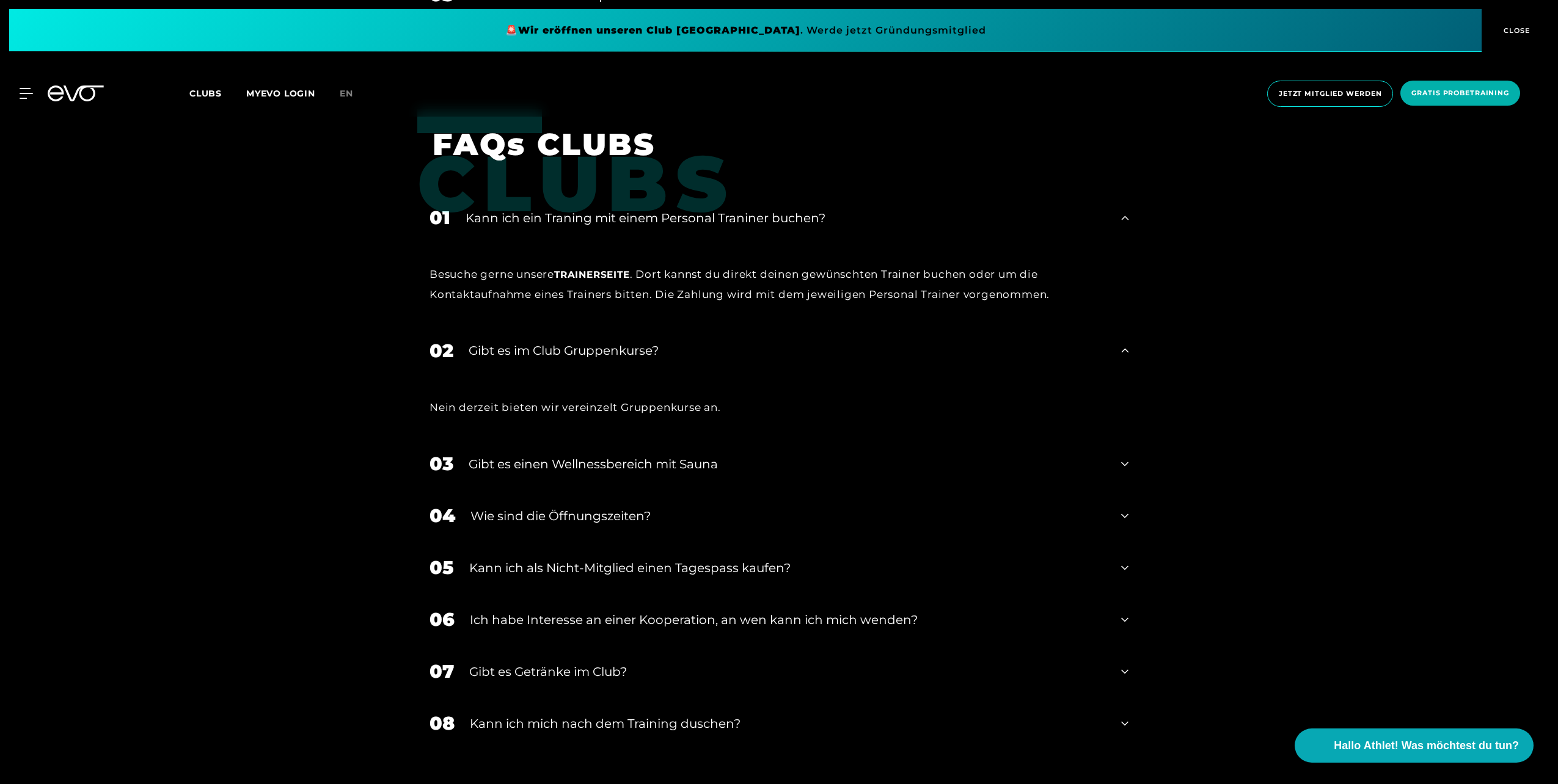
click at [484, 456] on div "Gibt es einen Wellnessbereich mit Sauna" at bounding box center [787, 464] width 637 height 18
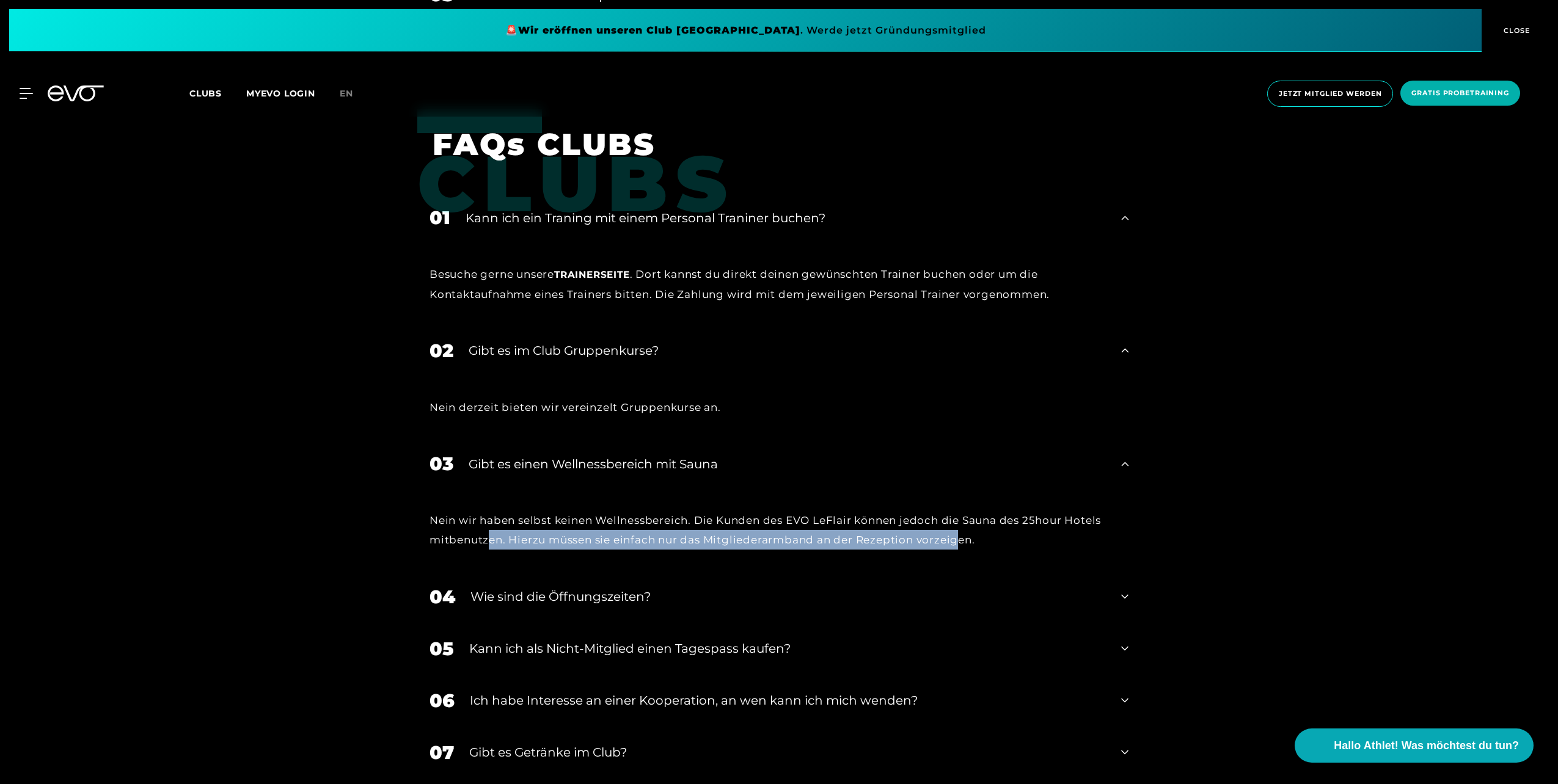
drag, startPoint x: 528, startPoint y: 538, endPoint x: 962, endPoint y: 547, distance: 434.1
click at [962, 547] on div "Nein wir haben selbst keinen Wellnessbereich. Die Kunden des EVO LeFlair können…" at bounding box center [779, 530] width 699 height 40
drag, startPoint x: 962, startPoint y: 547, endPoint x: 1038, endPoint y: 545, distance: 76.0
click at [1038, 546] on div "Nein wir haben selbst keinen Wellnessbereich. Die Kunden des EVO LeFlair können…" at bounding box center [779, 530] width 699 height 40
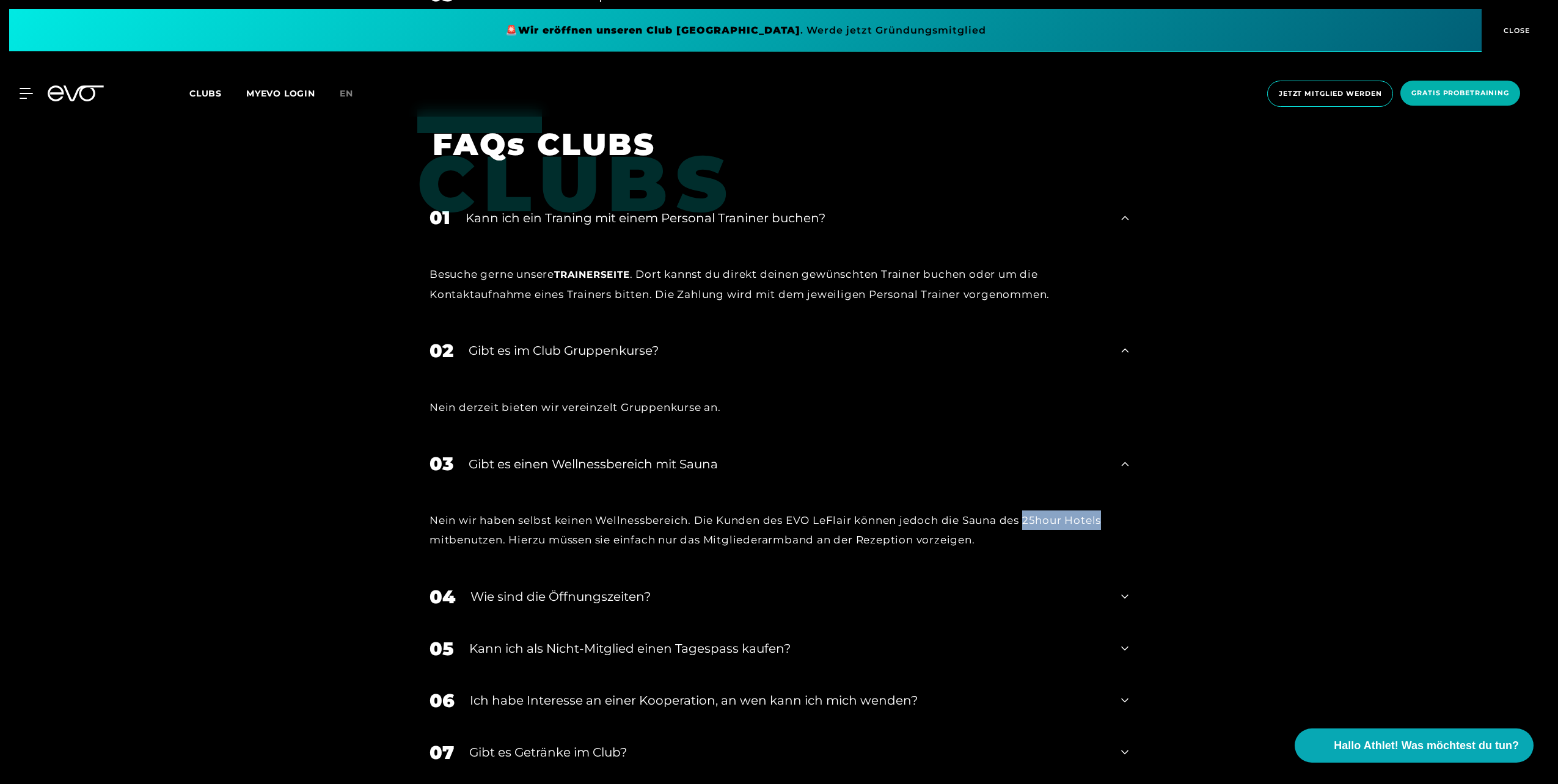
drag, startPoint x: 1026, startPoint y: 520, endPoint x: 1112, endPoint y: 516, distance: 86.1
click at [1112, 516] on div "Nein wir haben selbst keinen Wellnessbereich. Die Kunden des EVO LeFlair können…" at bounding box center [779, 530] width 699 height 40
copy div "25hour Hotels"
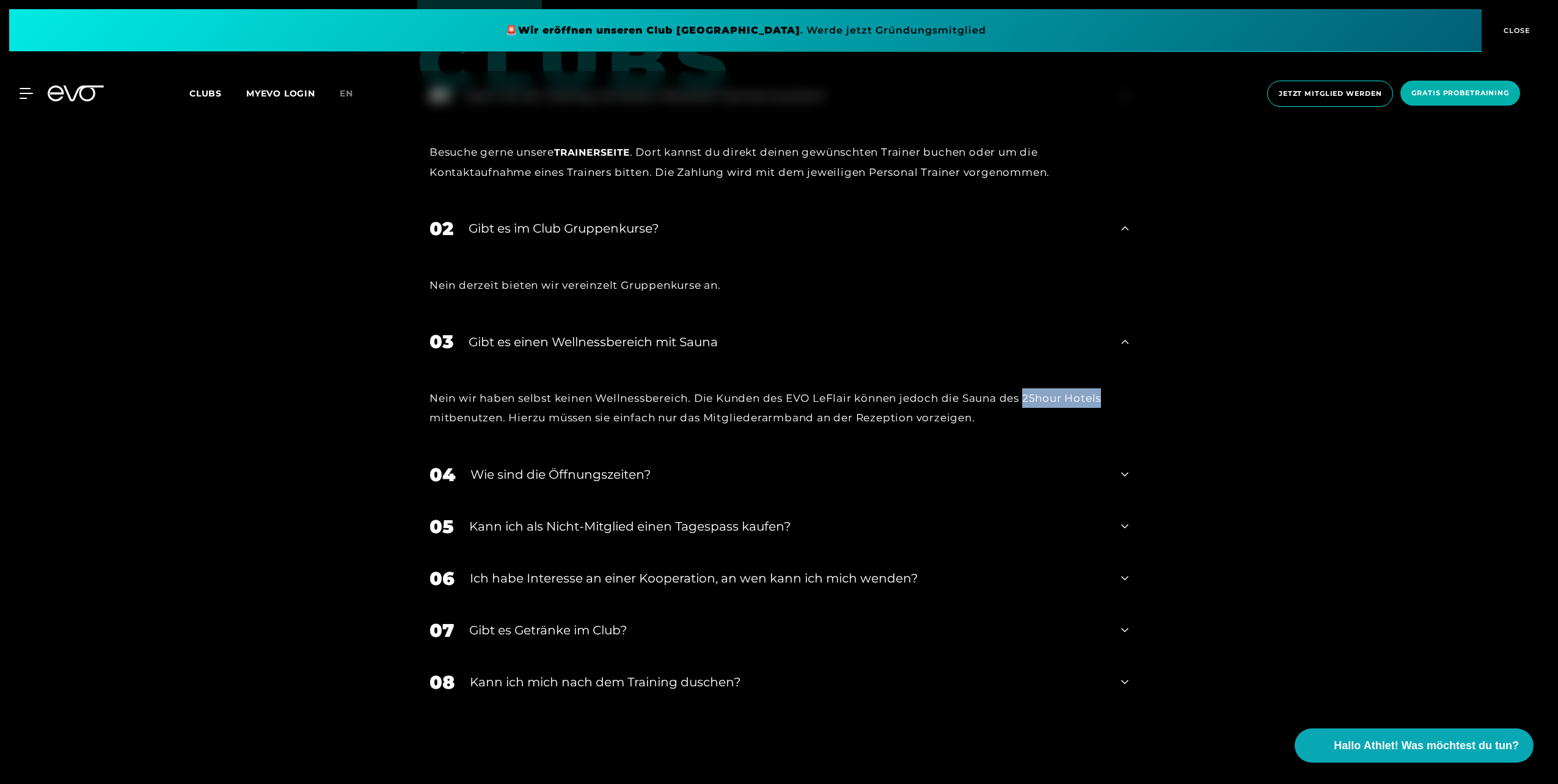
scroll to position [2687, 0]
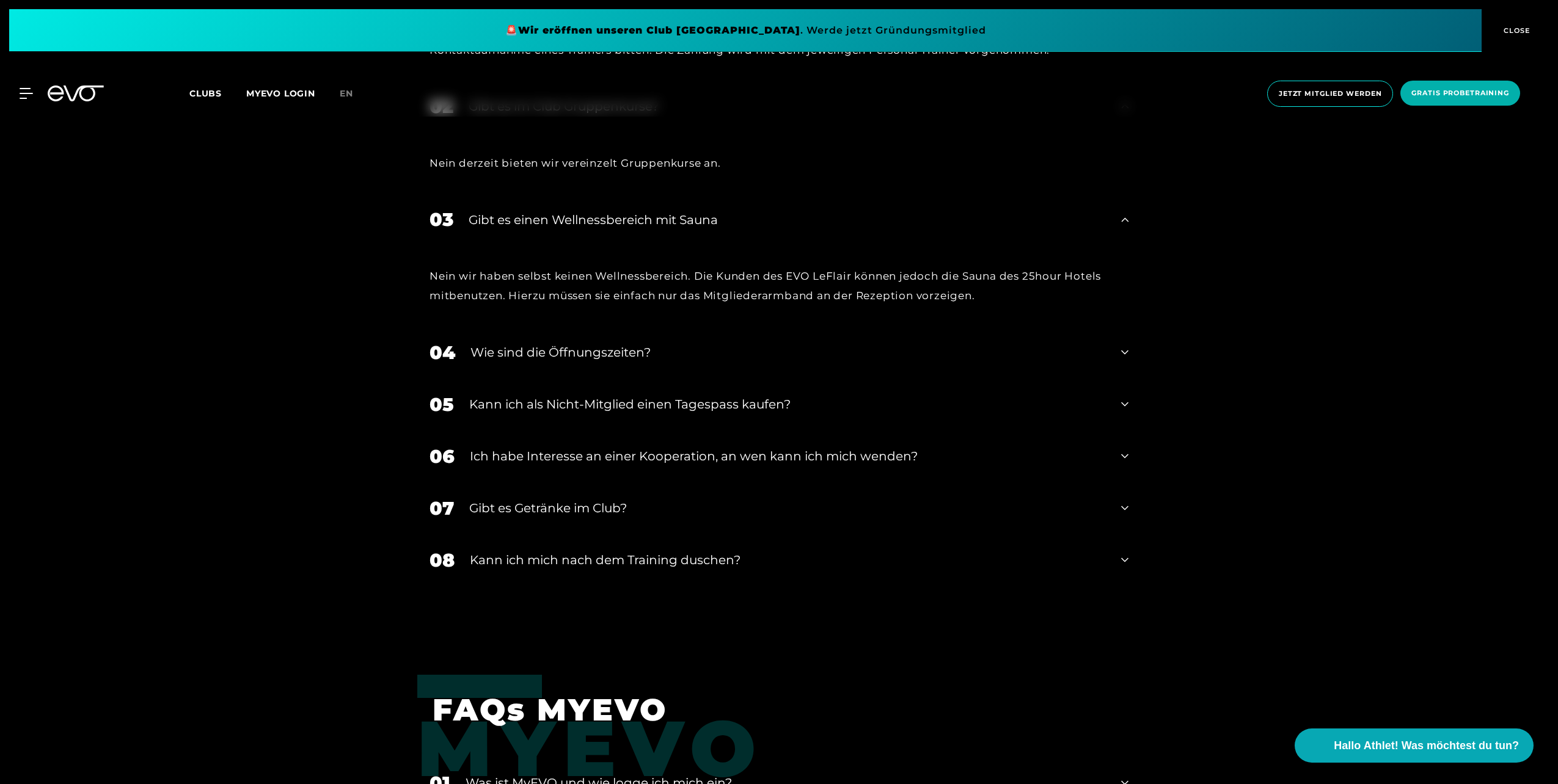
click at [519, 509] on div "Gibt es Getränke im Club?" at bounding box center [788, 507] width 637 height 18
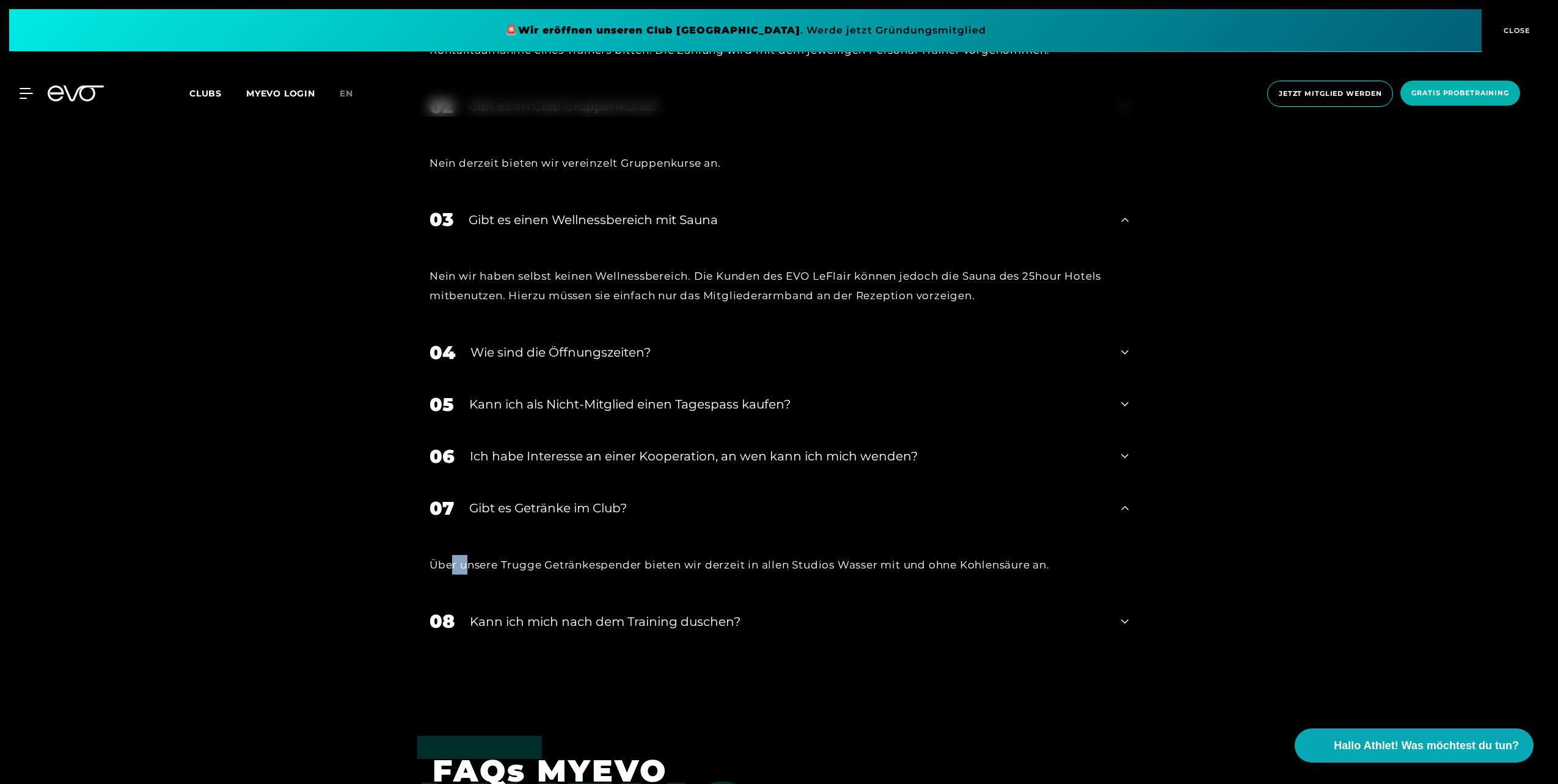
drag, startPoint x: 451, startPoint y: 565, endPoint x: 464, endPoint y: 562, distance: 13.3
click at [464, 562] on div "Über unsere Trugge Getränkespender bieten wir derzeit in allen Studios Wasser m…" at bounding box center [779, 565] width 699 height 19
drag, startPoint x: 464, startPoint y: 562, endPoint x: 517, endPoint y: 622, distance: 80.1
click at [517, 622] on div "Kann ich mich nach dem Training duschen?" at bounding box center [788, 622] width 636 height 18
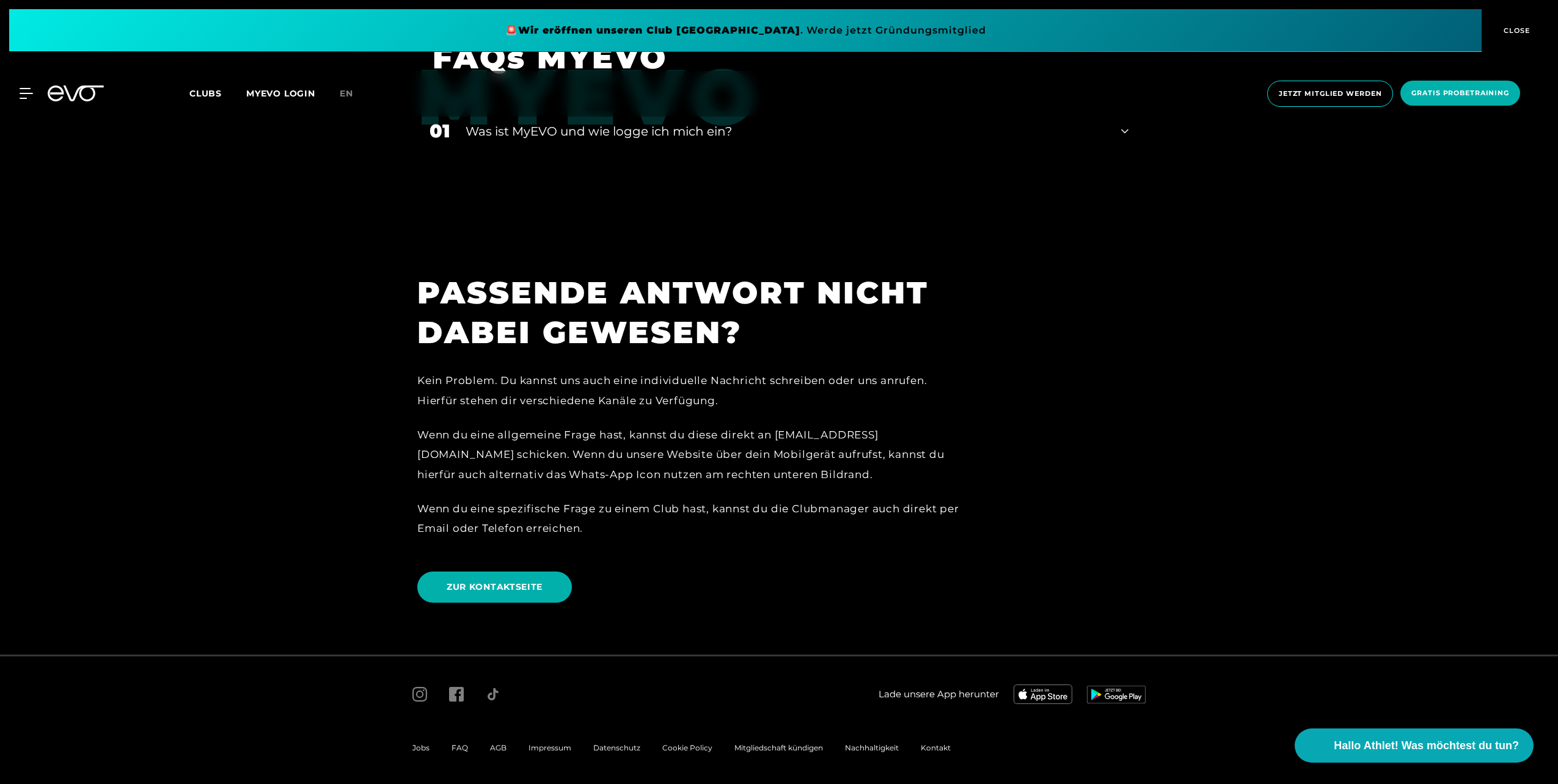
scroll to position [3462, 0]
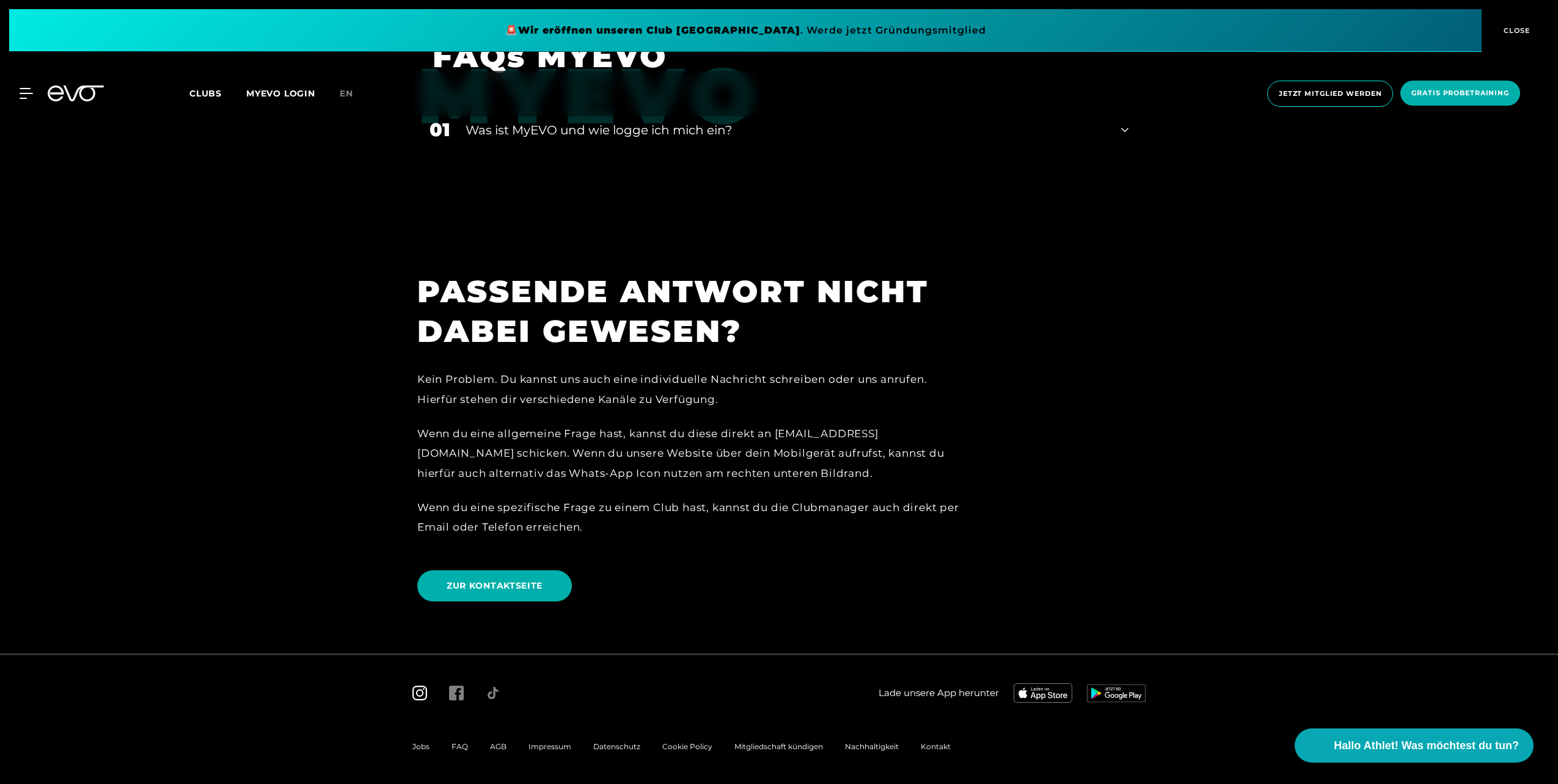
click at [426, 696] on icon at bounding box center [420, 693] width 15 height 15
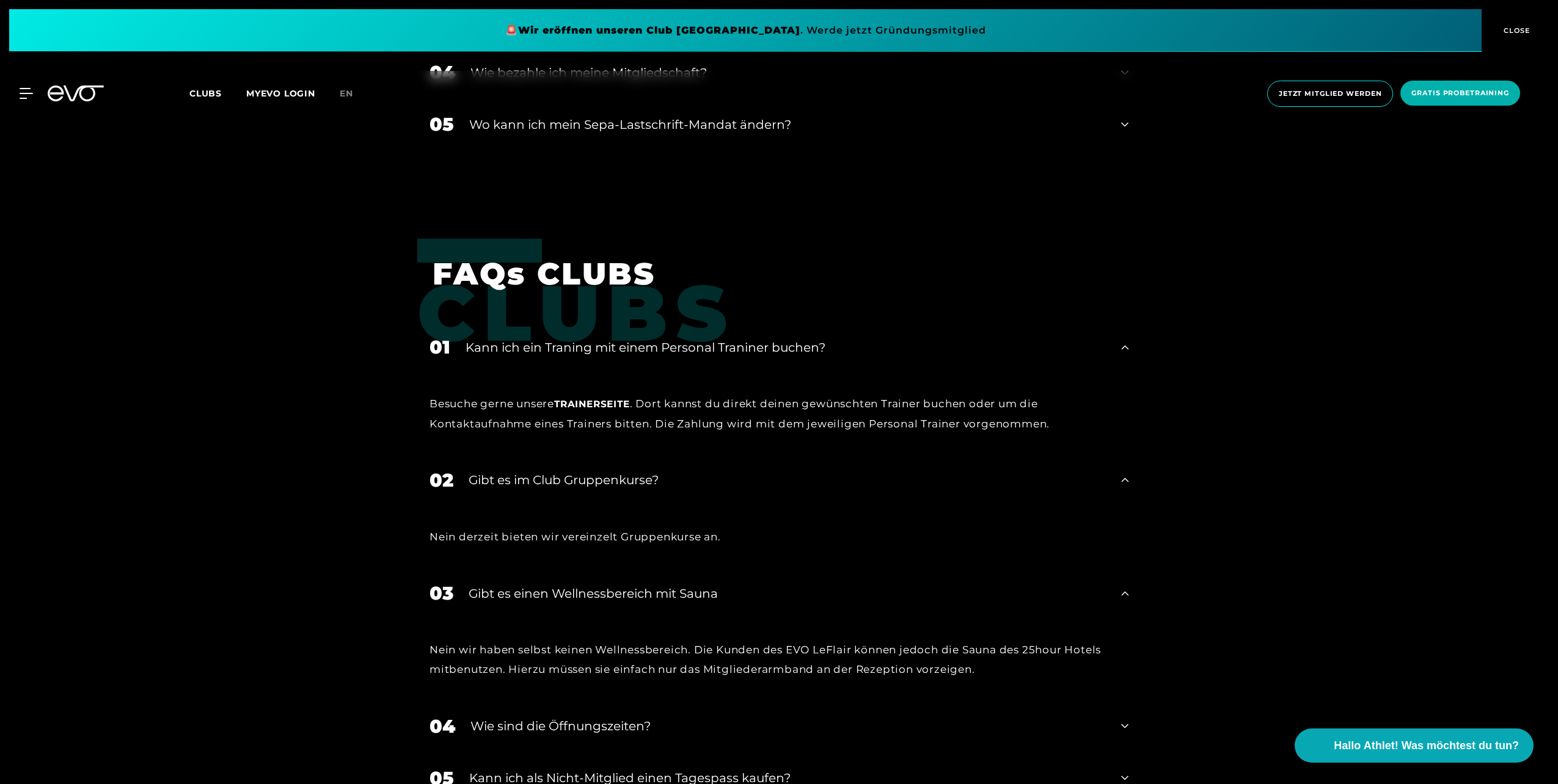
scroll to position [2058, 0]
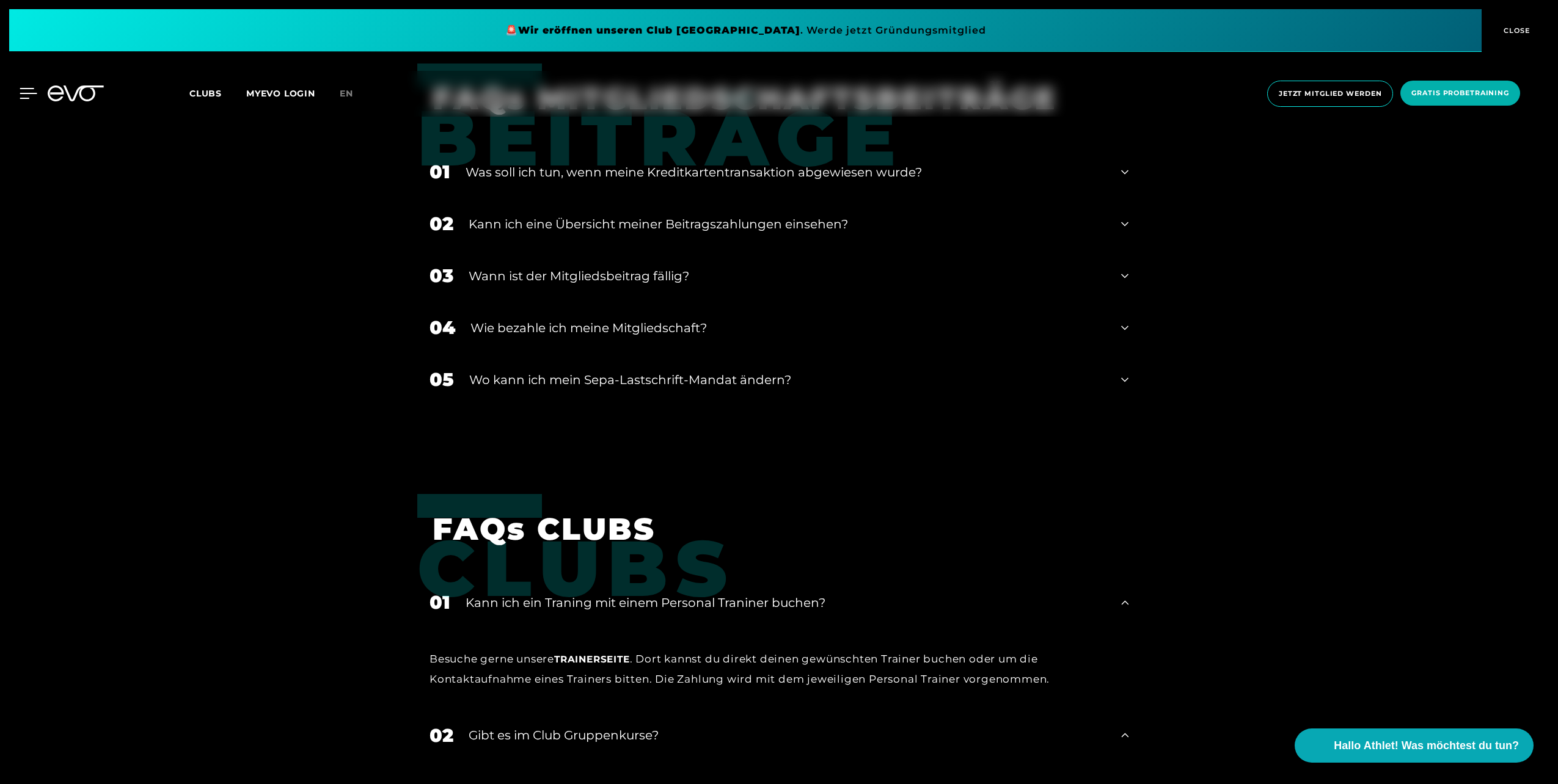
click at [22, 92] on icon at bounding box center [28, 93] width 17 height 11
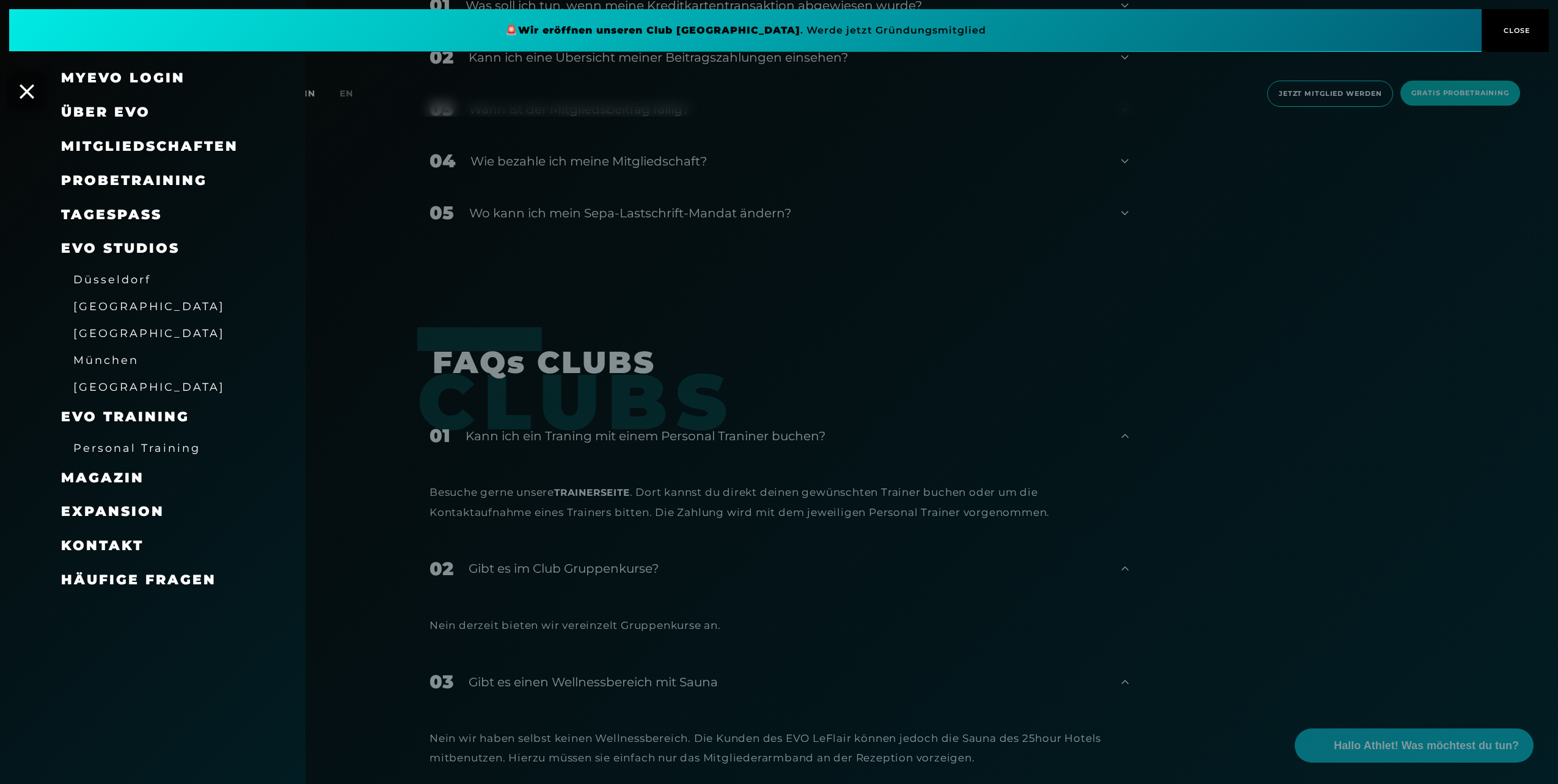
scroll to position [2486, 0]
